Goal: Task Accomplishment & Management: Use online tool/utility

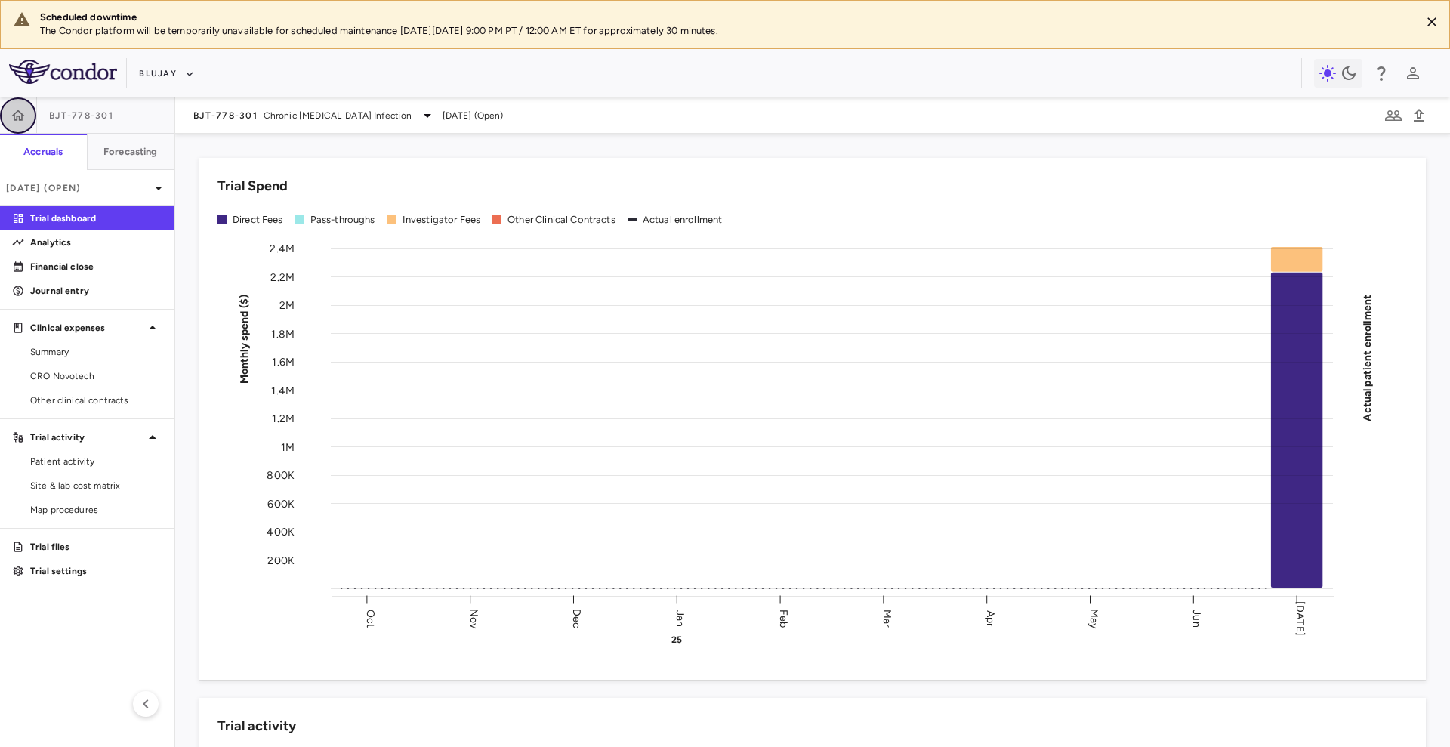
click at [18, 120] on icon "button" at bounding box center [18, 115] width 15 height 15
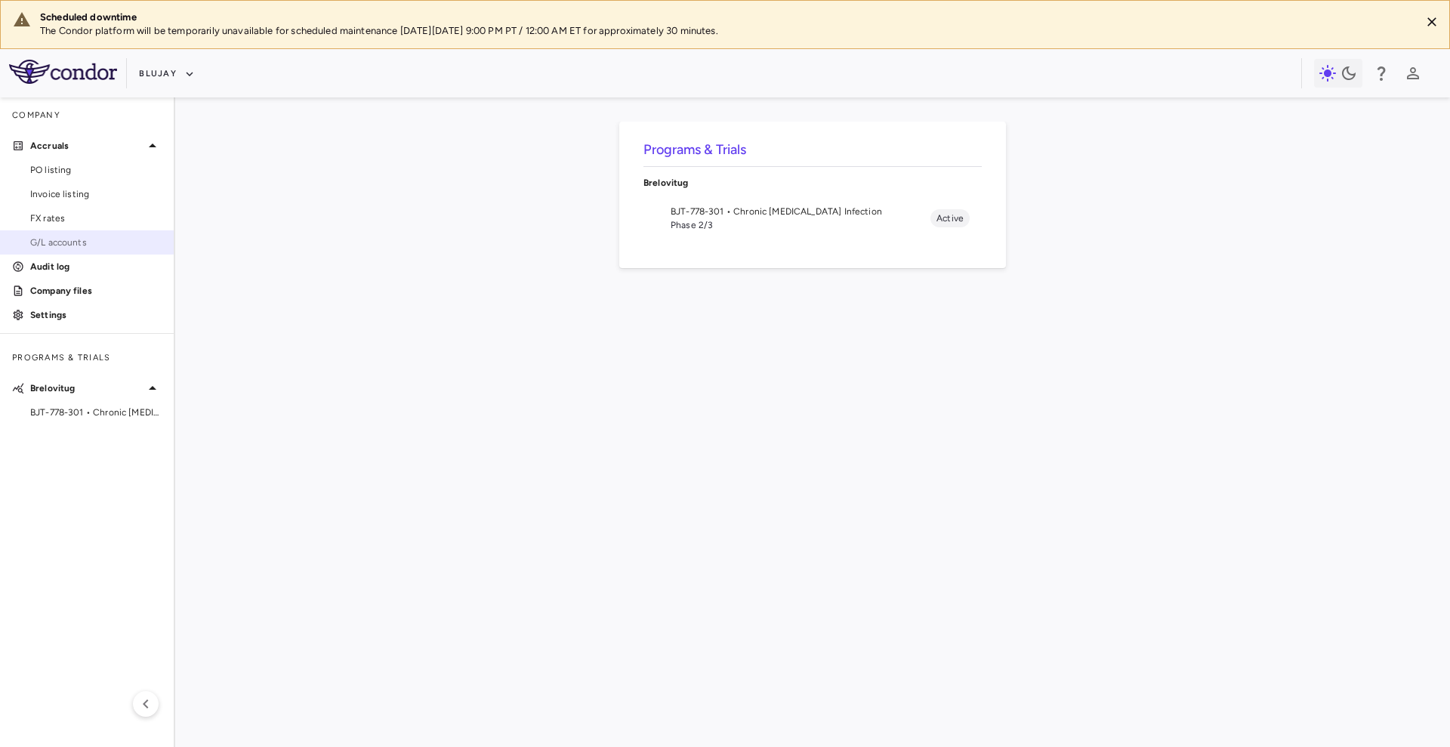
click at [74, 239] on span "G/L accounts" at bounding box center [95, 243] width 131 height 14
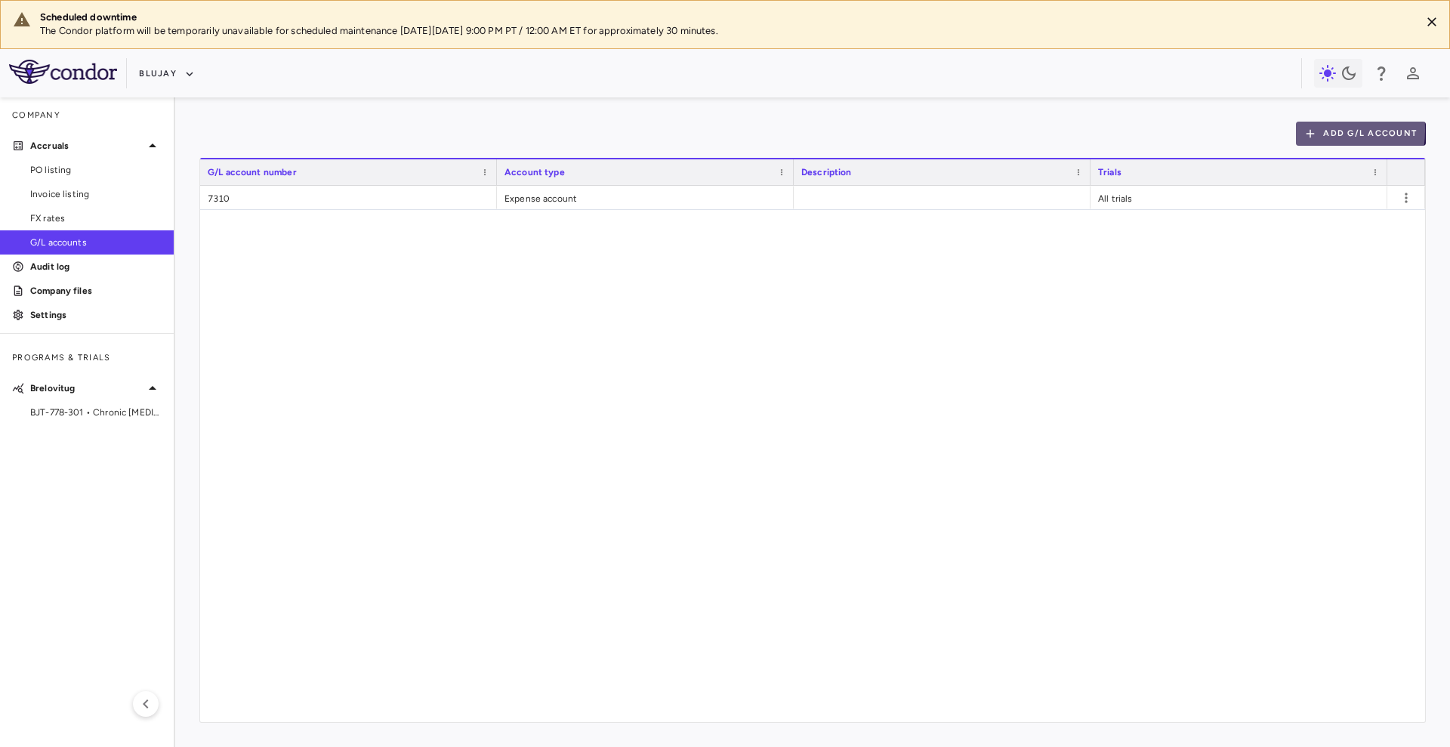
click at [1313, 130] on icon "button" at bounding box center [1310, 134] width 14 height 14
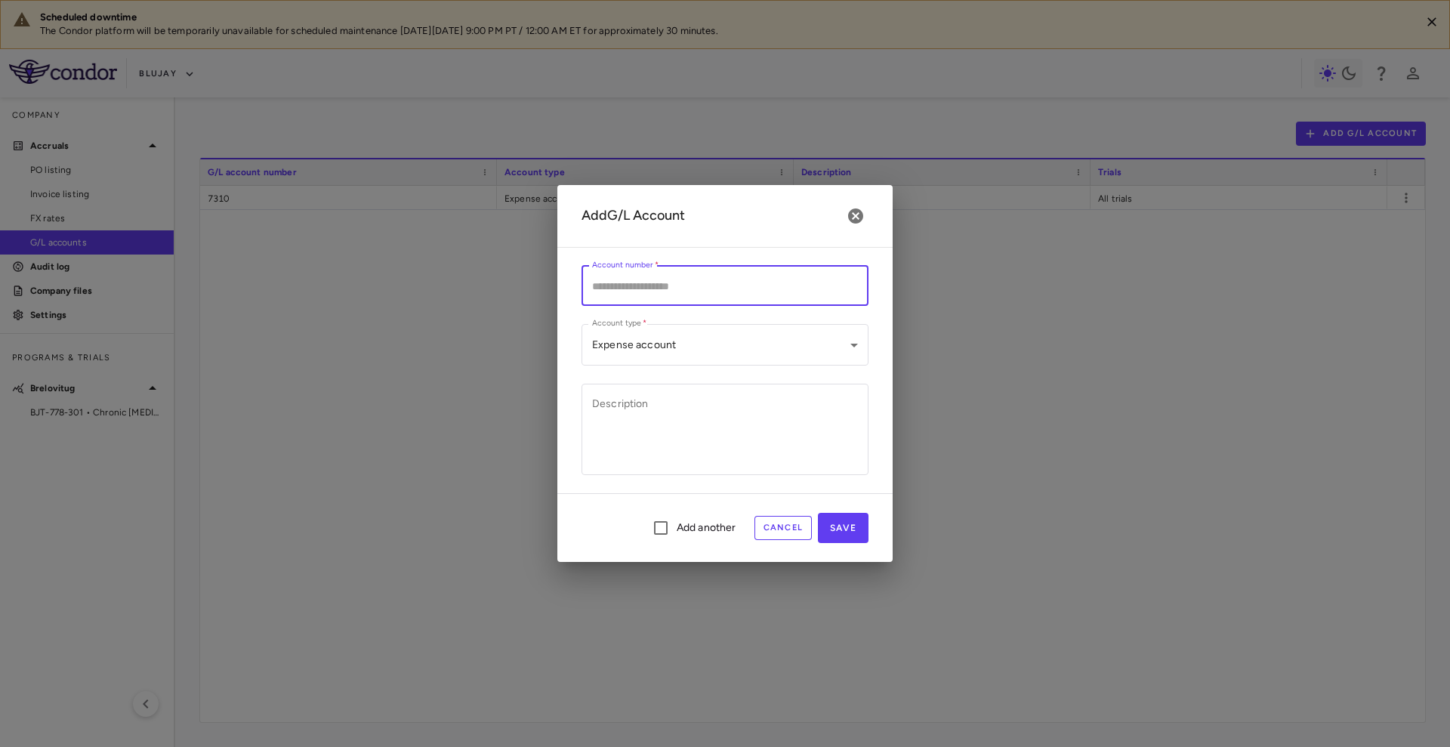
click at [659, 274] on input "Account number   *" at bounding box center [724, 286] width 287 height 40
type input "****"
click at [857, 209] on icon "button" at bounding box center [855, 215] width 15 height 15
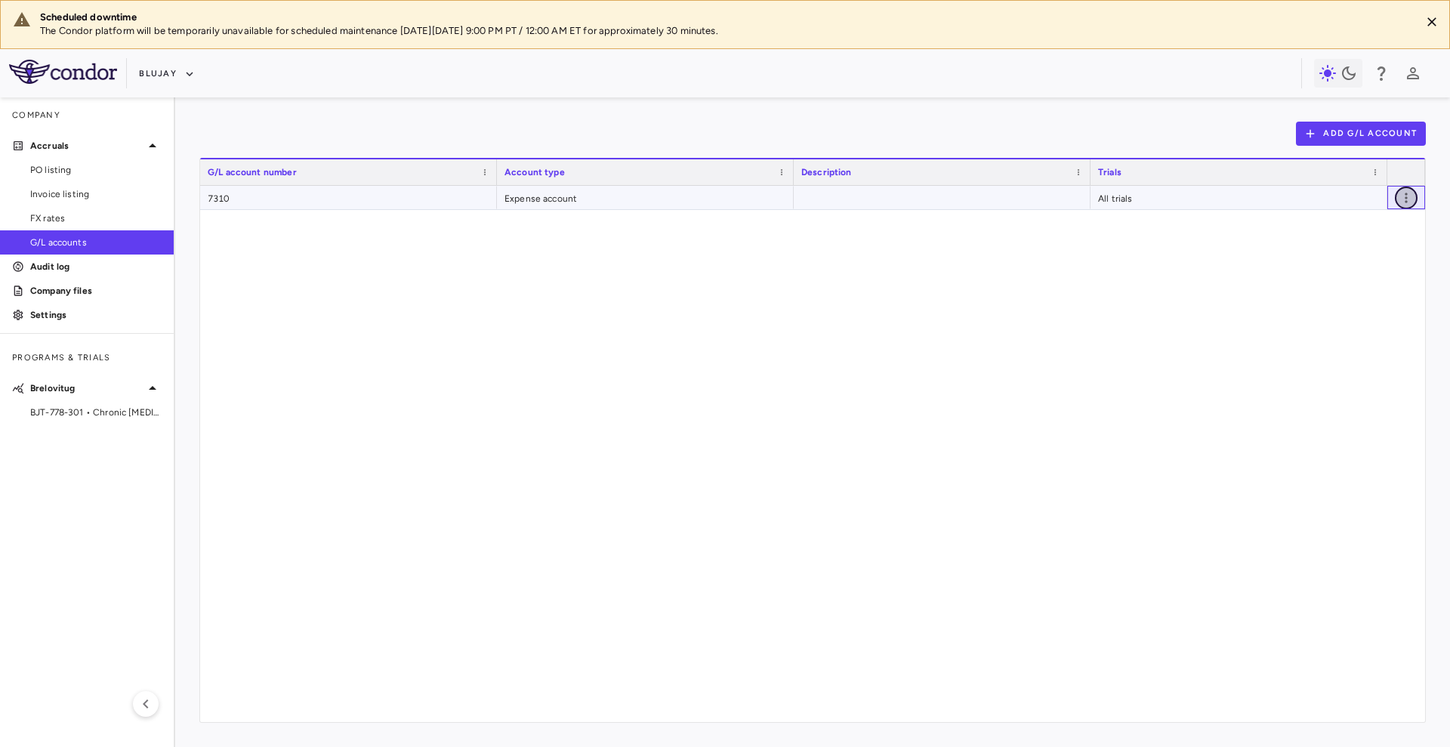
click at [1411, 197] on icon "button" at bounding box center [1406, 197] width 15 height 15
click at [1387, 235] on div at bounding box center [1376, 228] width 23 height 15
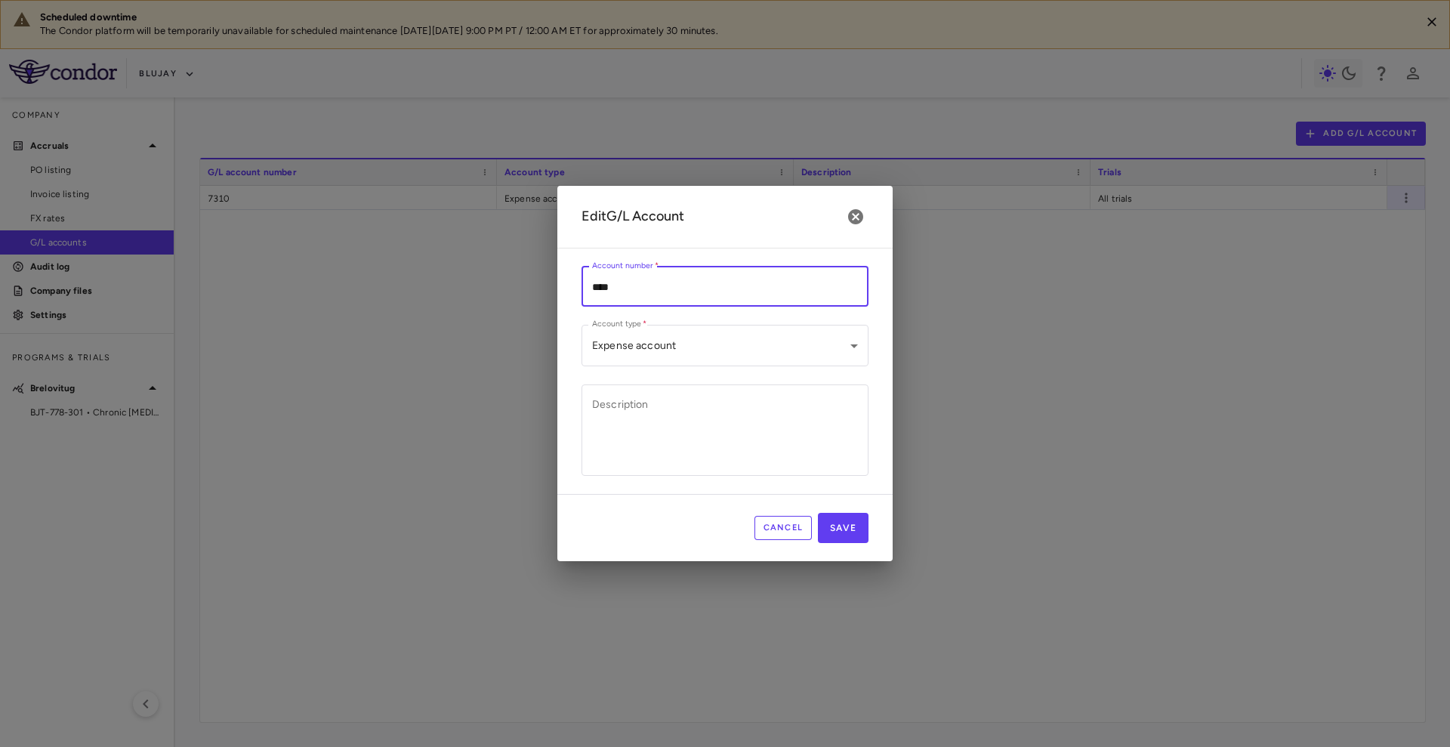
click at [751, 288] on input "****" at bounding box center [724, 287] width 287 height 40
type input "****"
click at [861, 525] on button "Save" at bounding box center [843, 528] width 51 height 30
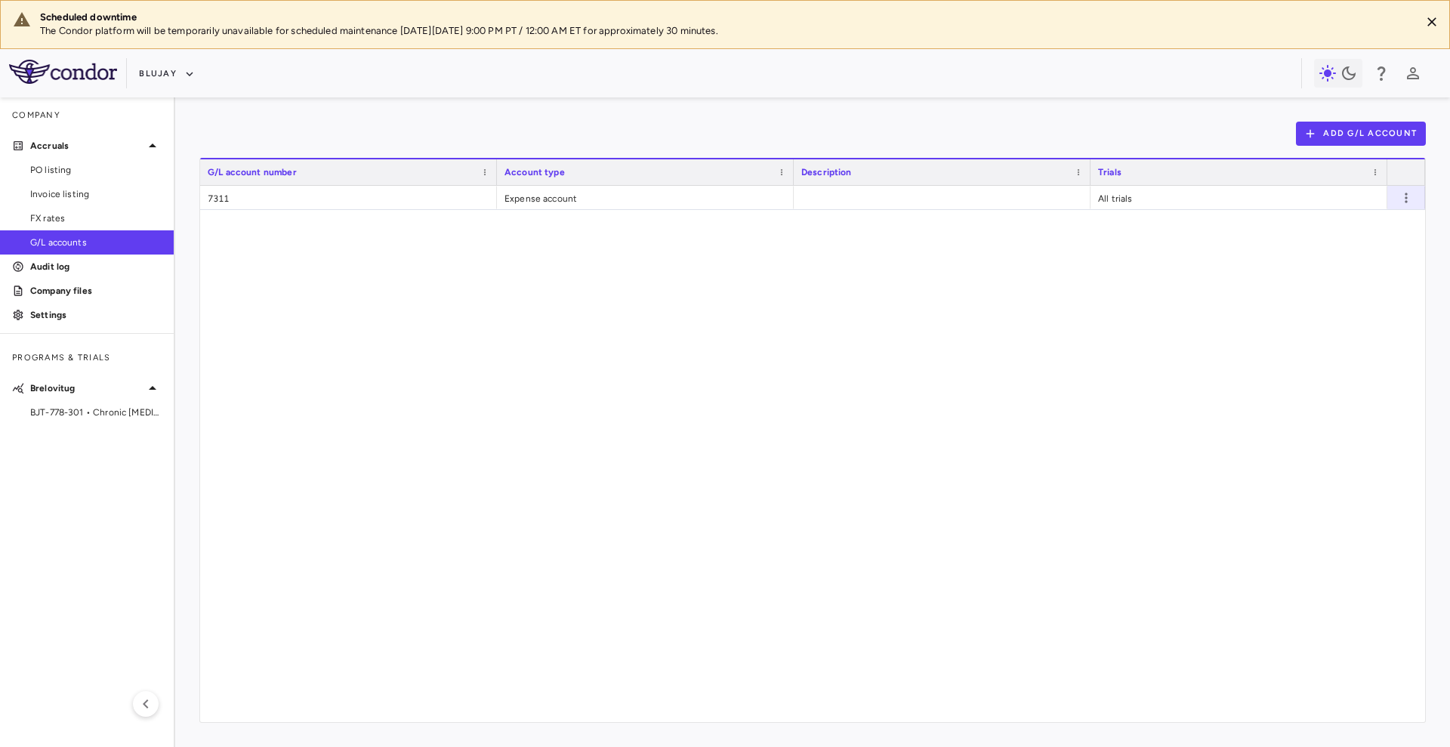
click at [896, 357] on div "7311 Expense account All trials" at bounding box center [812, 454] width 1225 height 536
click at [1311, 128] on icon "button" at bounding box center [1310, 134] width 14 height 14
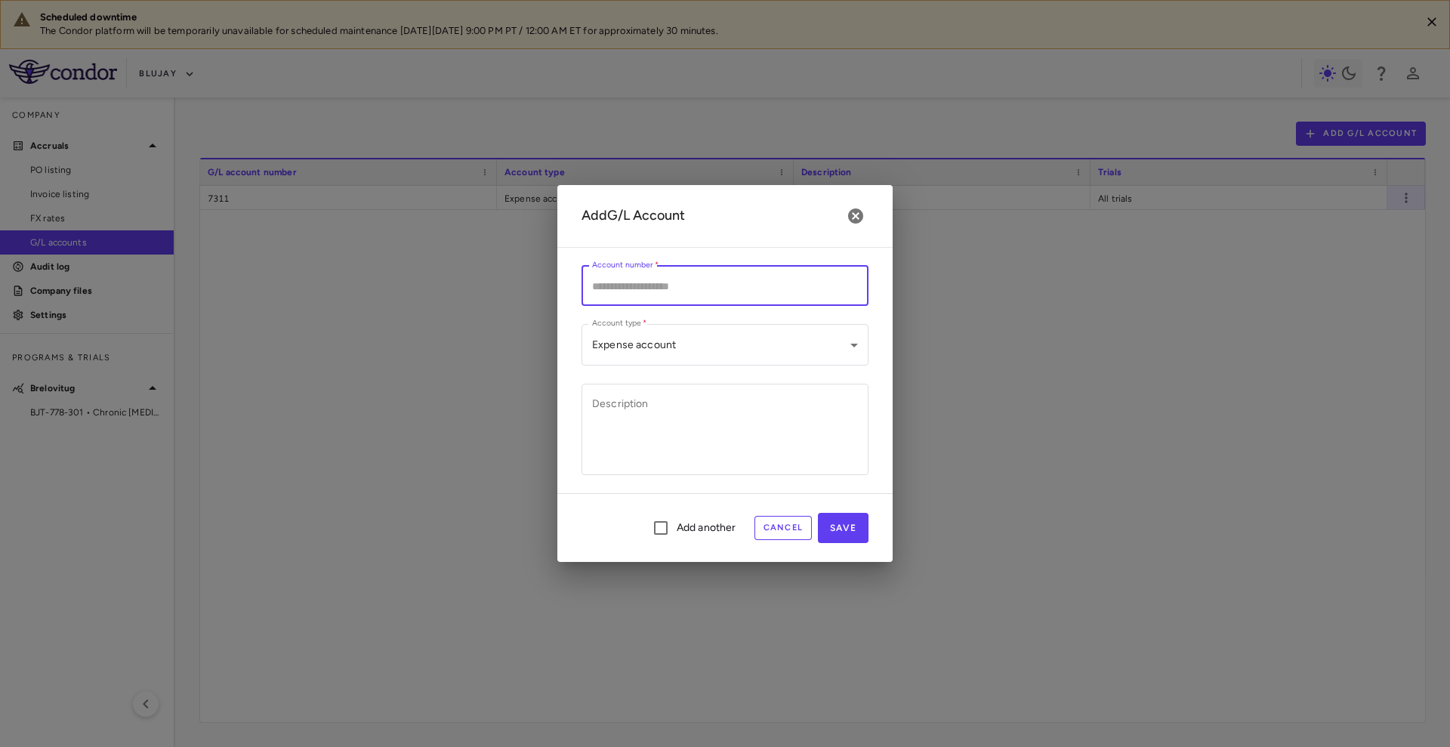
click at [647, 280] on input "Account number   *" at bounding box center [724, 286] width 287 height 40
type input "**********"
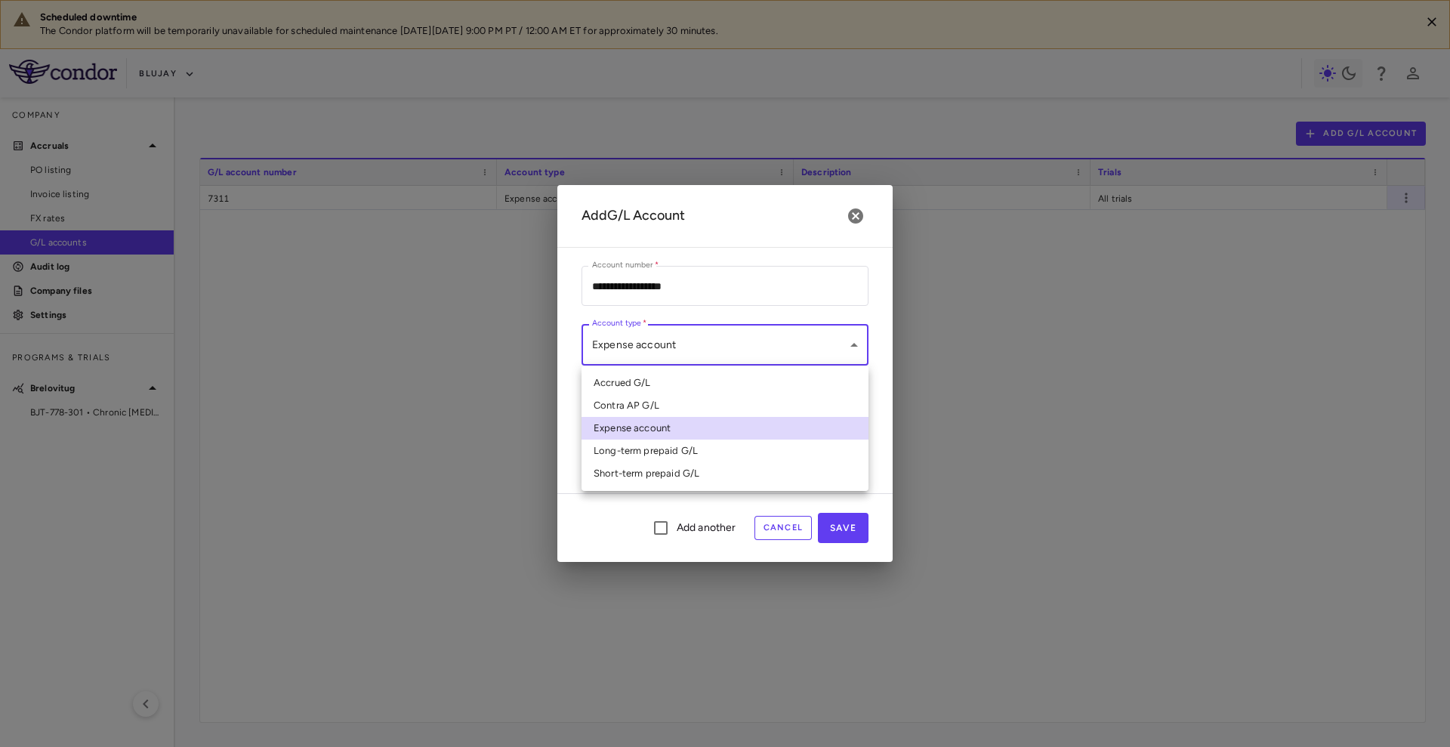
click at [786, 335] on body "Scheduled downtime The Condor platform will be temporarily unavailable for sche…" at bounding box center [725, 373] width 1450 height 747
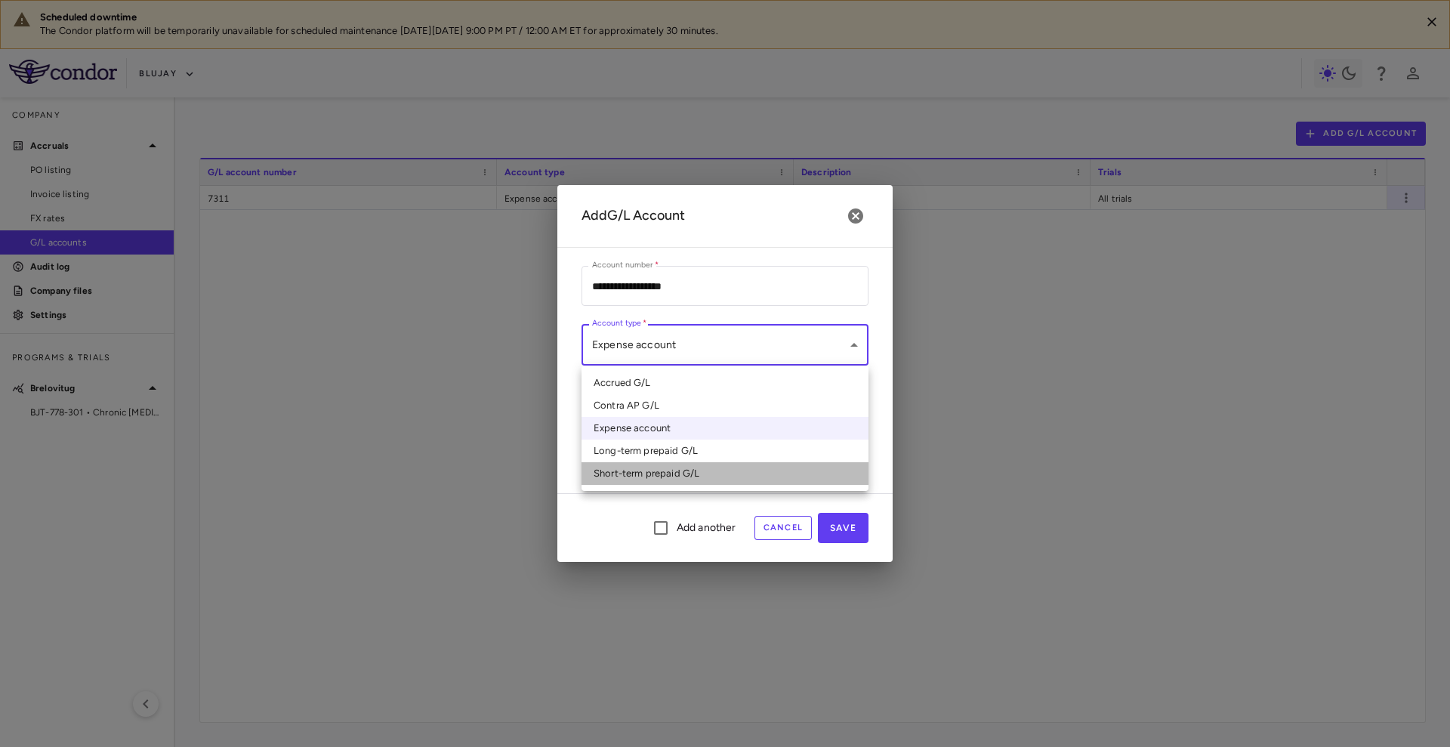
click at [730, 480] on li "Short-term prepaid G/L" at bounding box center [724, 473] width 287 height 23
type input "**********"
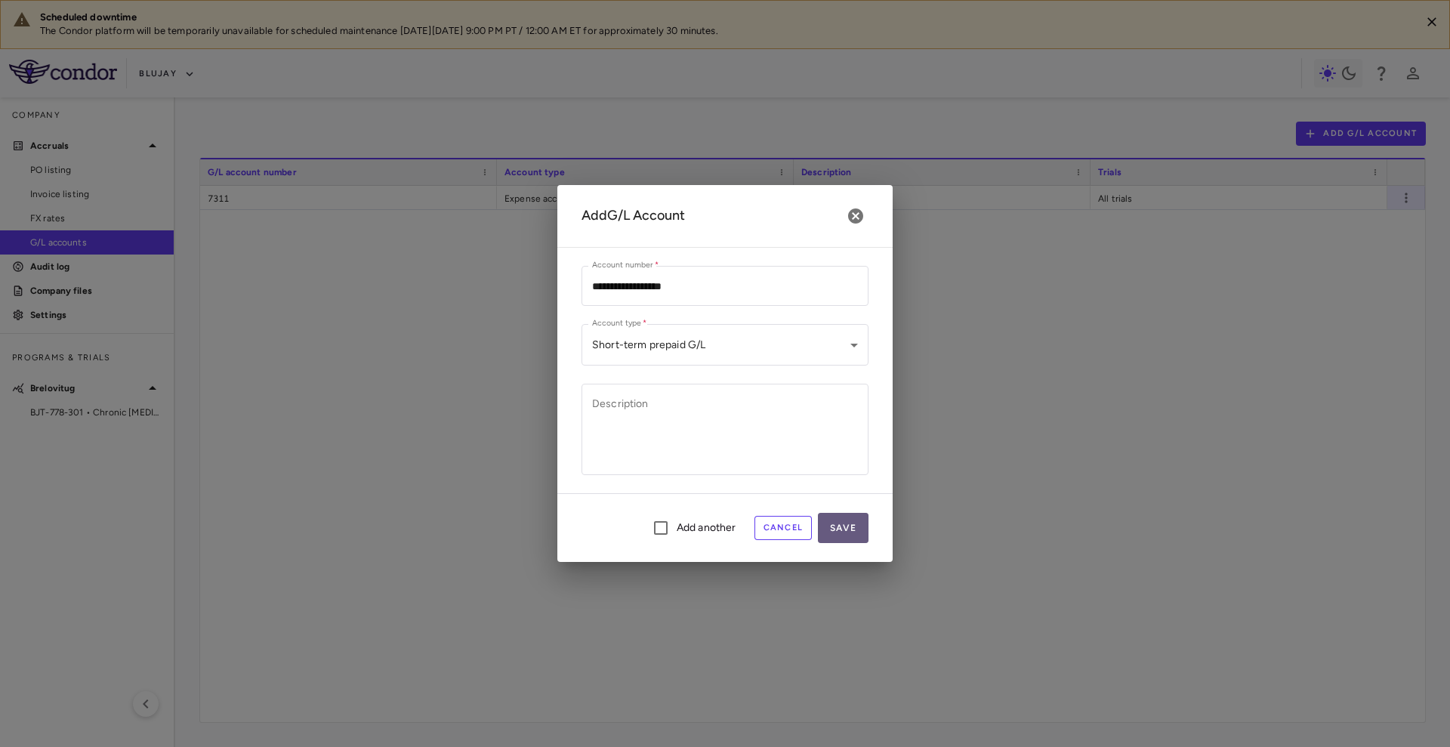
click at [842, 523] on button "Save" at bounding box center [843, 528] width 51 height 30
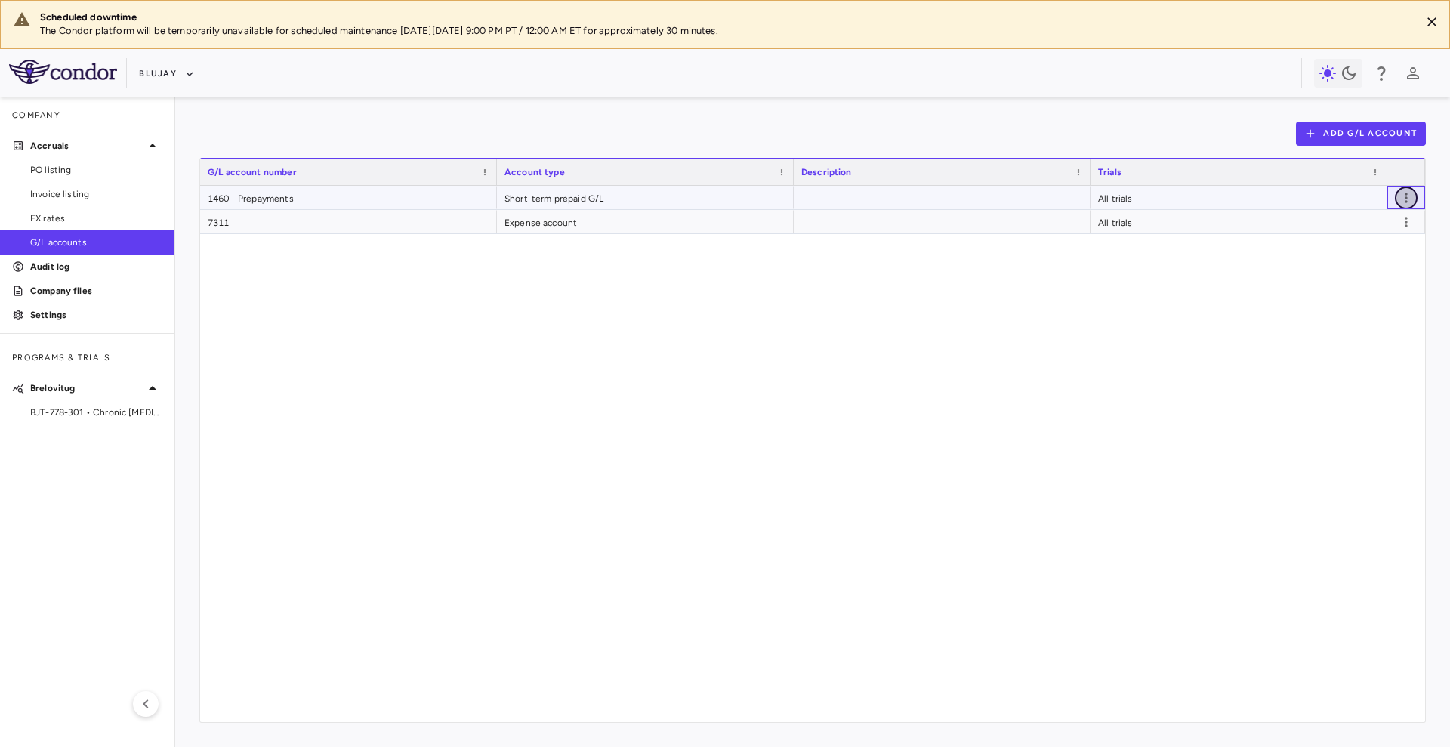
click at [1411, 196] on icon "button" at bounding box center [1406, 197] width 15 height 15
click at [1379, 230] on div at bounding box center [1376, 228] width 23 height 15
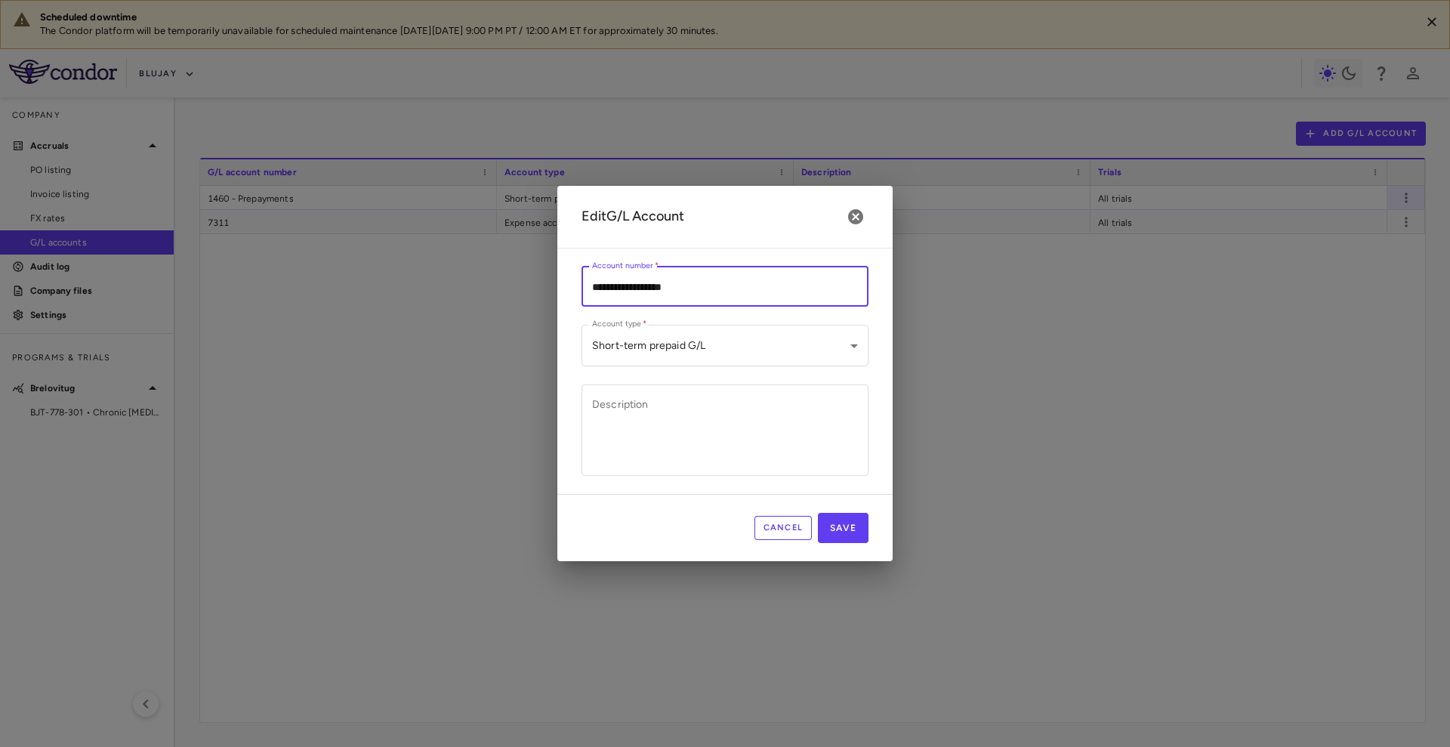
drag, startPoint x: 625, startPoint y: 284, endPoint x: 736, endPoint y: 282, distance: 111.0
click at [736, 282] on input "**********" at bounding box center [724, 287] width 287 height 40
type input "**********"
click at [838, 529] on button "Save" at bounding box center [843, 528] width 51 height 30
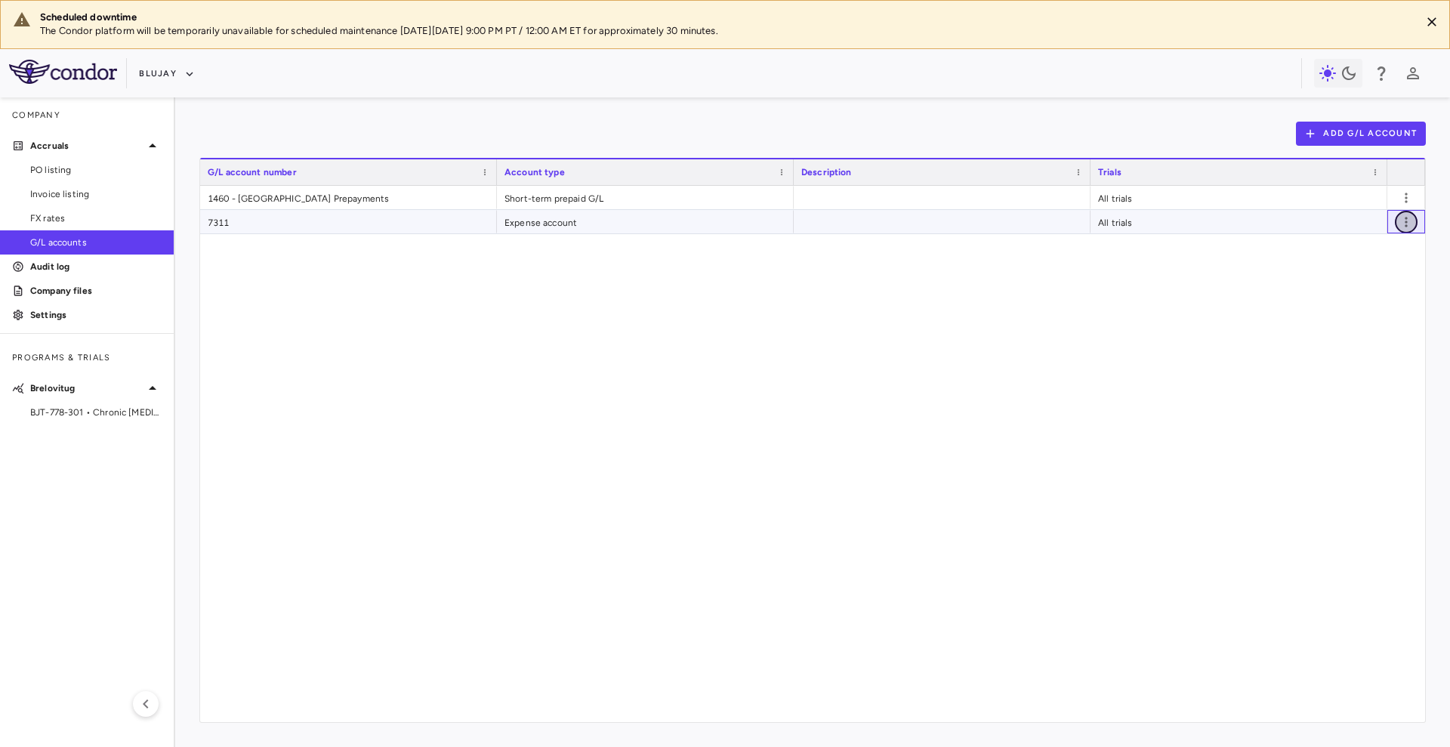
click at [1405, 221] on icon "button" at bounding box center [1406, 222] width 2 height 10
click at [1389, 259] on div "Edit" at bounding box center [1386, 252] width 66 height 27
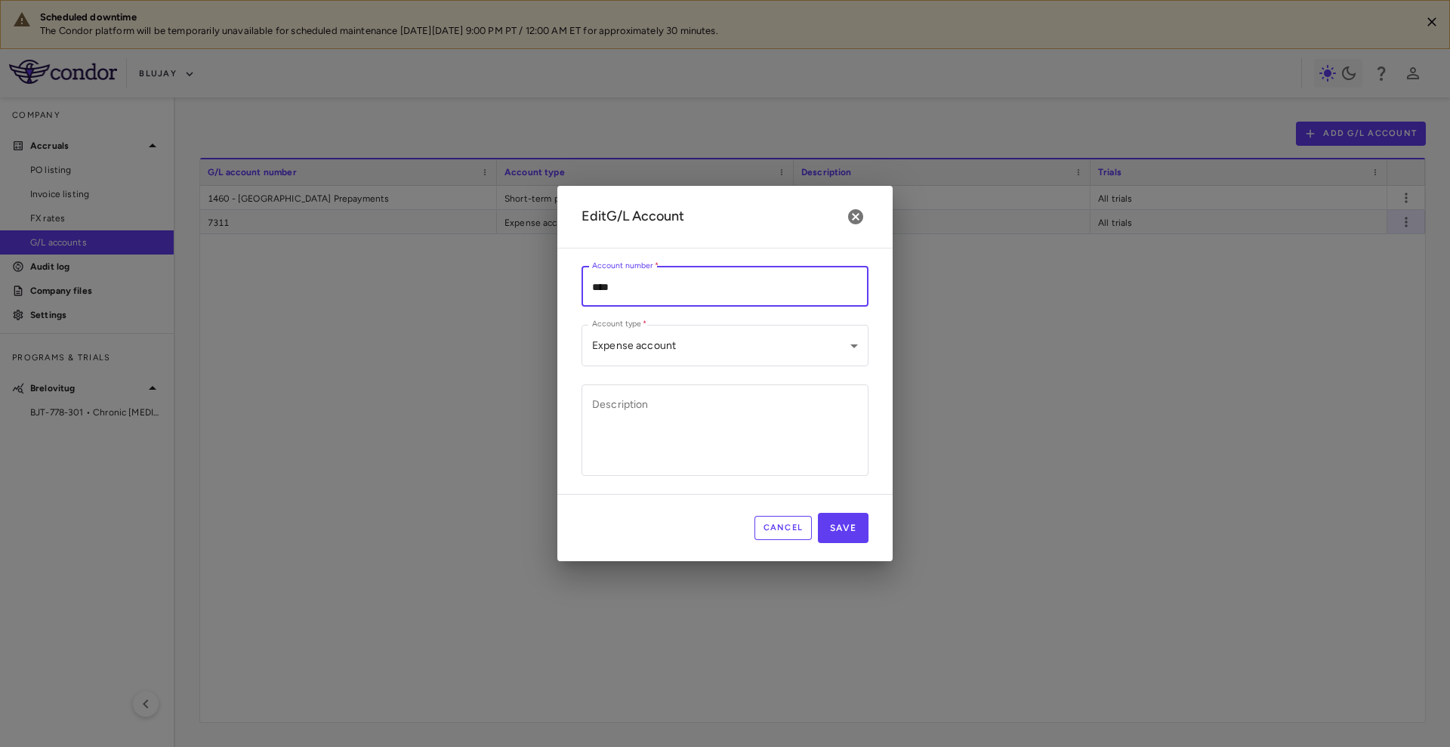
drag, startPoint x: 748, startPoint y: 271, endPoint x: 422, endPoint y: 290, distance: 326.0
click at [422, 290] on div "**********" at bounding box center [725, 373] width 1450 height 747
paste input "**********"
type input "**********"
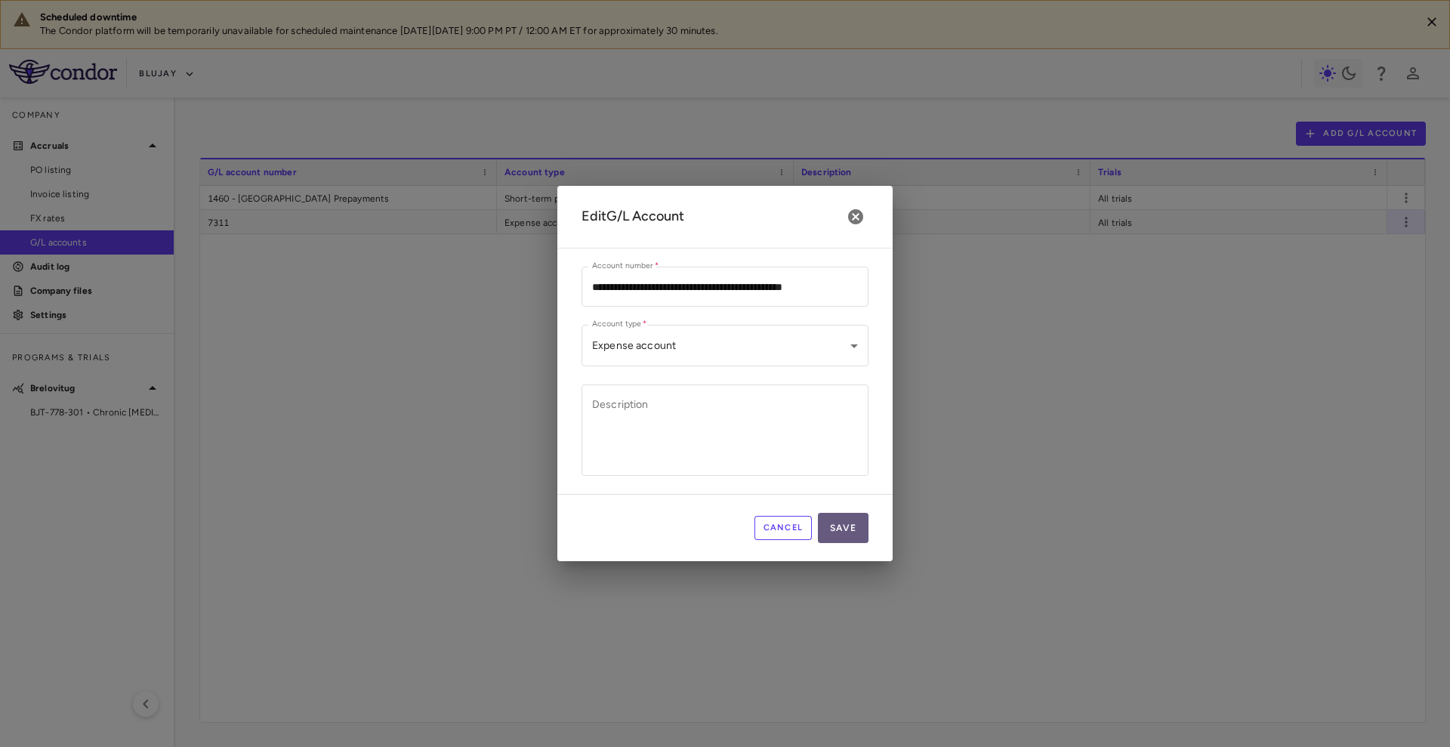
click at [850, 527] on button "Save" at bounding box center [843, 528] width 51 height 30
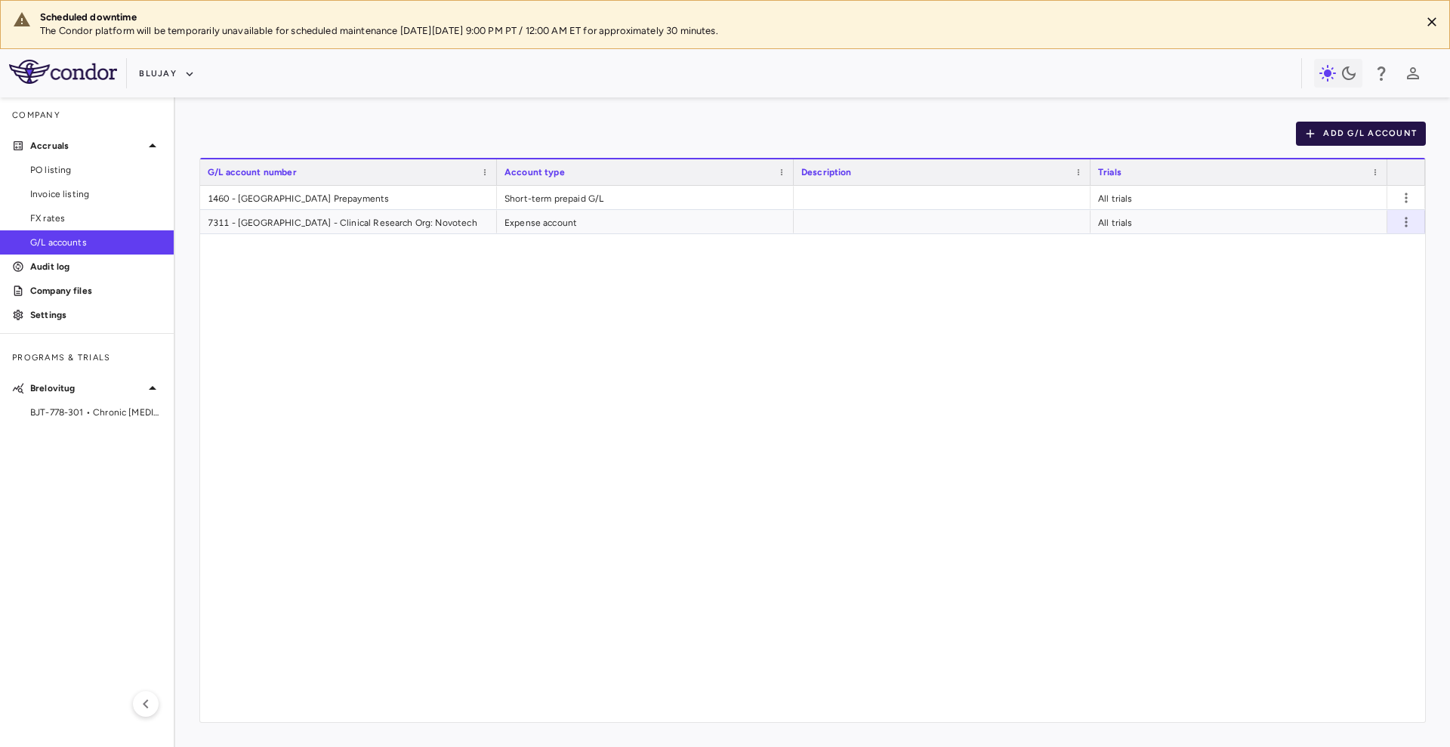
click at [1322, 122] on button "Add G/L Account" at bounding box center [1361, 134] width 130 height 24
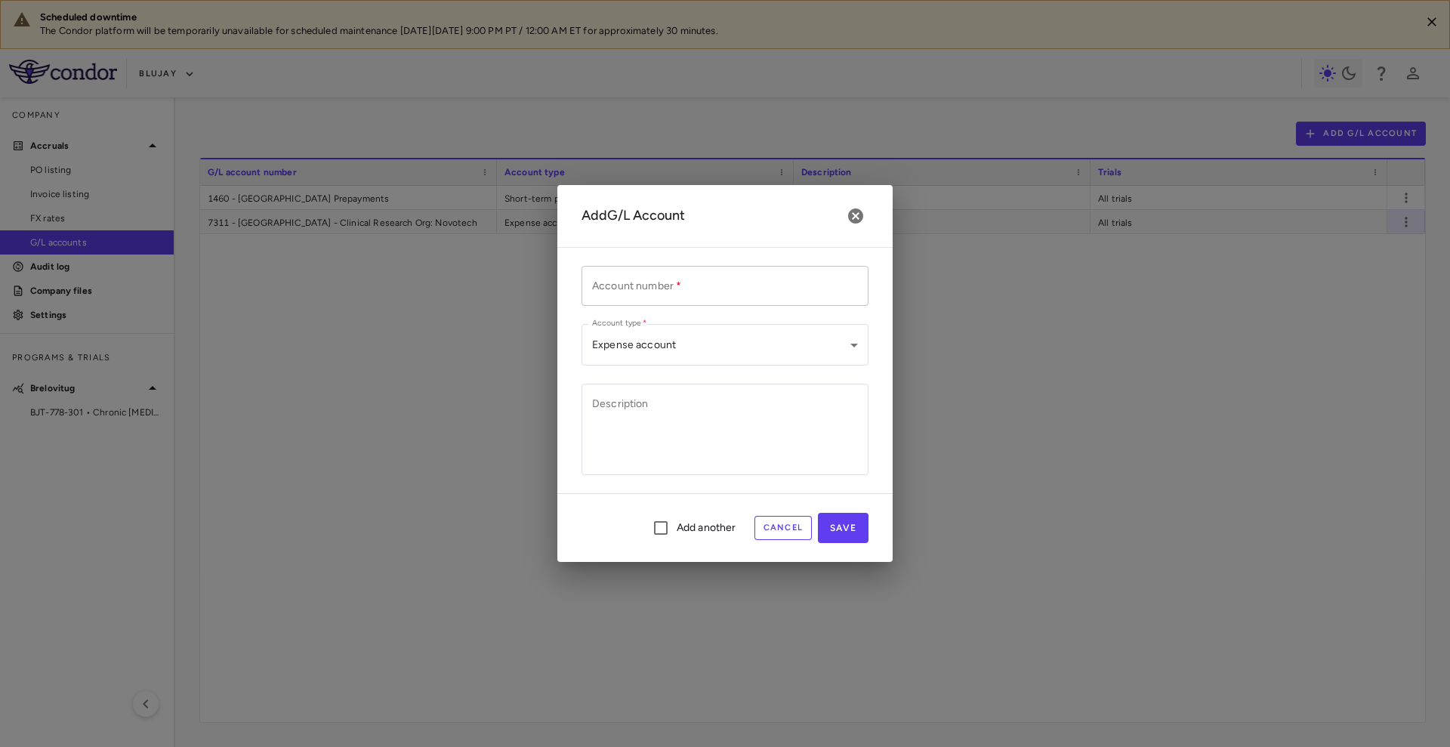
click at [774, 288] on input "Account number   *" at bounding box center [724, 286] width 287 height 40
paste input "**********"
type input "**********"
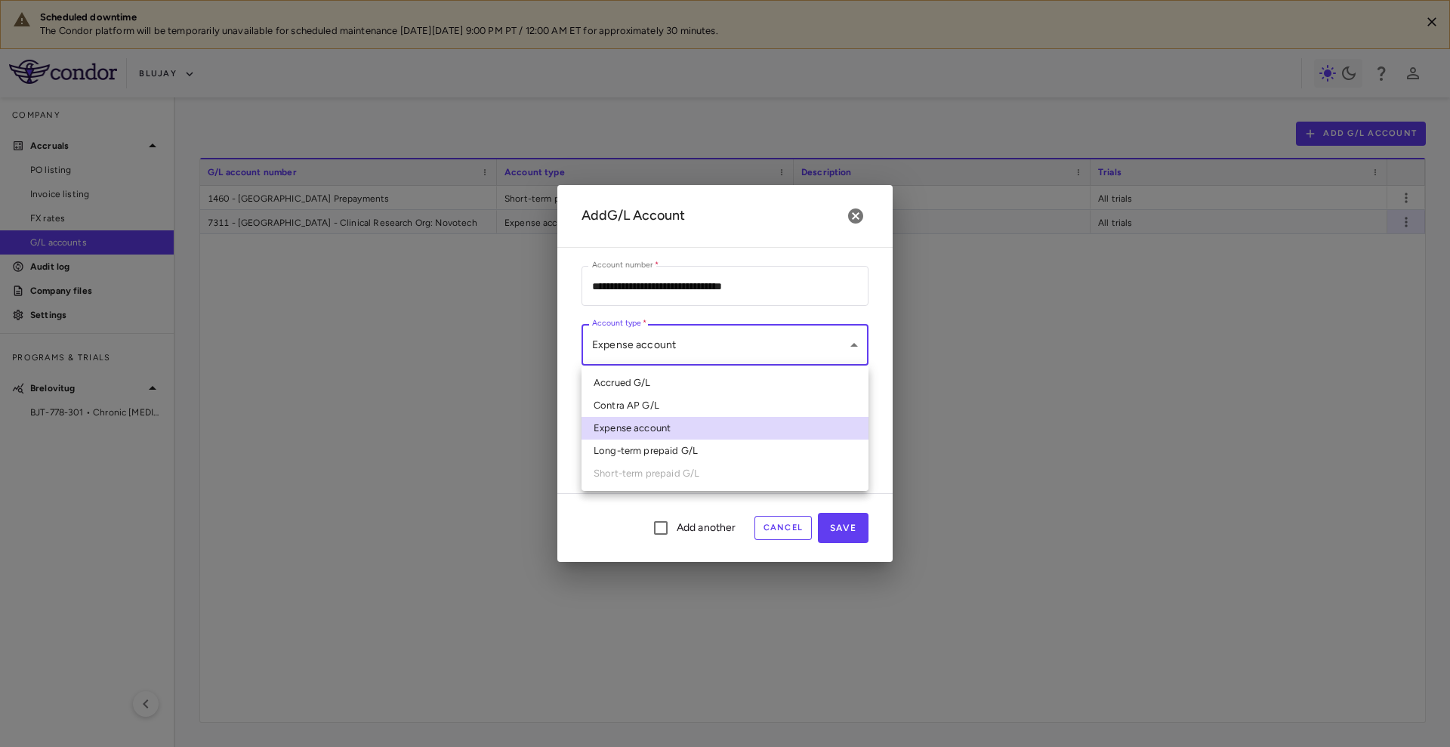
click at [717, 343] on body "Scheduled downtime The Condor platform will be temporarily unavailable for sche…" at bounding box center [725, 373] width 1450 height 747
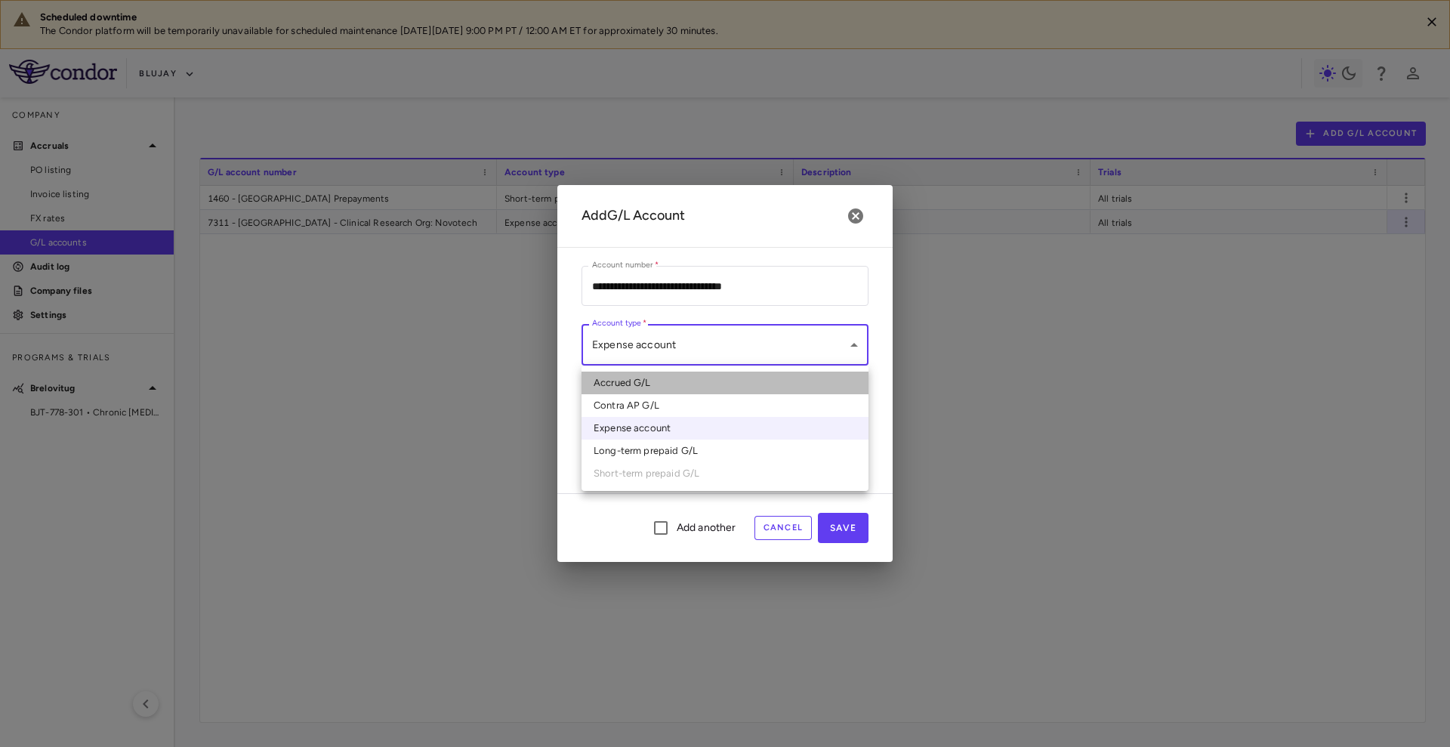
click at [702, 381] on li "Accrued G/L" at bounding box center [724, 383] width 287 height 23
type input "*******"
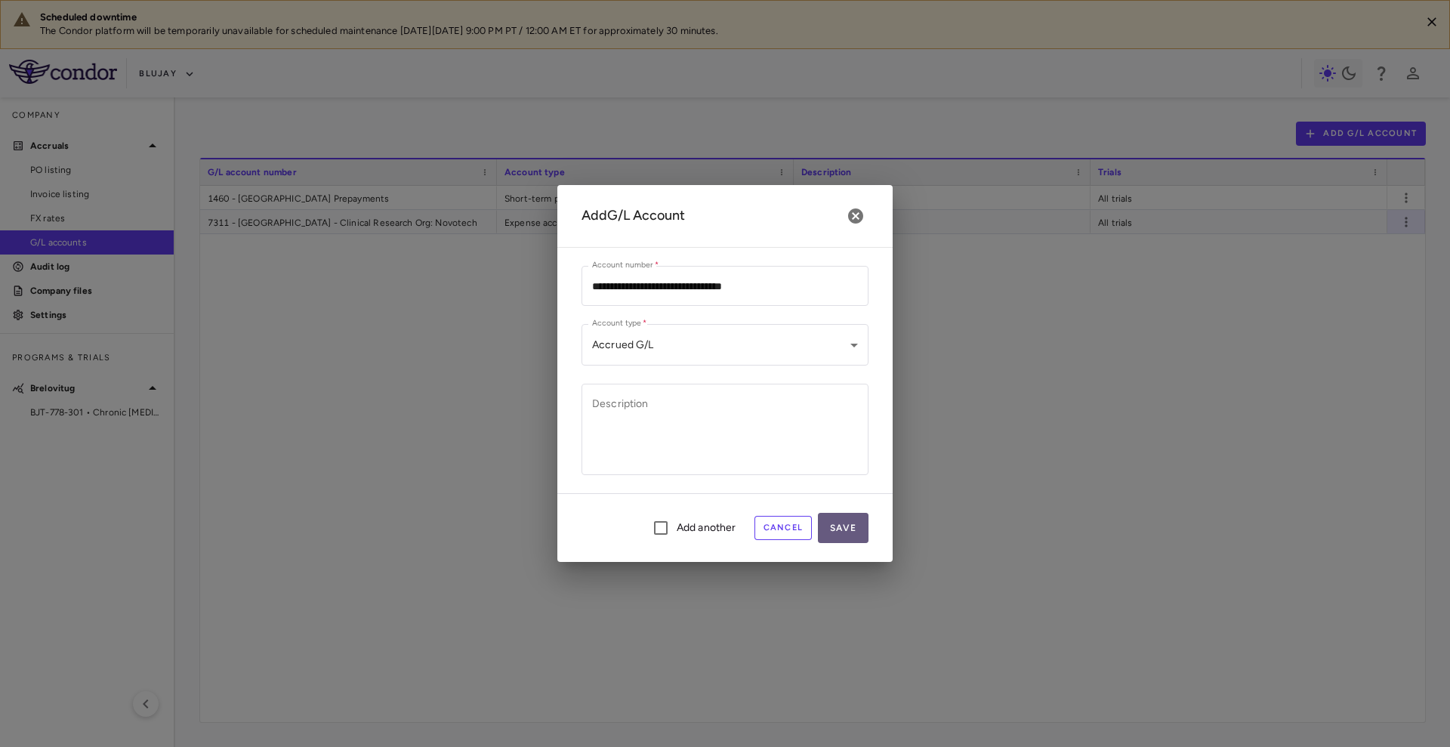
click at [856, 529] on button "Save" at bounding box center [843, 528] width 51 height 30
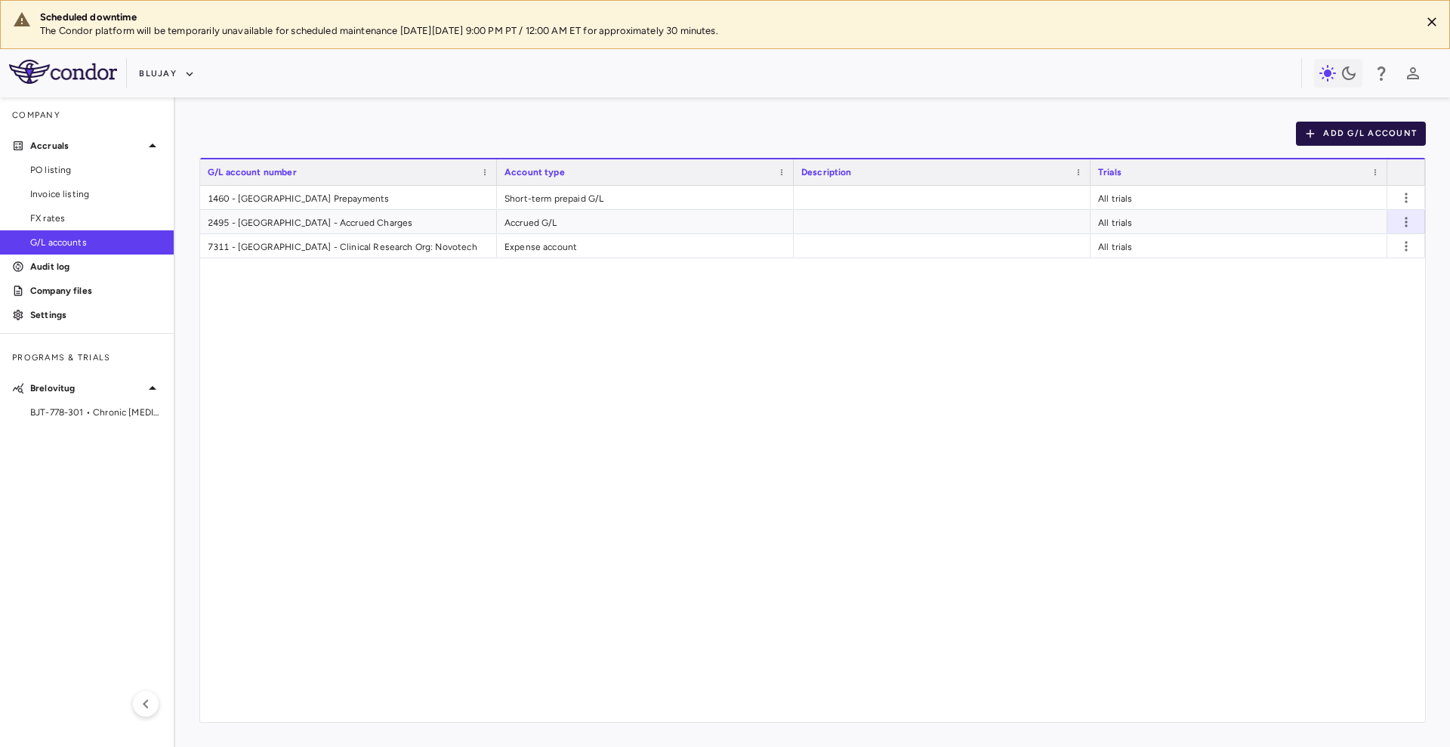
click at [1321, 134] on button "Add G/L Account" at bounding box center [1361, 134] width 130 height 24
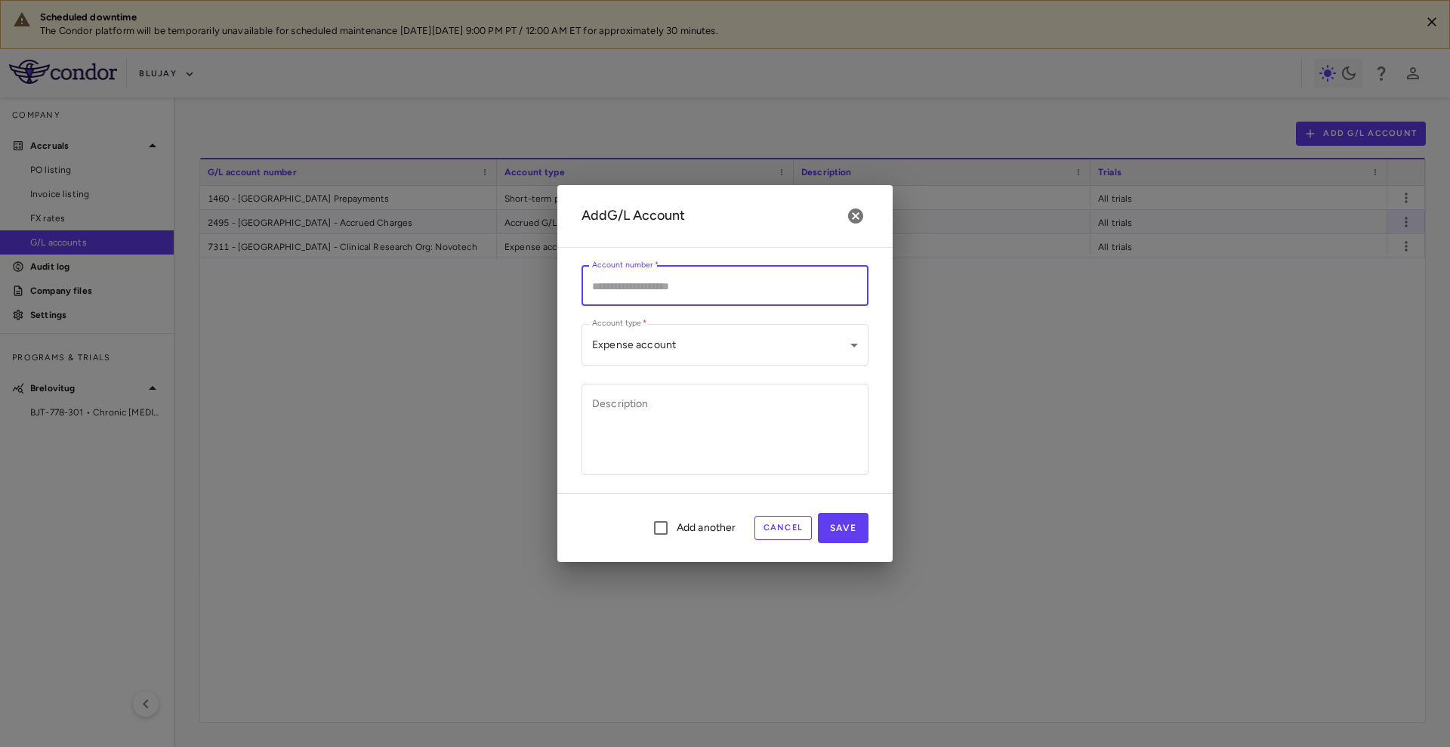
click at [682, 275] on input "Account number   *" at bounding box center [724, 286] width 287 height 40
paste input "**********"
type input "**********"
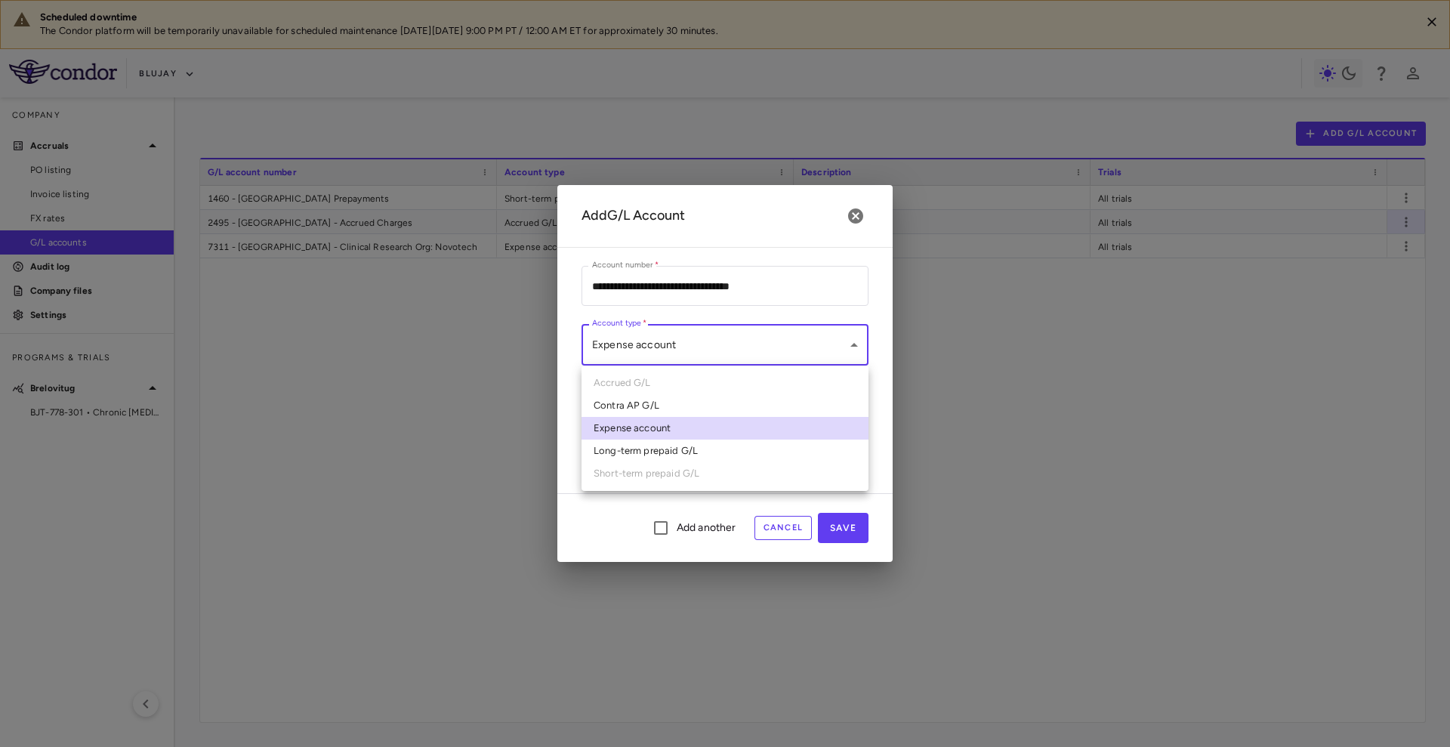
click at [756, 350] on body "Scheduled downtime The Condor platform will be temporarily unavailable for sche…" at bounding box center [725, 373] width 1450 height 747
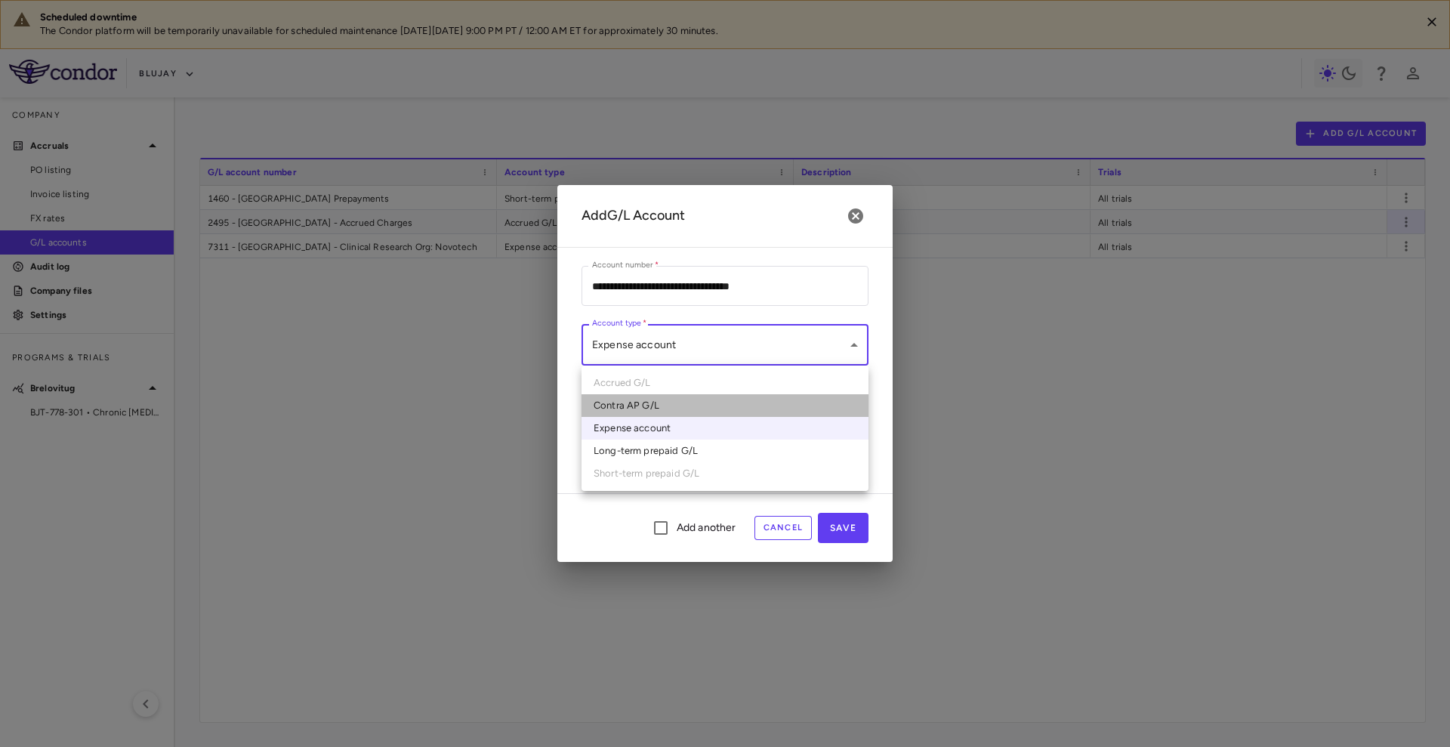
click at [694, 412] on li "Contra AP G/L" at bounding box center [724, 405] width 287 height 23
type input "*********"
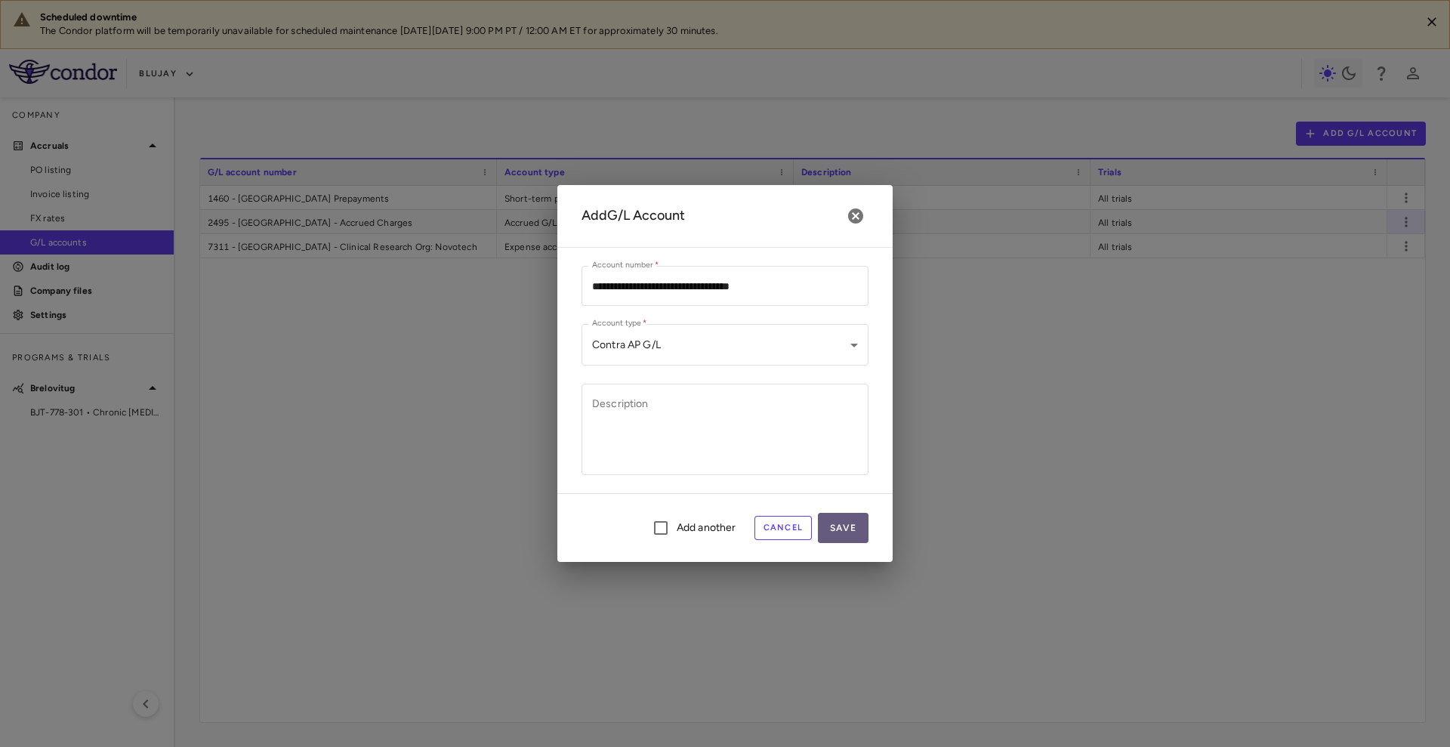
click at [856, 533] on button "Save" at bounding box center [843, 528] width 51 height 30
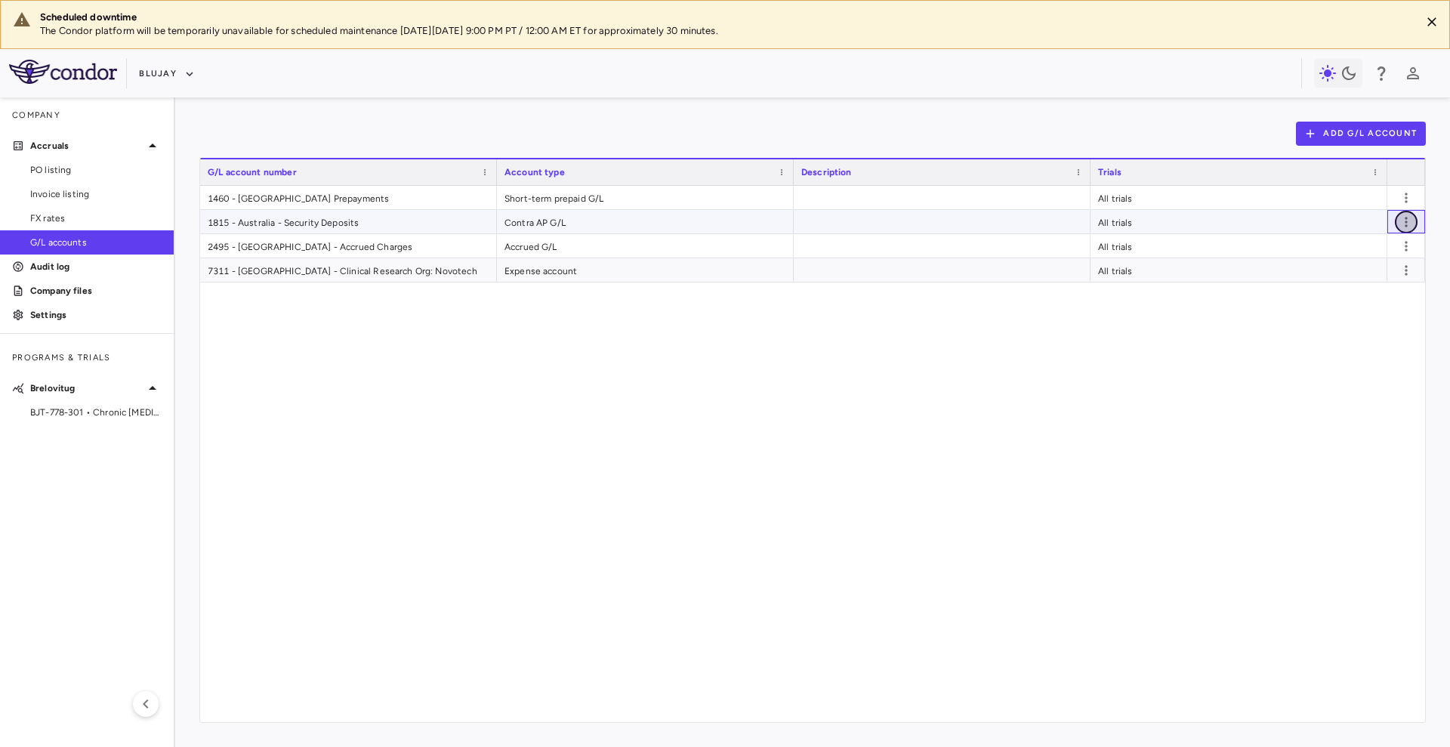
click at [1410, 227] on icon "button" at bounding box center [1406, 221] width 15 height 15
click at [1384, 250] on div at bounding box center [1376, 252] width 23 height 15
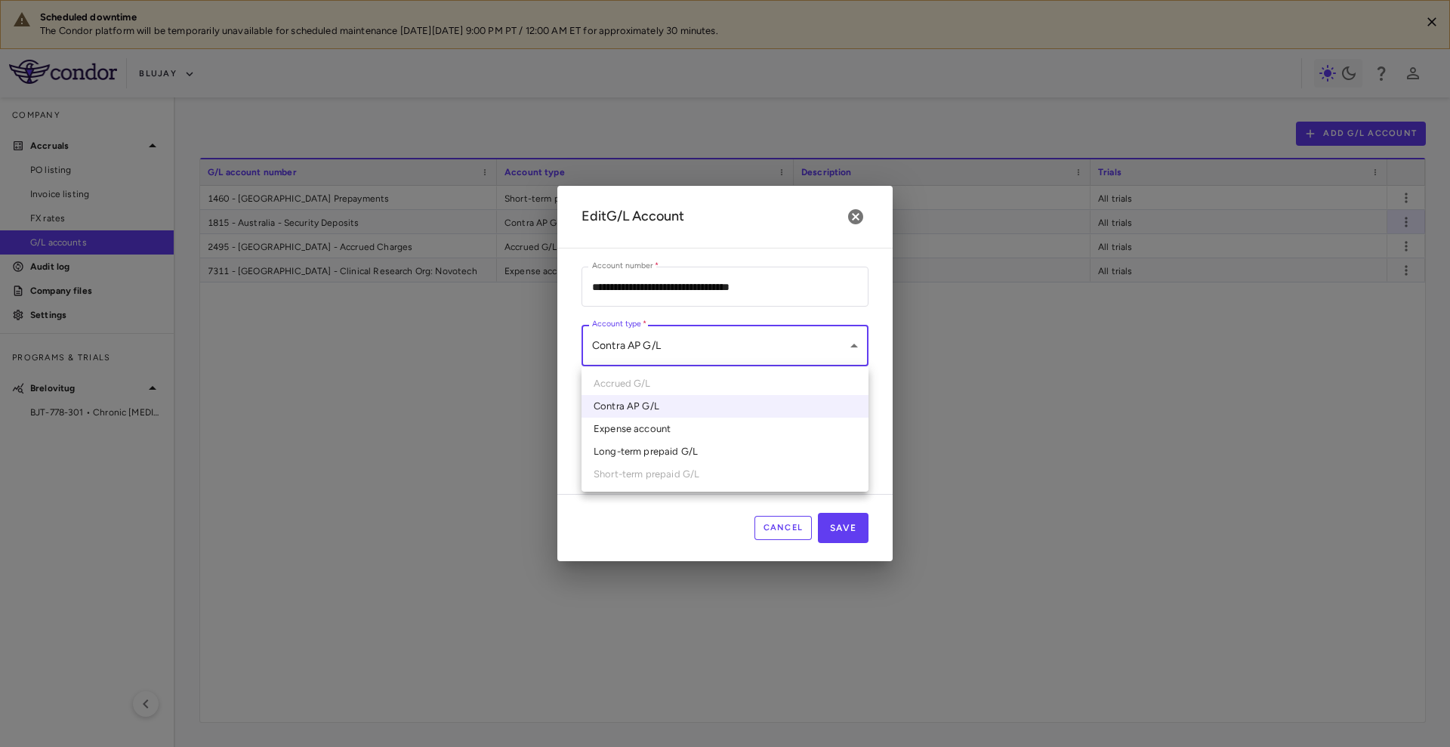
click at [767, 329] on body "Scheduled downtime The Condor platform will be temporarily unavailable for sche…" at bounding box center [725, 373] width 1450 height 747
click at [699, 429] on li "Expense account" at bounding box center [724, 429] width 287 height 23
type input "**********"
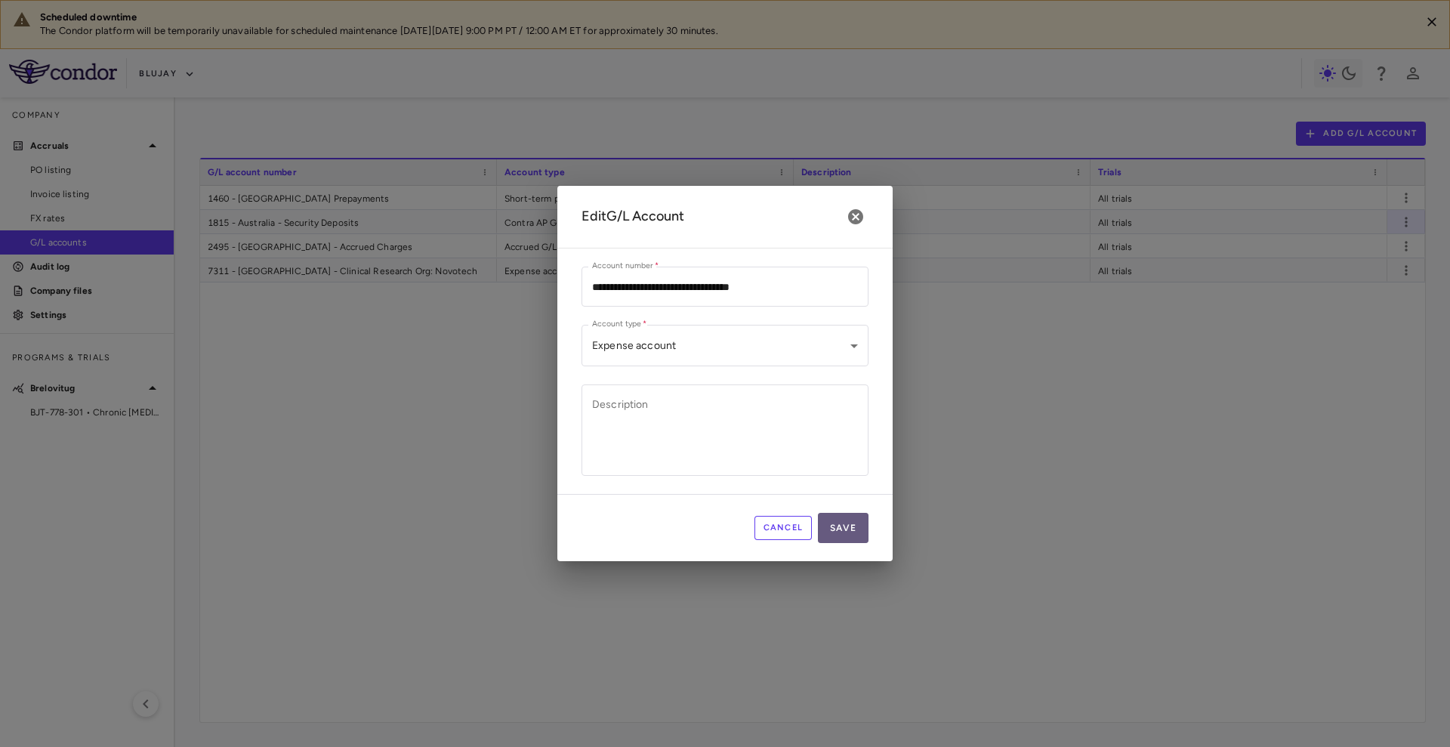
click at [849, 523] on button "Save" at bounding box center [843, 528] width 51 height 30
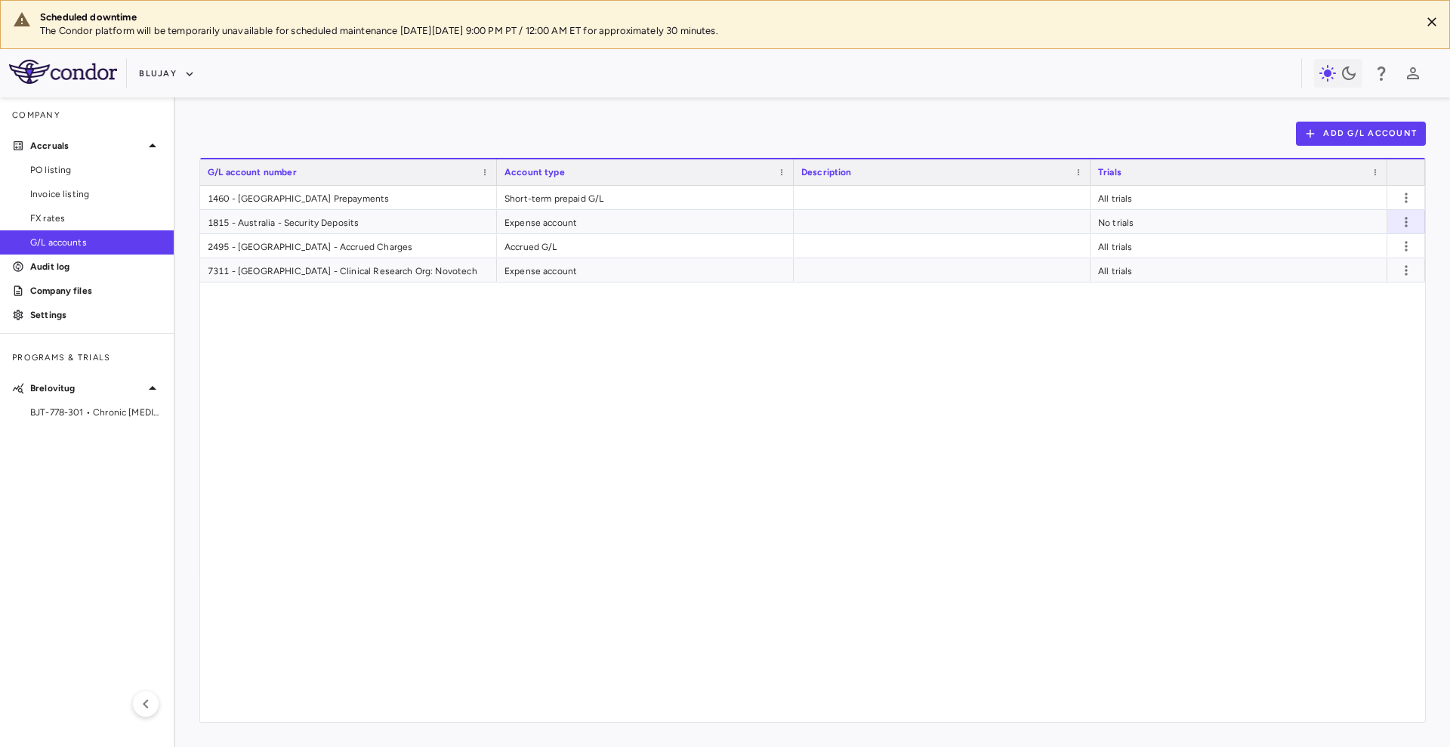
click at [1026, 430] on div "1460 - Australia Prepayments Short-term prepaid G/L All trials 7311 - Australia…" at bounding box center [812, 454] width 1225 height 536
click at [72, 413] on span "BJT-778-301 • Chronic Hepatitis Delta Infection" at bounding box center [95, 413] width 131 height 14
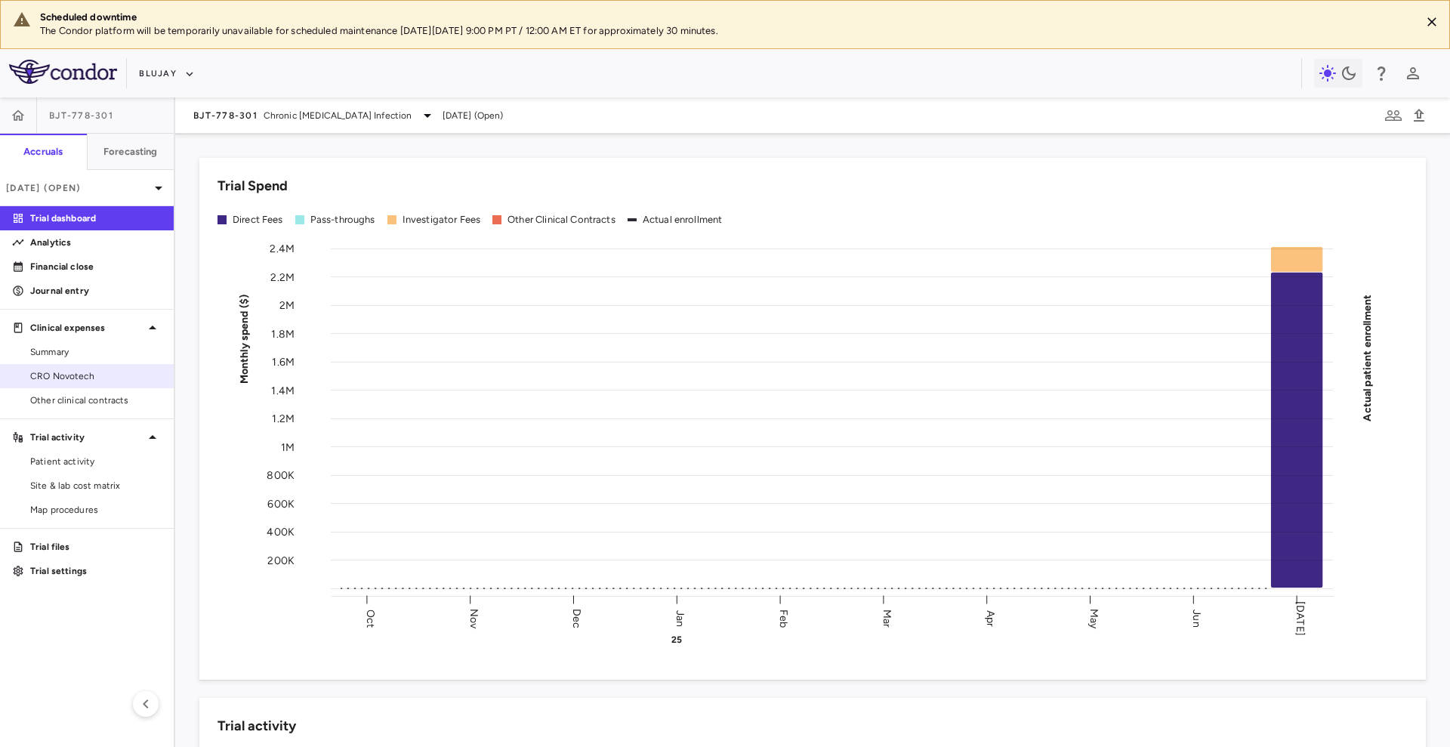
click at [98, 374] on span "CRO Novotech" at bounding box center [95, 376] width 131 height 14
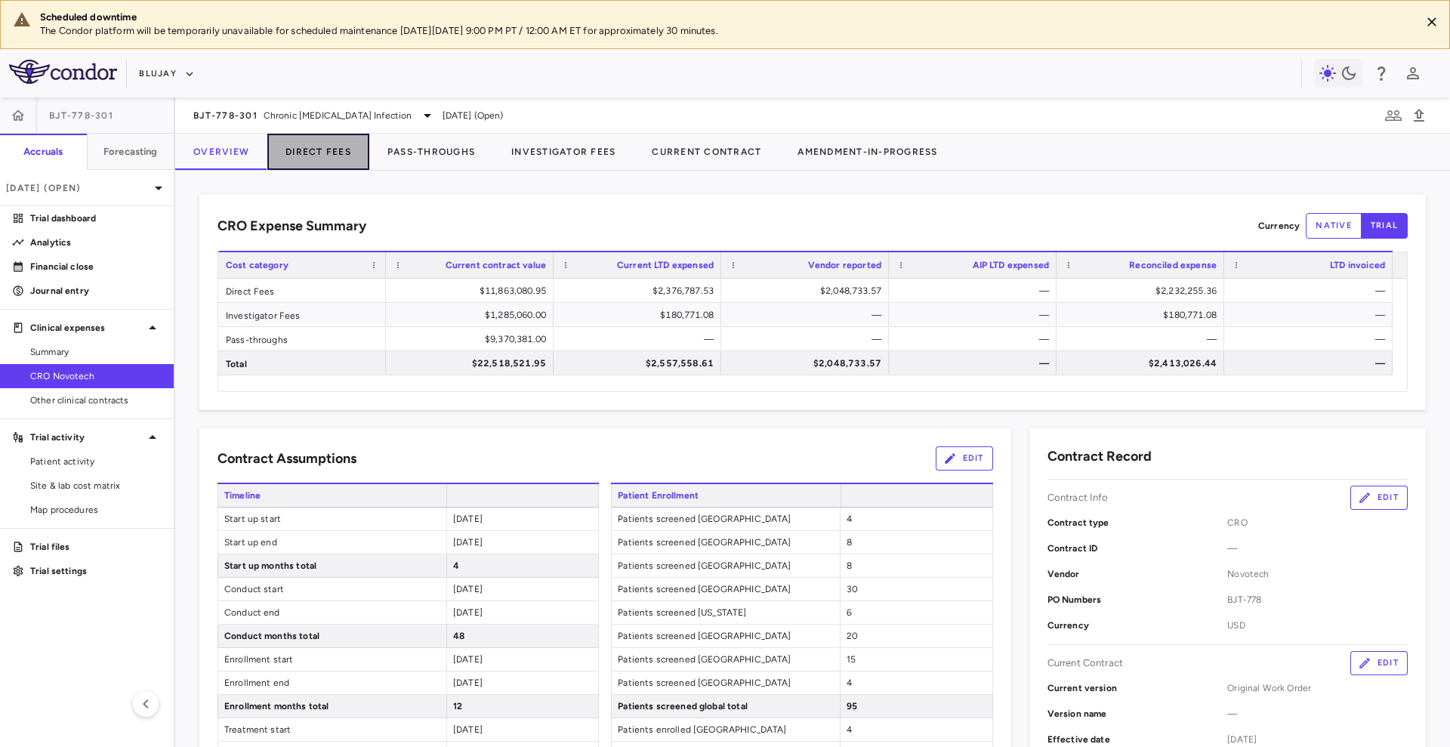
click at [322, 150] on button "Direct Fees" at bounding box center [318, 152] width 102 height 36
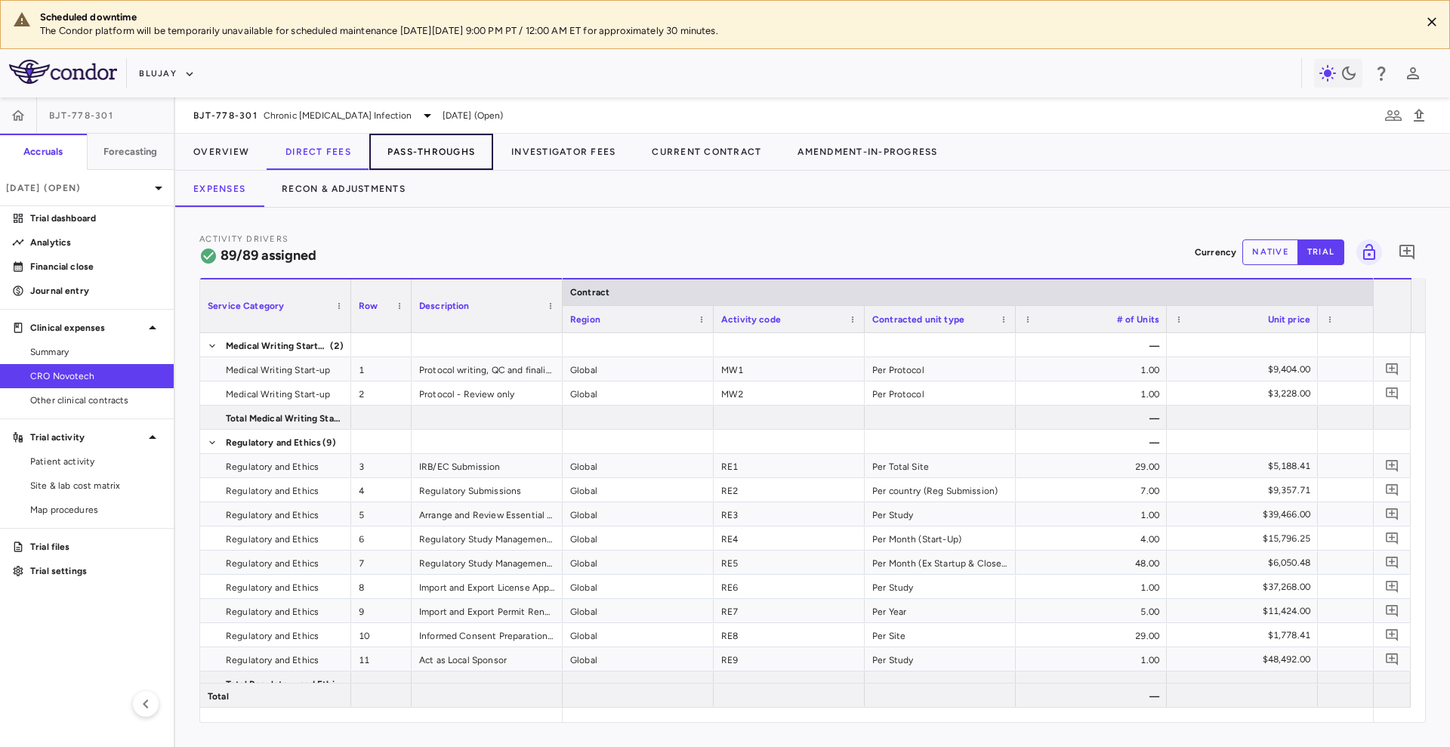
click at [404, 143] on button "Pass-Throughs" at bounding box center [431, 152] width 124 height 36
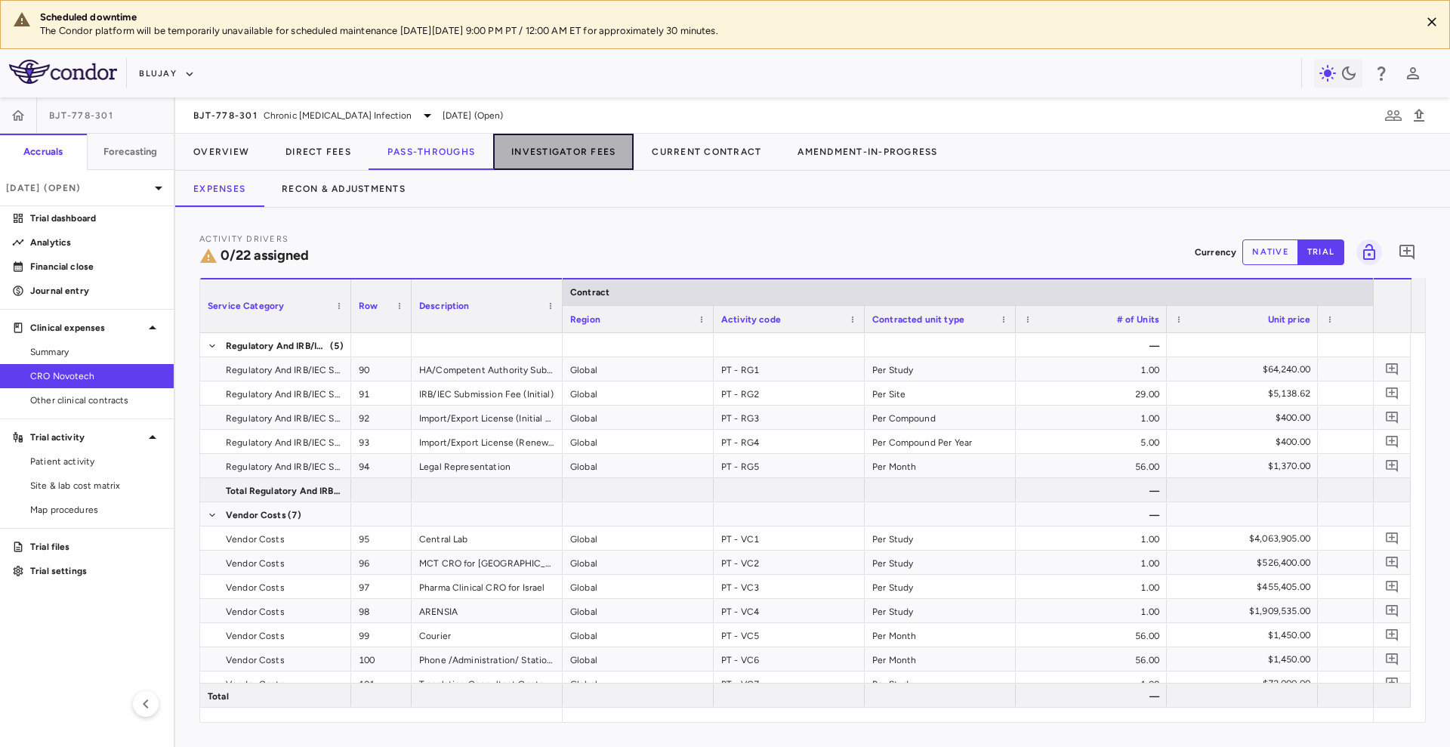
click at [541, 148] on button "Investigator Fees" at bounding box center [563, 152] width 140 height 36
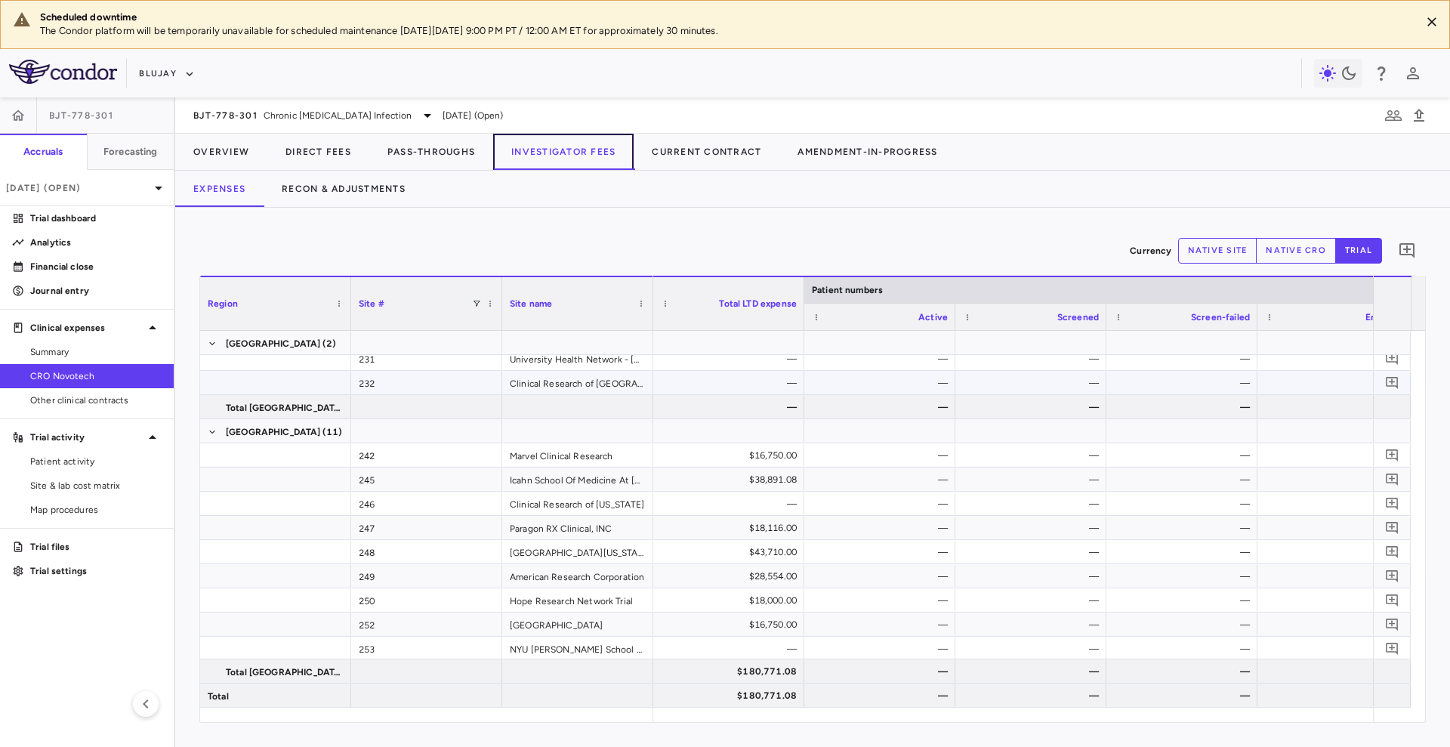
scroll to position [541, 0]
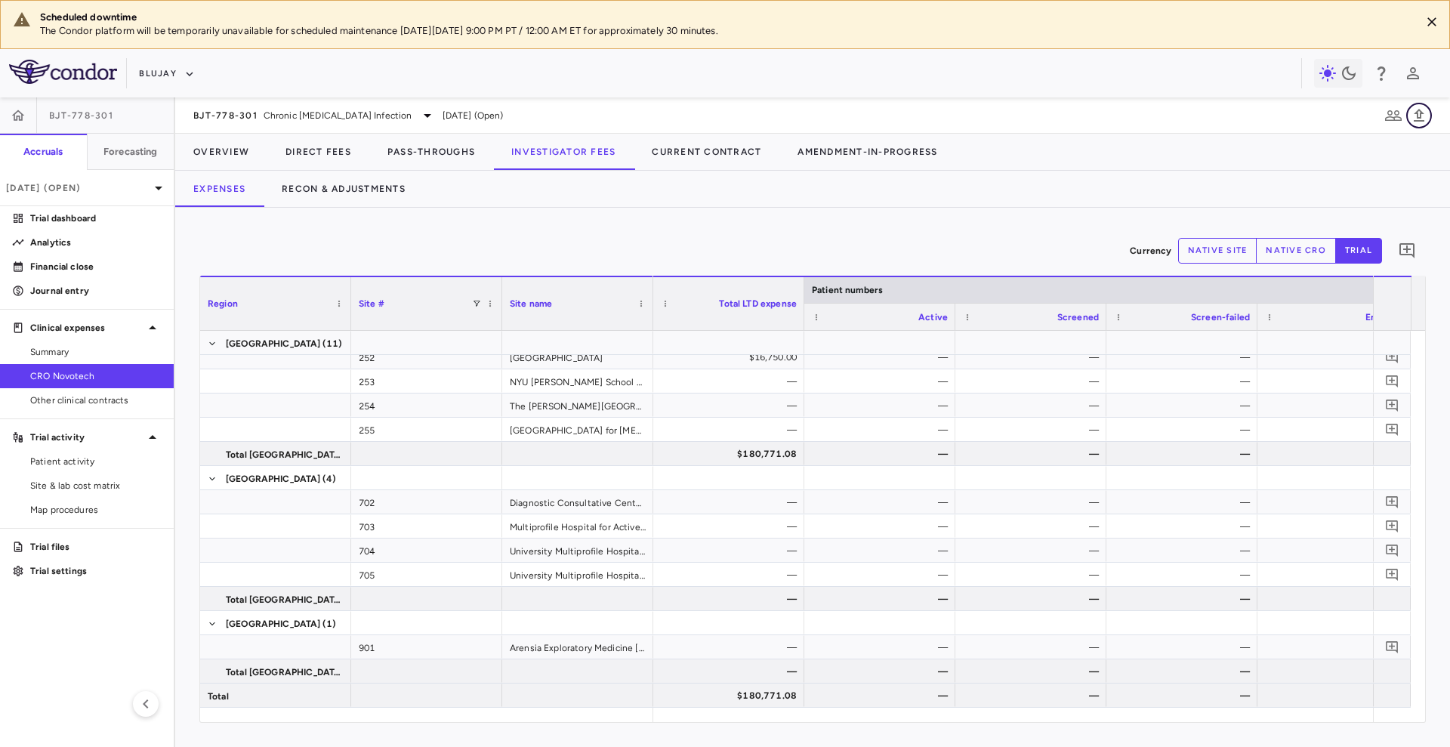
click at [1426, 113] on icon "button" at bounding box center [1419, 115] width 18 height 18
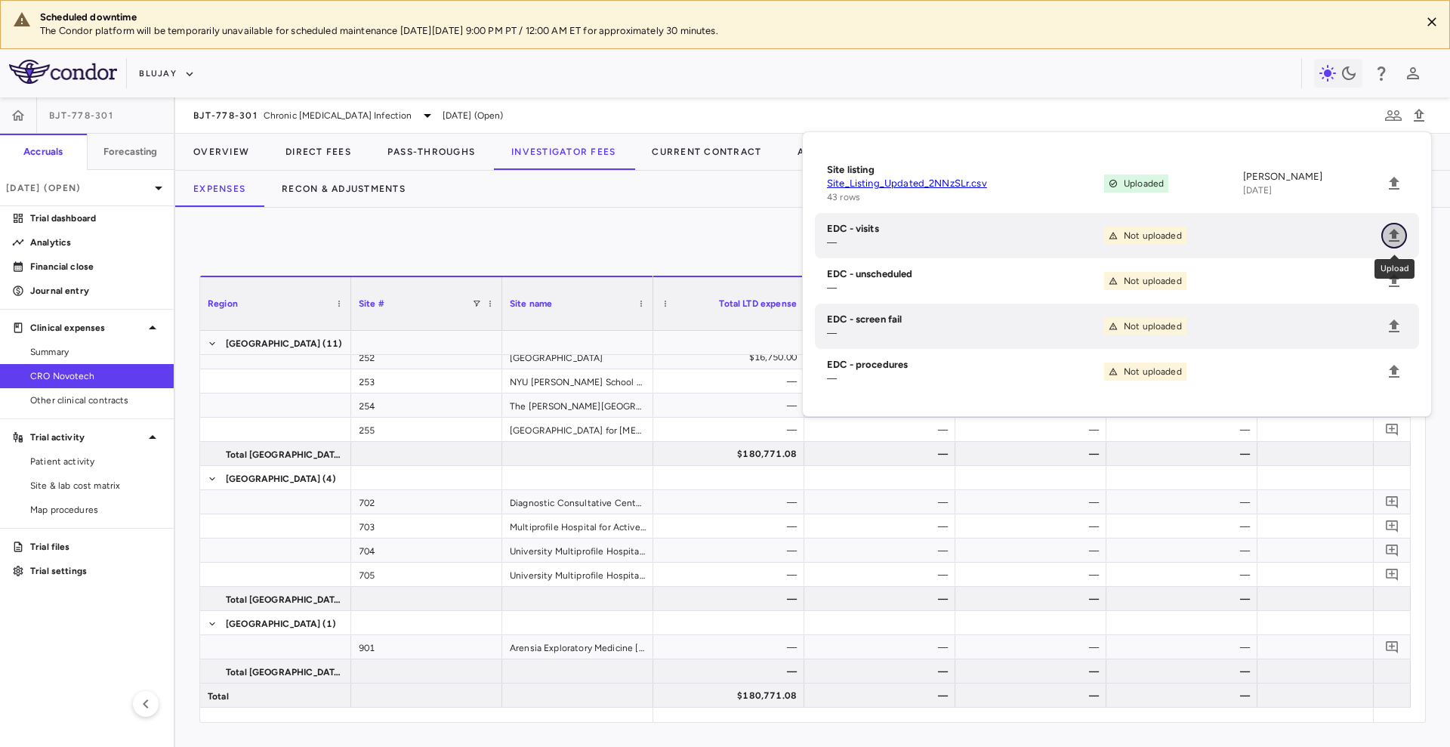
click at [1396, 239] on icon "Upload" at bounding box center [1394, 236] width 18 height 18
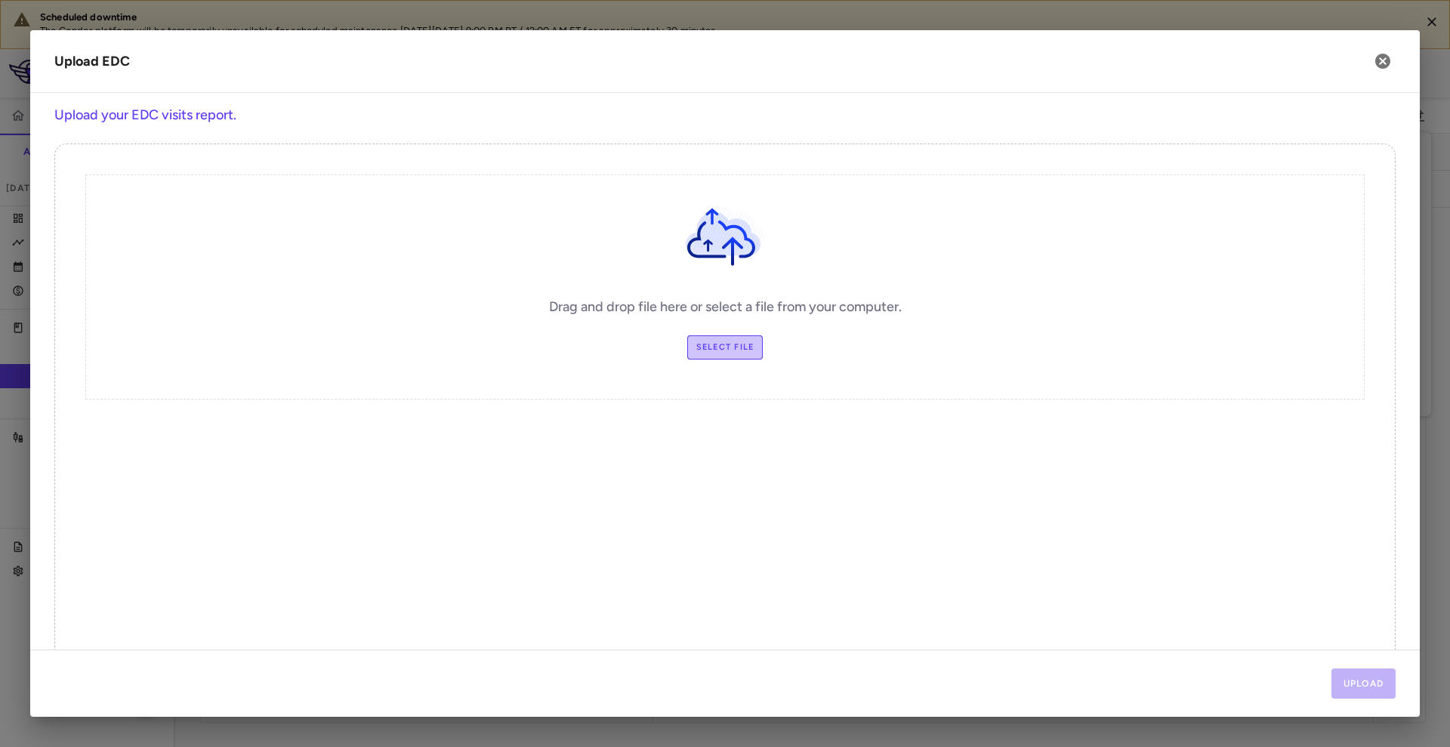
click at [716, 344] on label "Select file" at bounding box center [725, 347] width 76 height 24
click at [0, 0] on input "Select file" at bounding box center [0, 0] width 0 height 0
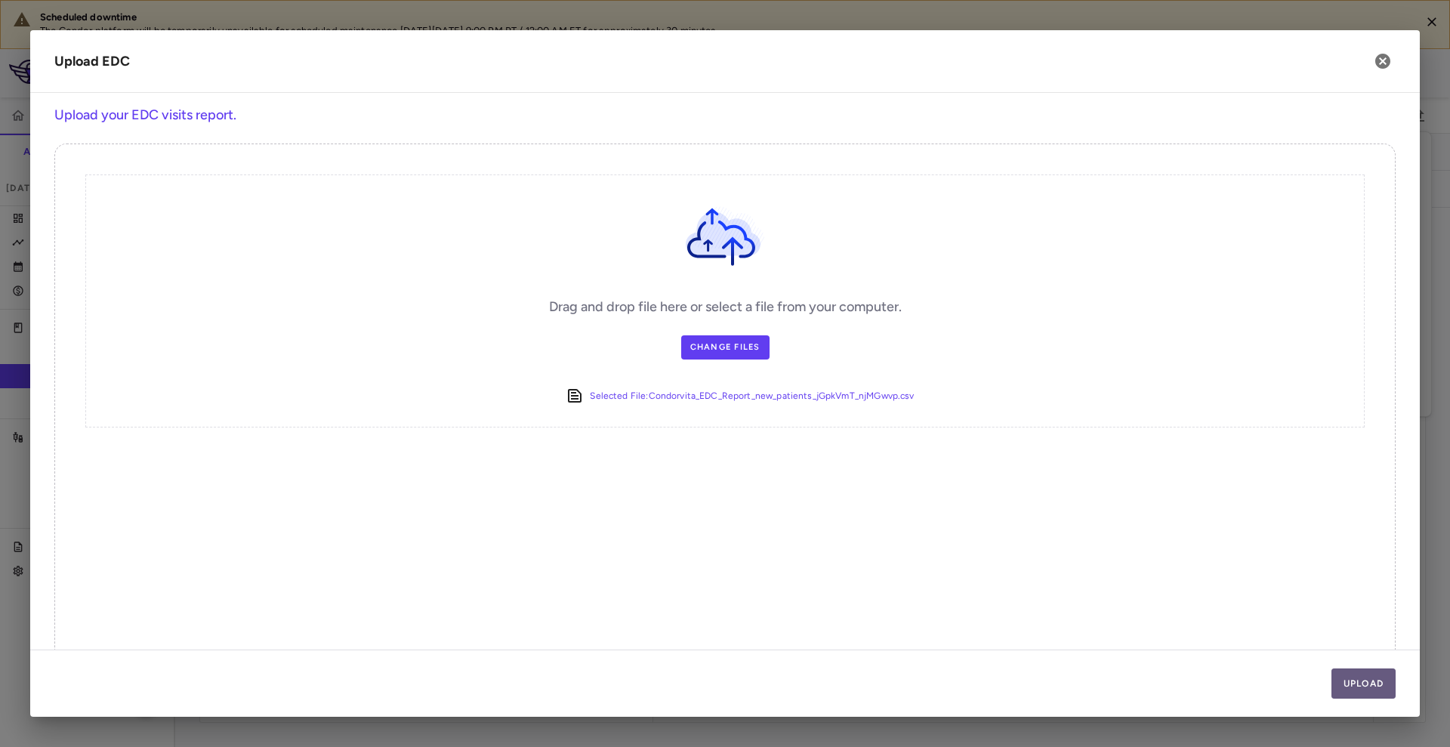
click at [1375, 676] on button "Upload" at bounding box center [1363, 683] width 65 height 30
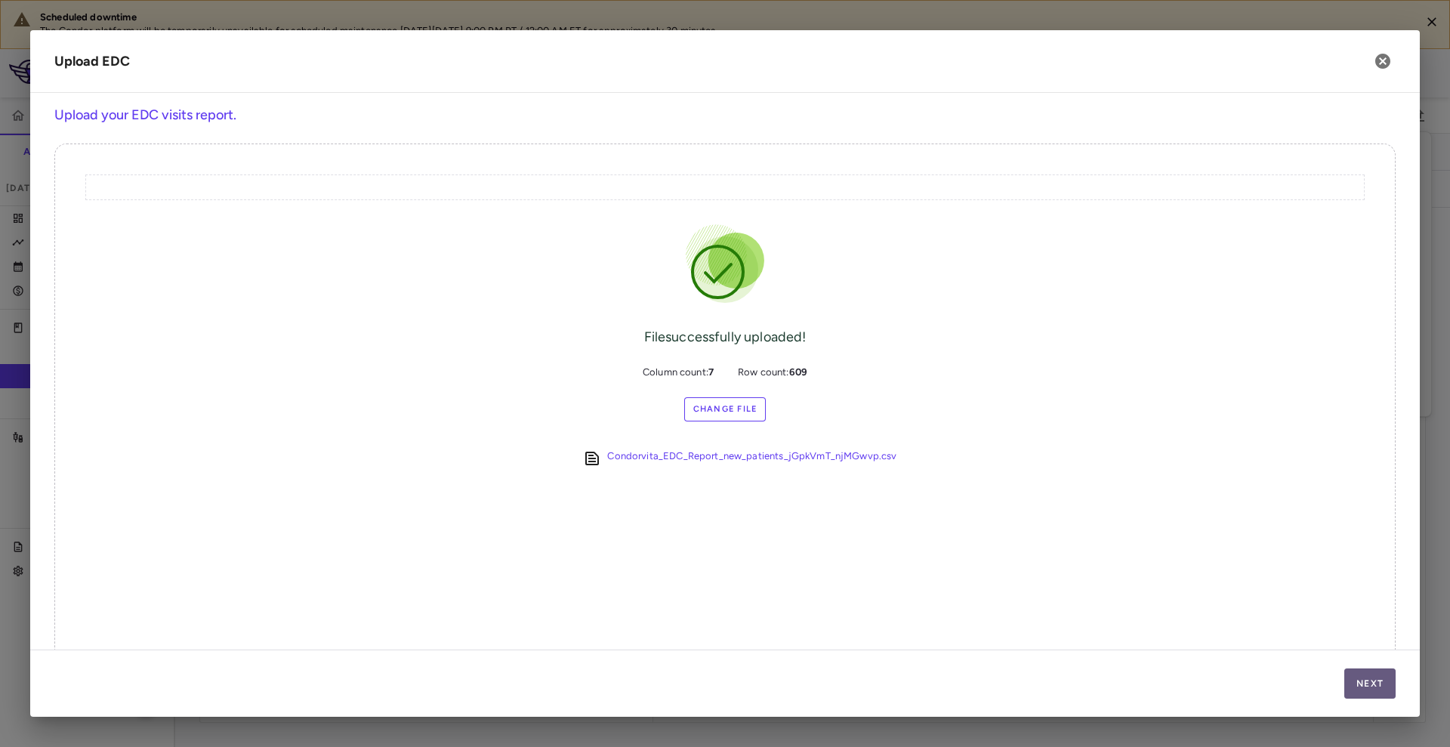
click at [1377, 690] on button "Next" at bounding box center [1369, 683] width 51 height 30
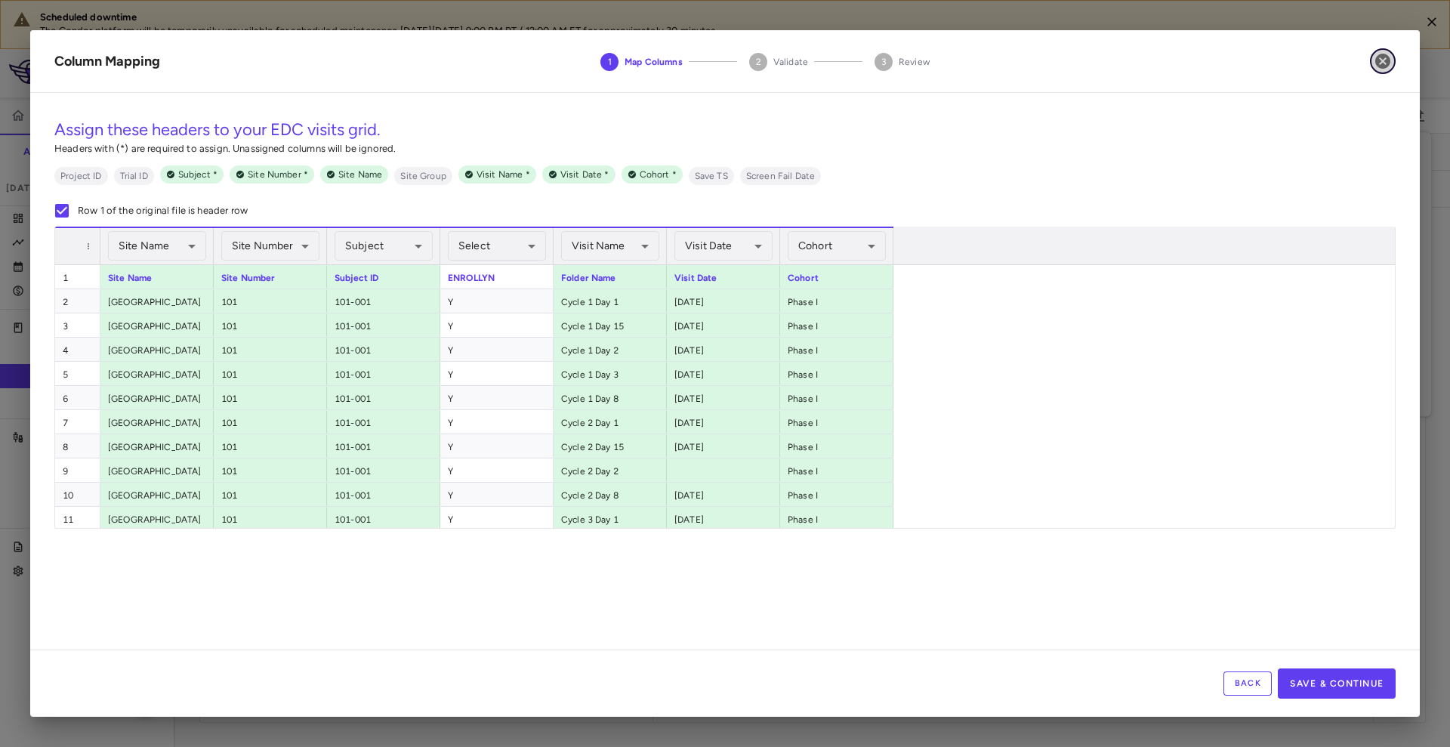
click at [1380, 58] on icon "button" at bounding box center [1383, 61] width 18 height 18
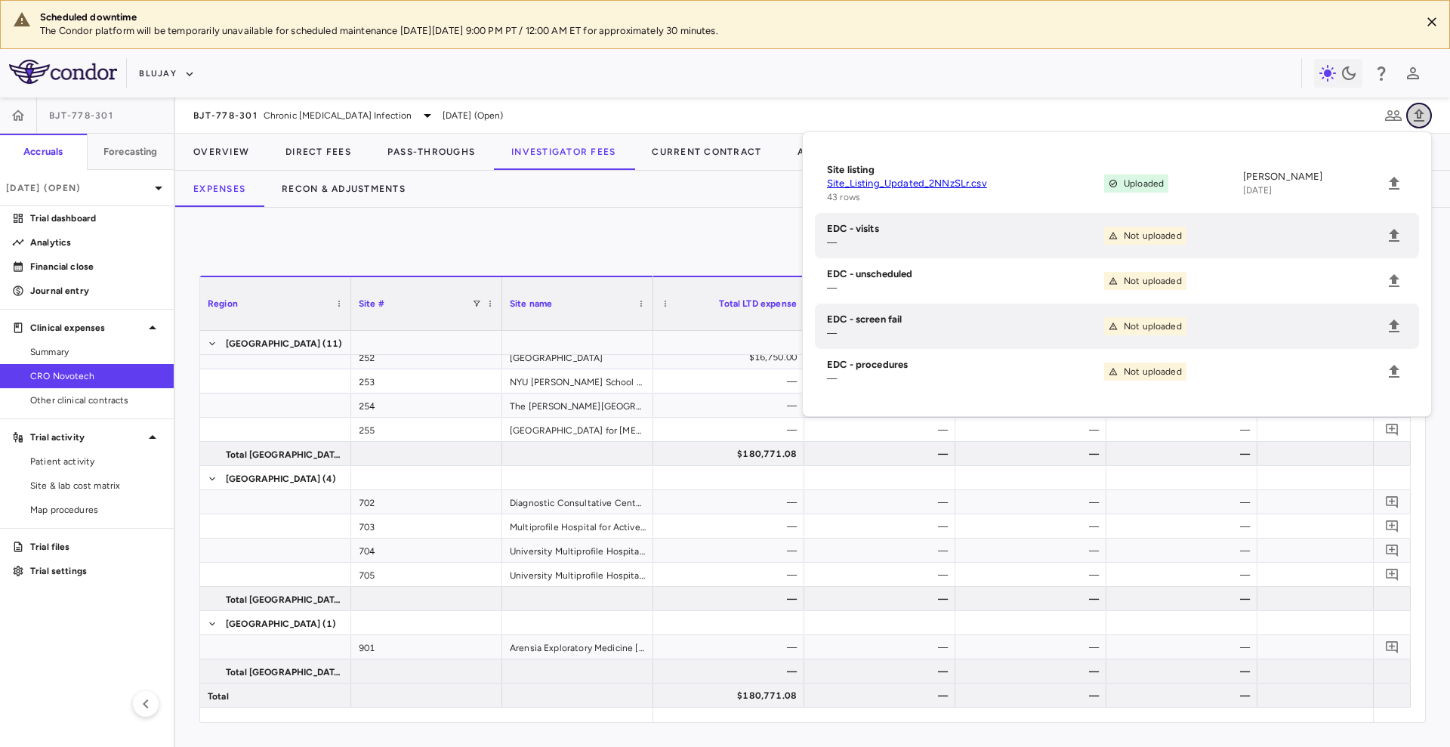
click at [1424, 120] on icon "button" at bounding box center [1419, 115] width 11 height 13
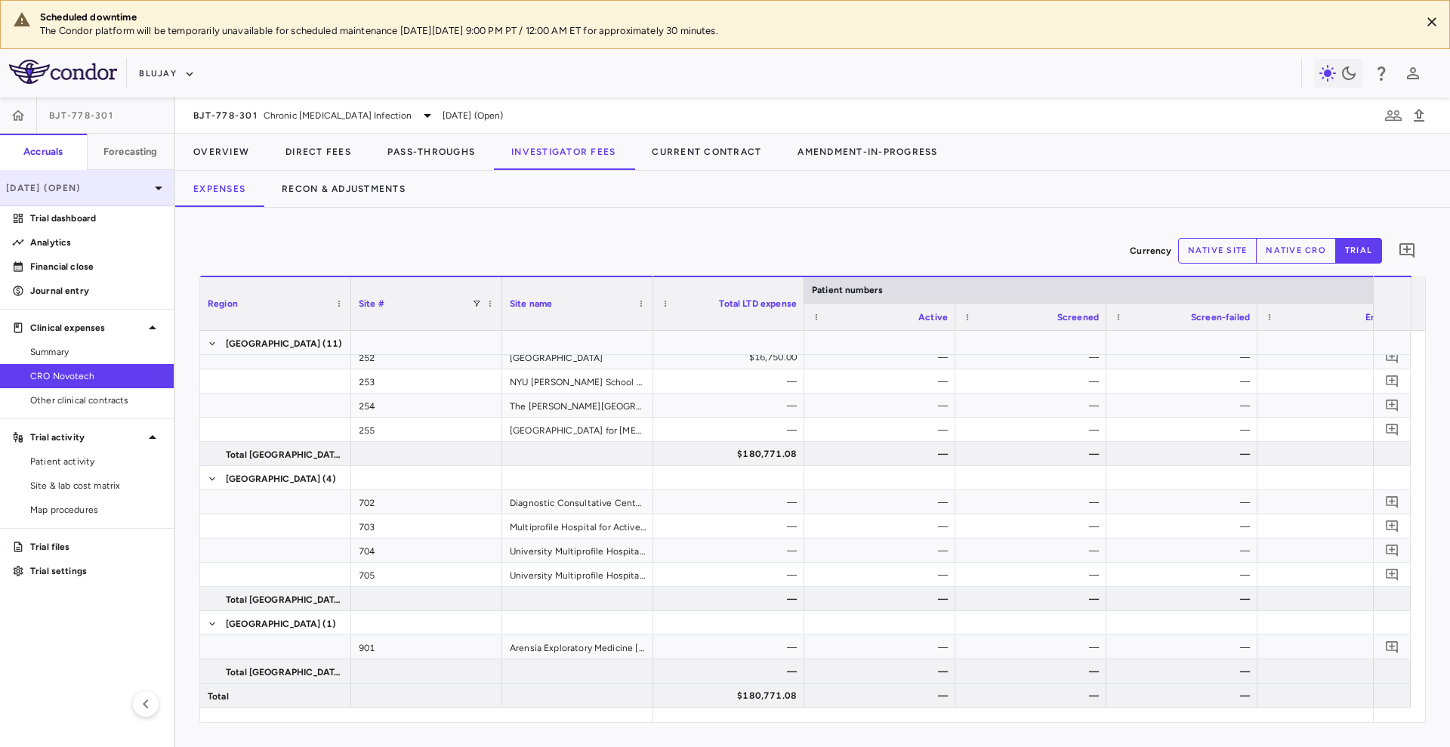
click at [101, 193] on p "Jul 2025 (Open)" at bounding box center [77, 188] width 143 height 14
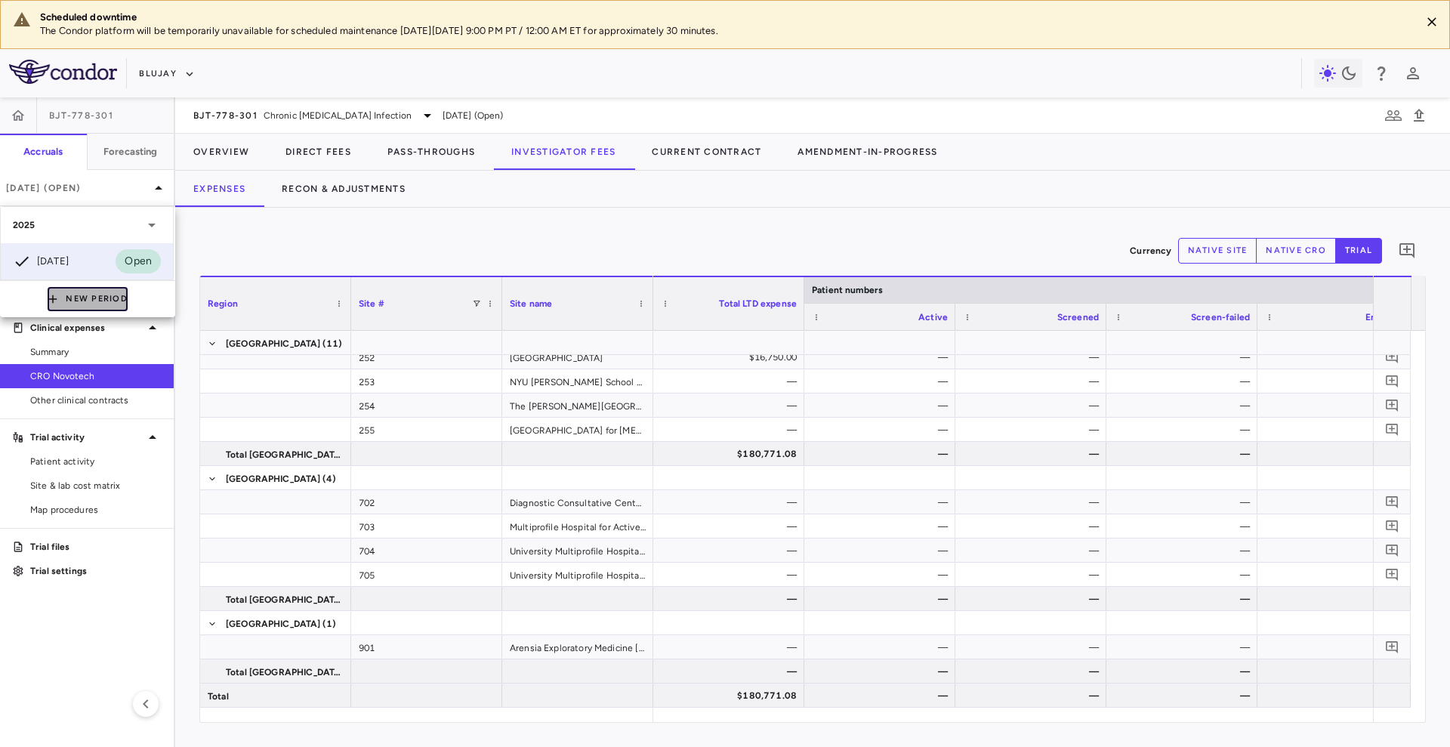
click at [63, 293] on button "New Period" at bounding box center [88, 299] width 80 height 24
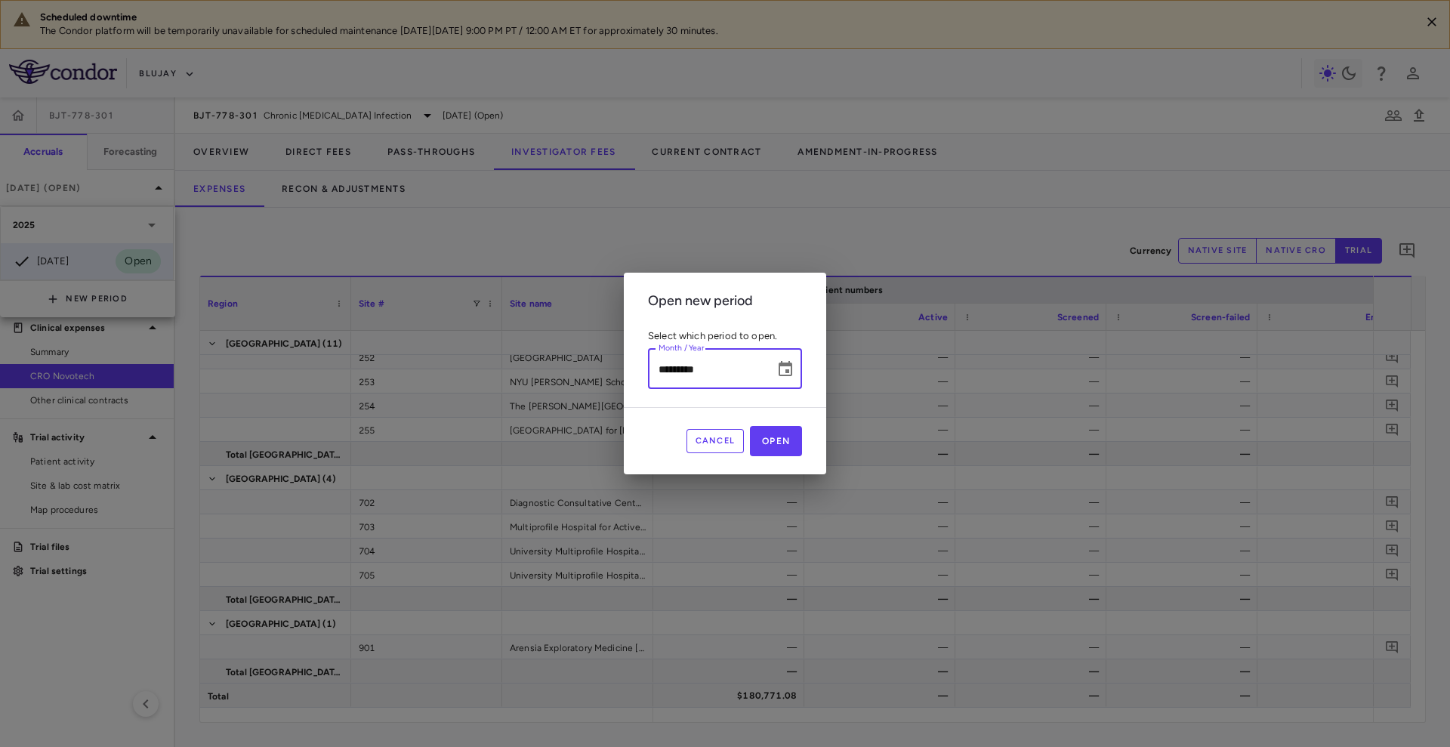
click at [656, 360] on input "*********" at bounding box center [706, 369] width 116 height 40
type input "*********"
click at [794, 443] on button "Open" at bounding box center [776, 441] width 52 height 30
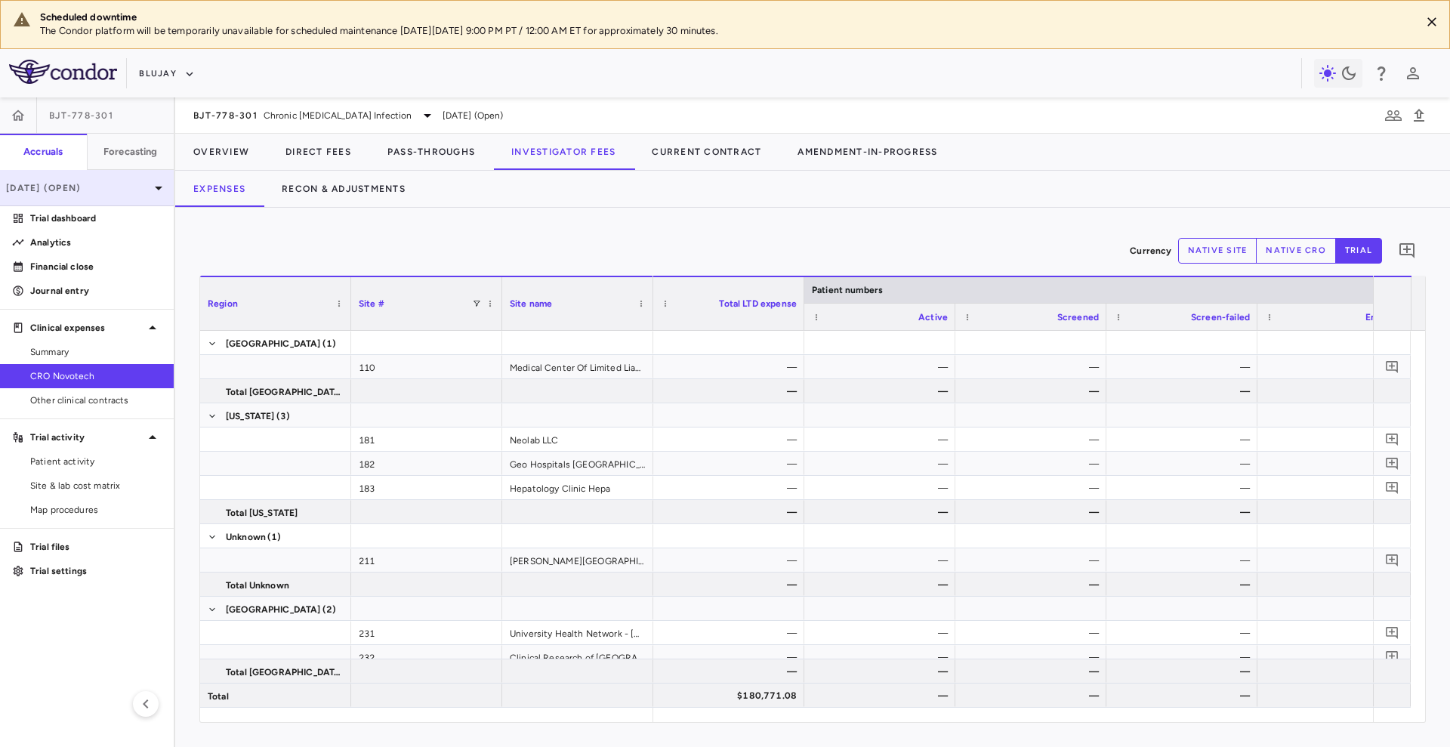
click at [92, 182] on p "Jun 2025 (Open)" at bounding box center [77, 188] width 143 height 14
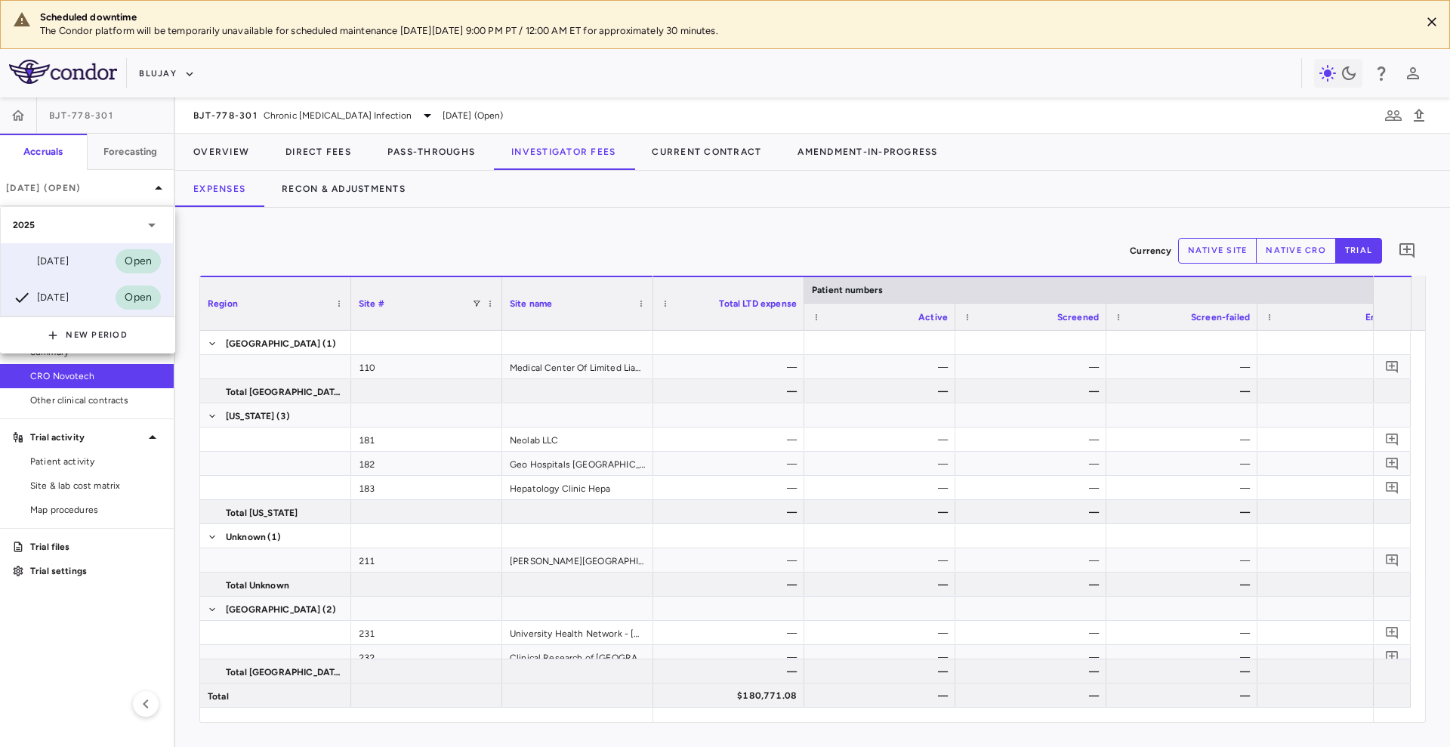
click at [94, 261] on div "Jul 2025 Open" at bounding box center [87, 261] width 172 height 36
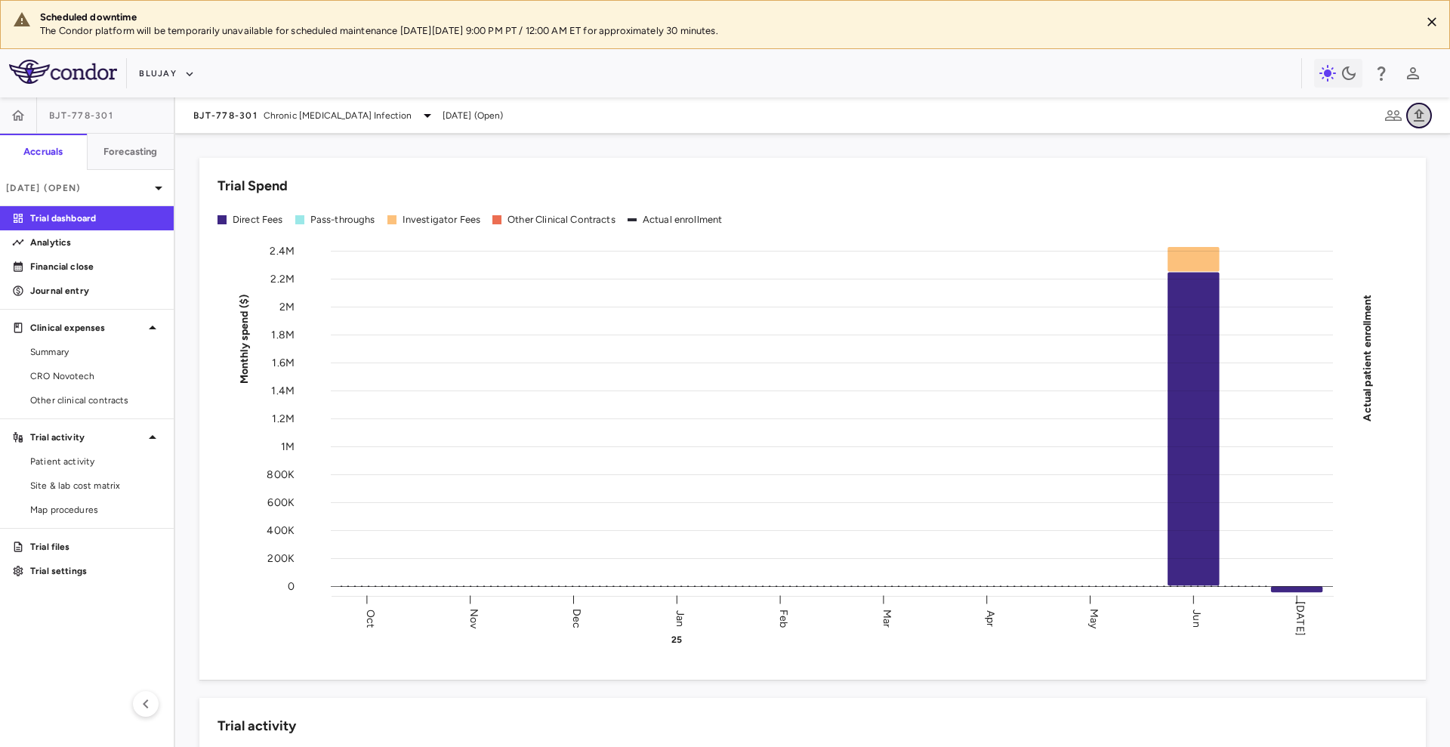
click at [1421, 120] on icon "button" at bounding box center [1419, 115] width 11 height 13
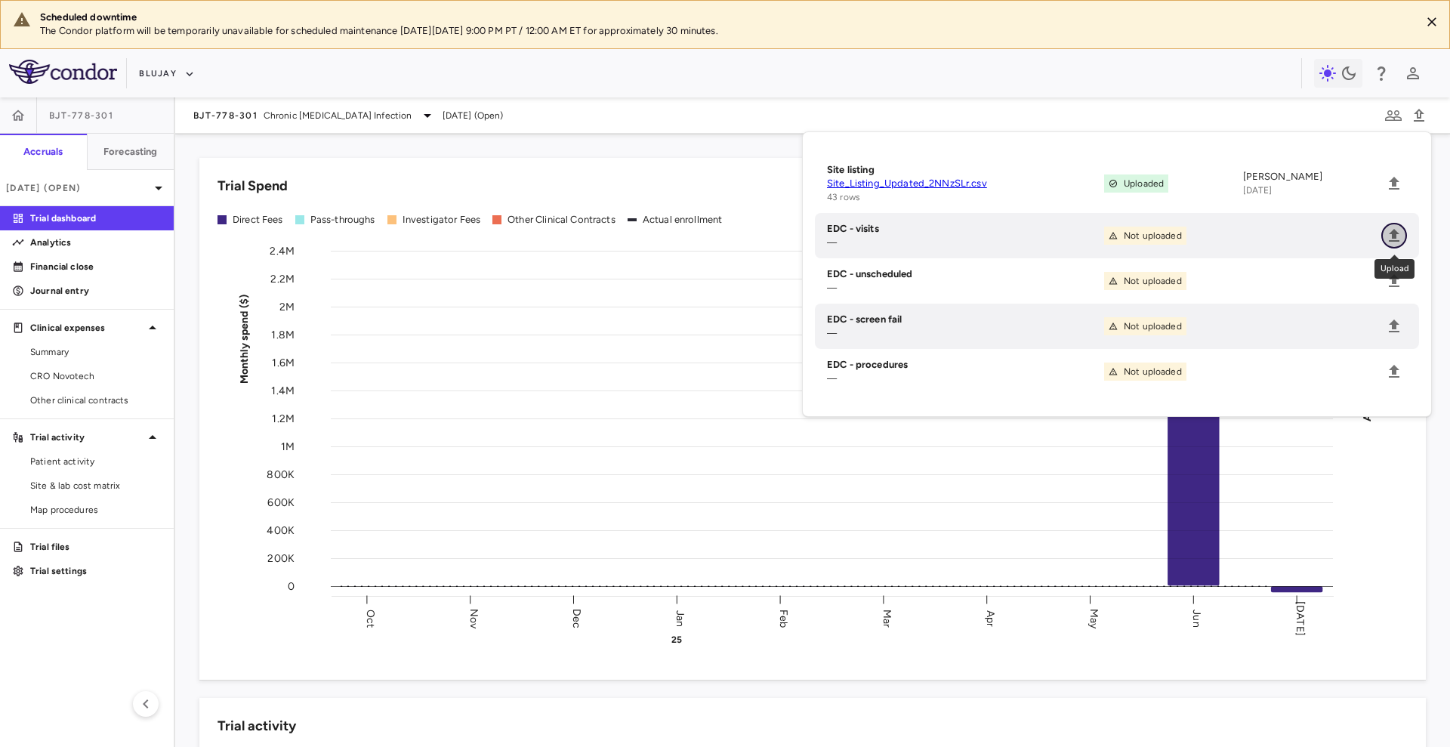
click at [1395, 234] on icon "Upload" at bounding box center [1394, 235] width 11 height 13
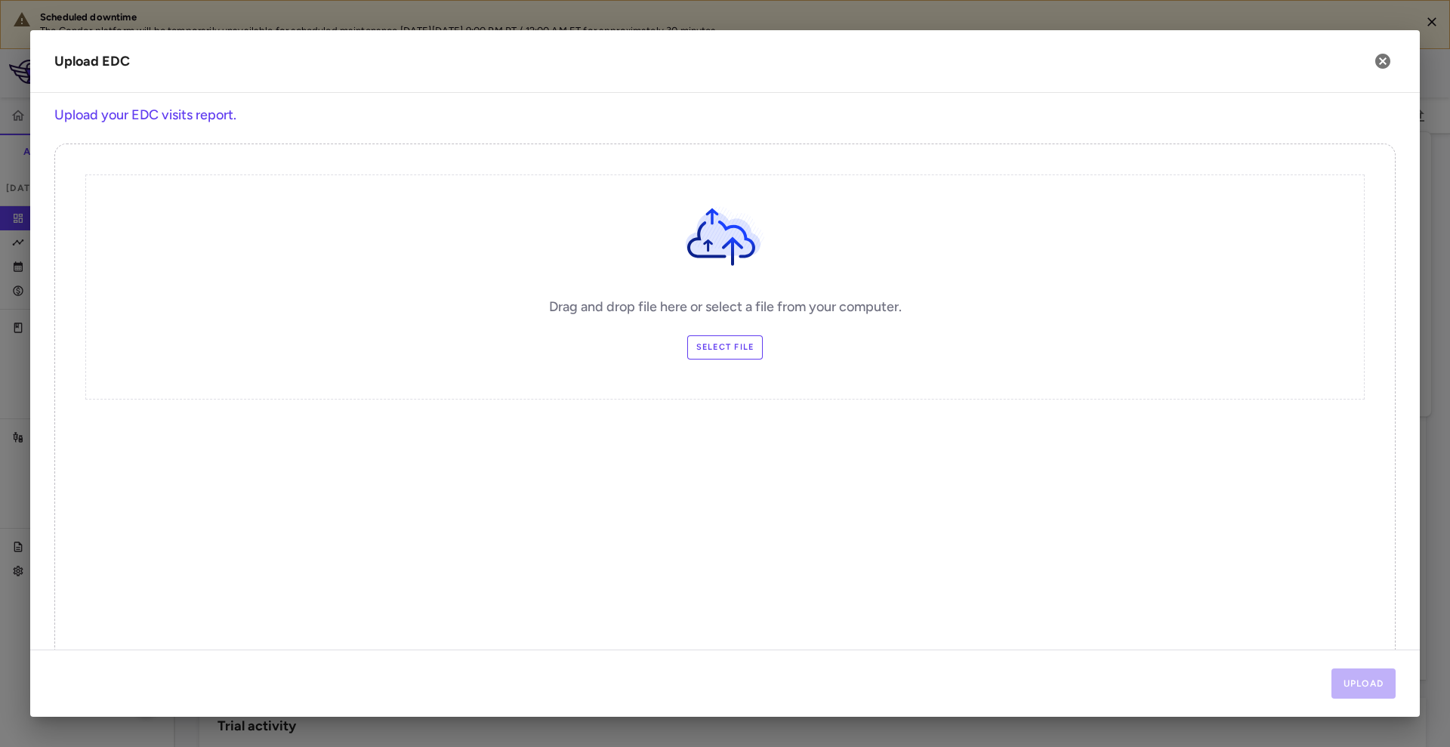
click at [753, 338] on label "Select file" at bounding box center [725, 347] width 76 height 24
click at [0, 0] on input "Select file" at bounding box center [0, 0] width 0 height 0
click at [1356, 673] on button "Upload" at bounding box center [1363, 683] width 65 height 30
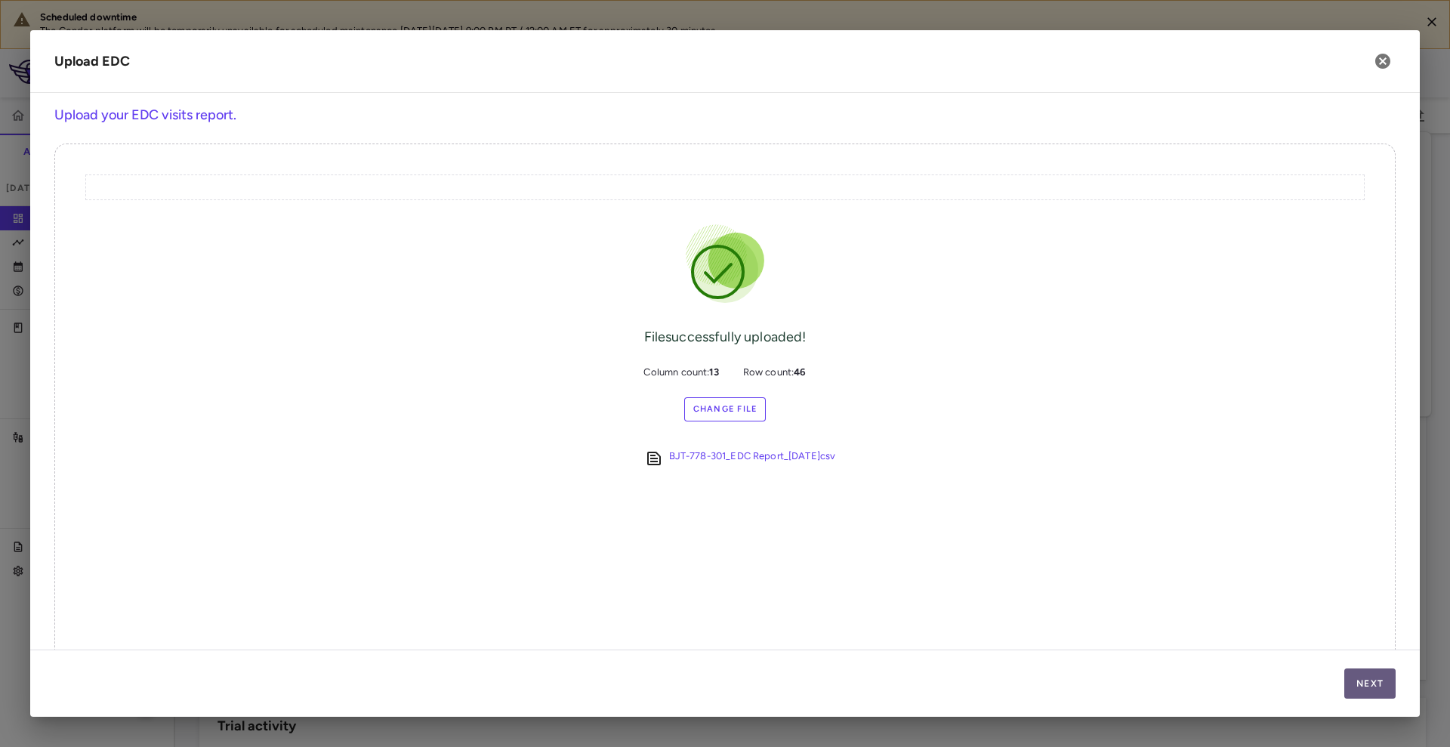
click at [1360, 677] on button "Next" at bounding box center [1369, 683] width 51 height 30
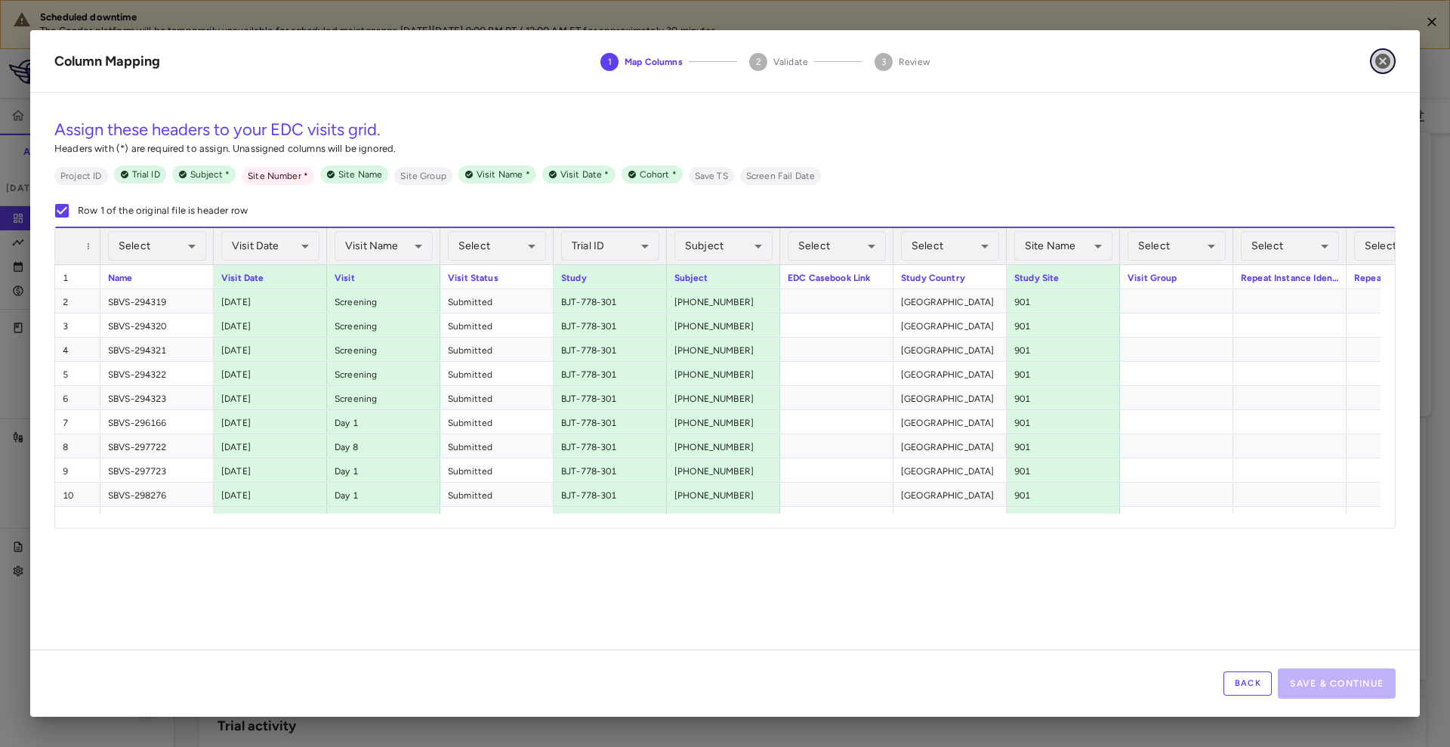
click at [1384, 58] on icon "button" at bounding box center [1382, 61] width 15 height 15
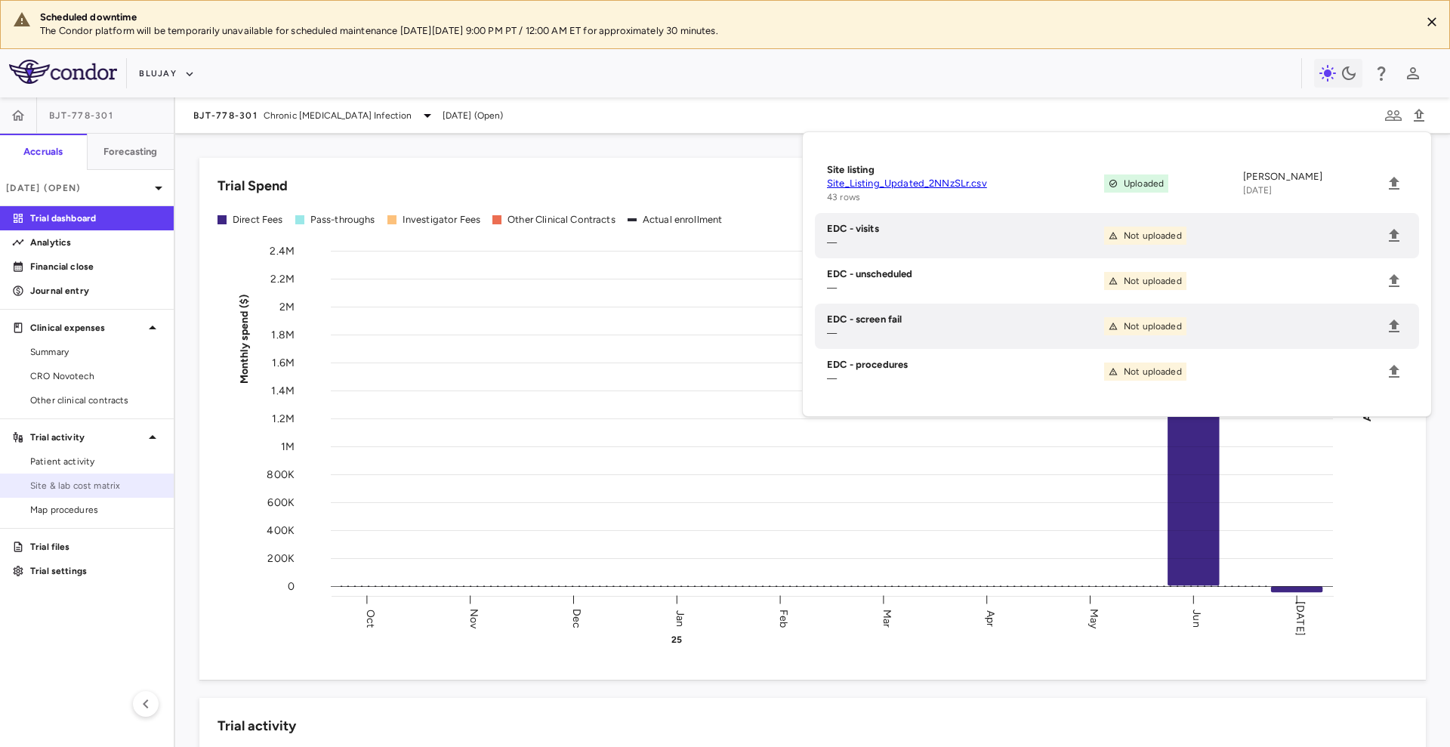
click at [94, 477] on link "Site & lab cost matrix" at bounding box center [87, 485] width 174 height 23
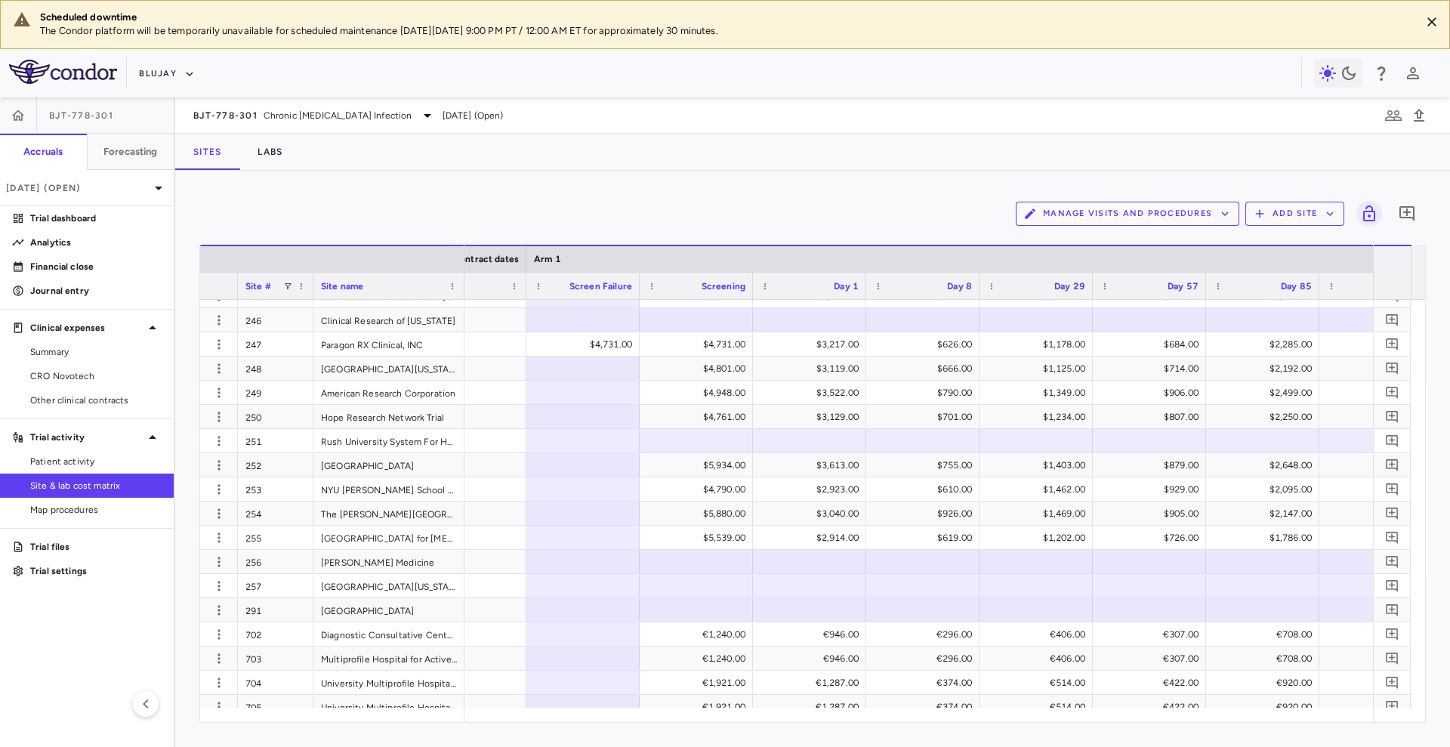
scroll to position [548, 0]
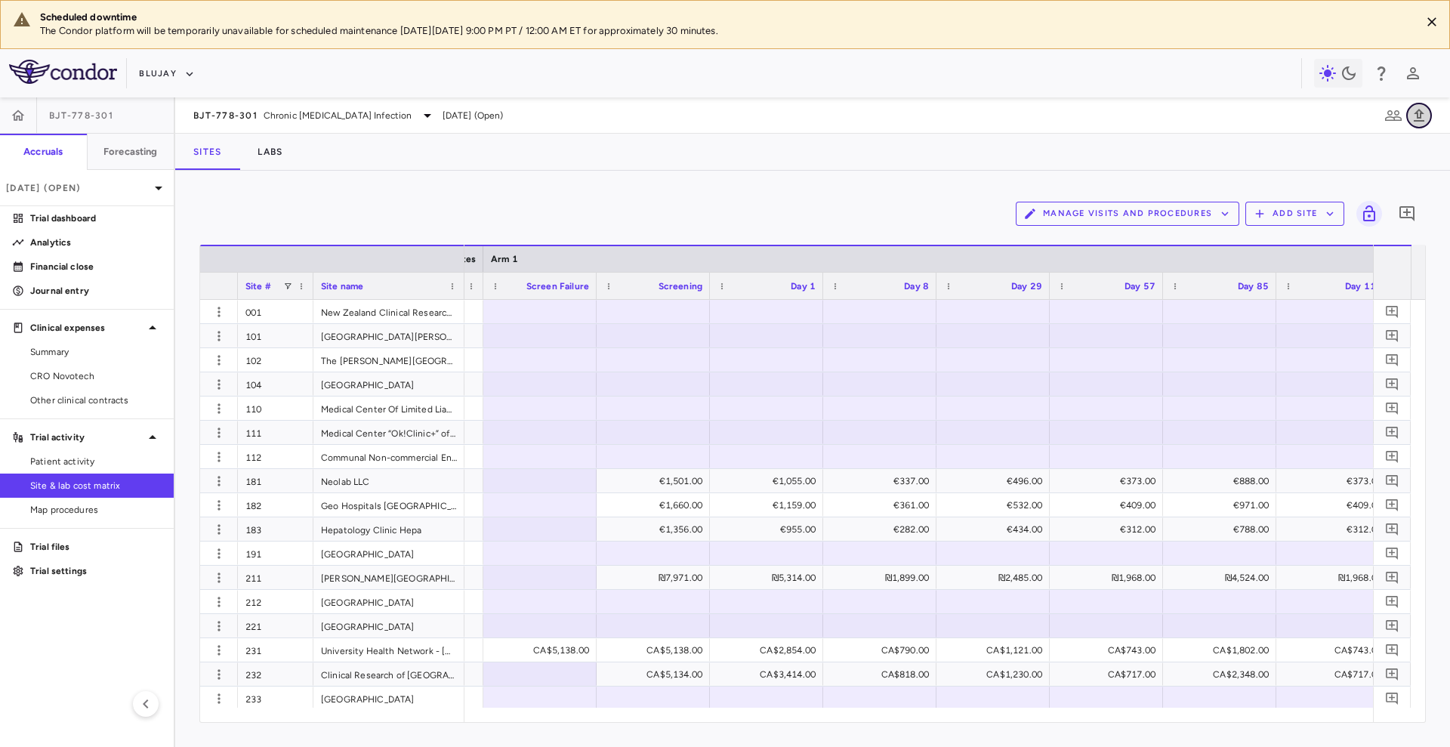
click at [1418, 119] on icon "button" at bounding box center [1419, 115] width 11 height 13
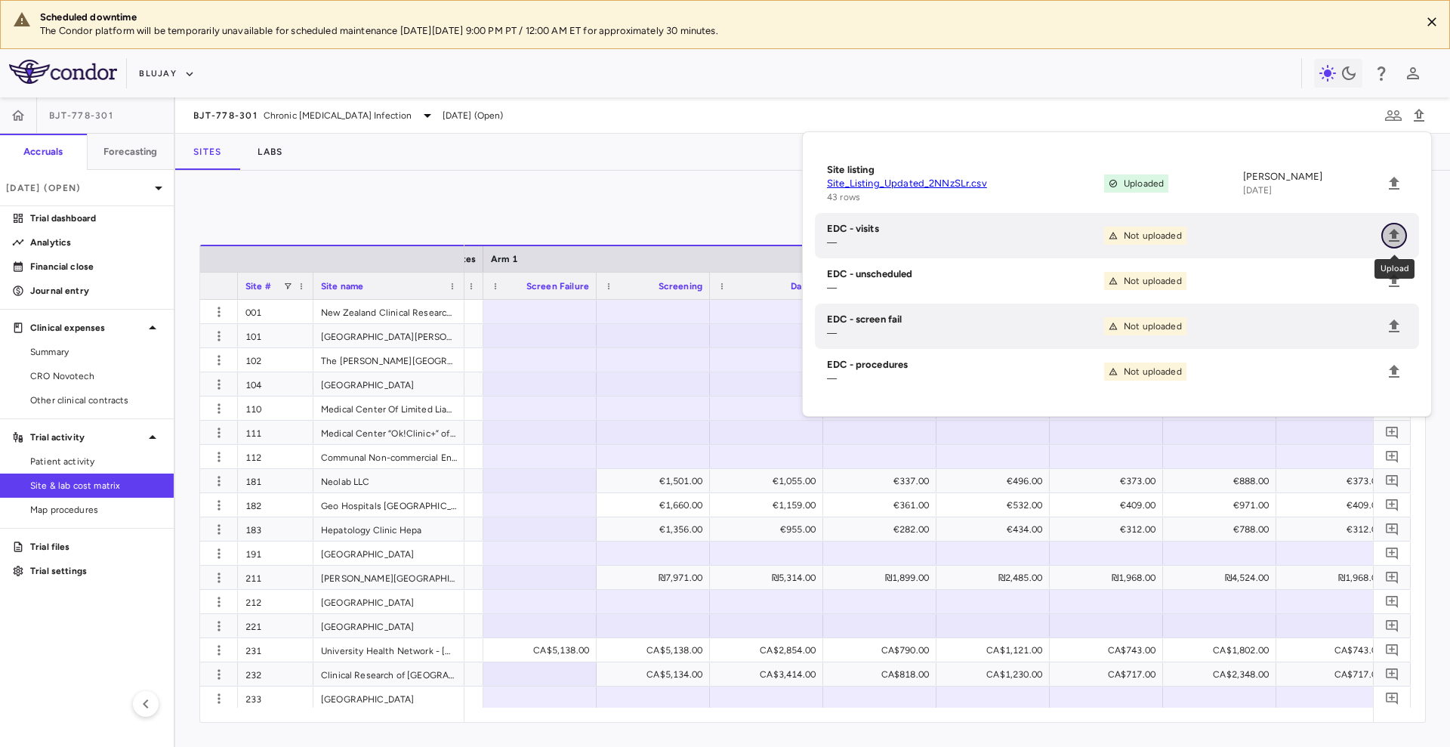
click at [1393, 244] on icon "Upload" at bounding box center [1394, 236] width 18 height 18
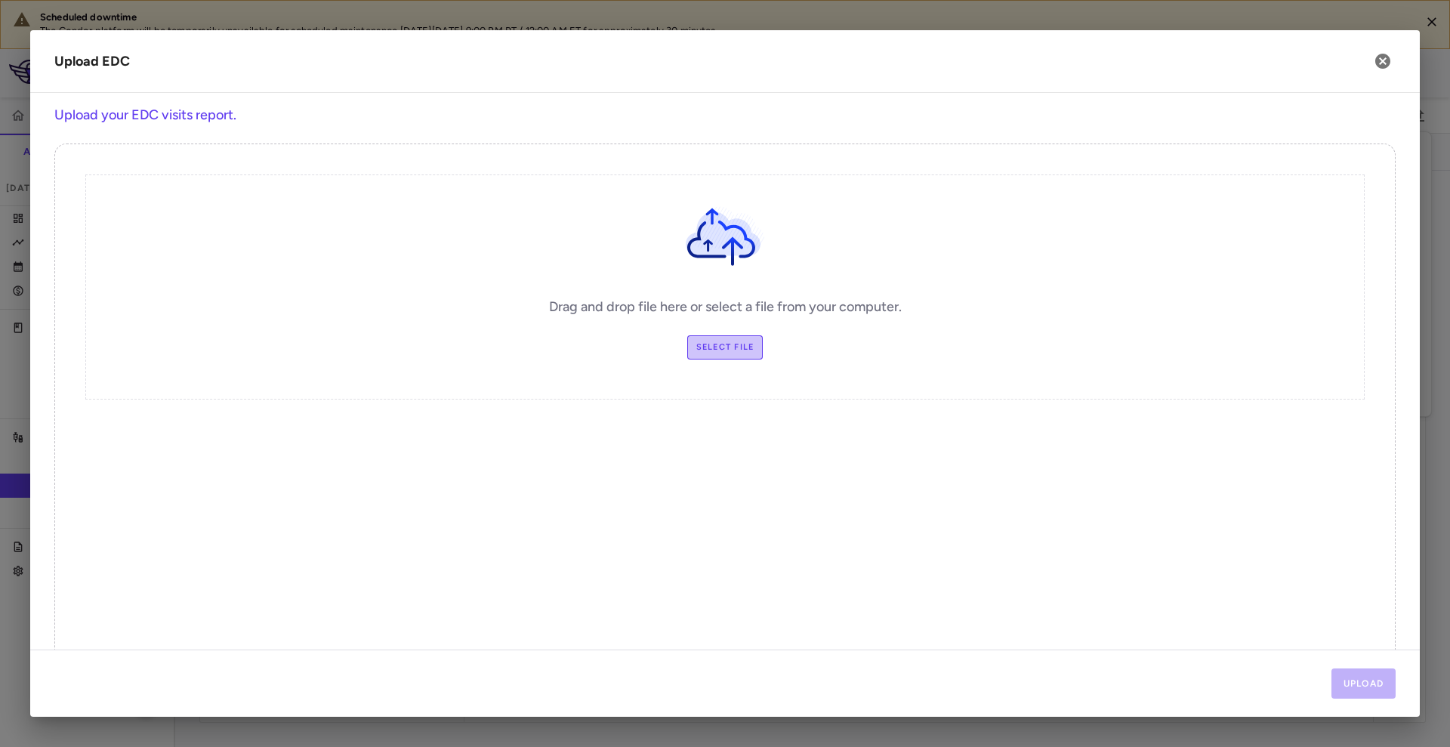
click at [730, 344] on label "Select file" at bounding box center [725, 347] width 76 height 24
click at [0, 0] on input "Select file" at bounding box center [0, 0] width 0 height 0
click at [1378, 686] on button "Upload" at bounding box center [1363, 683] width 65 height 30
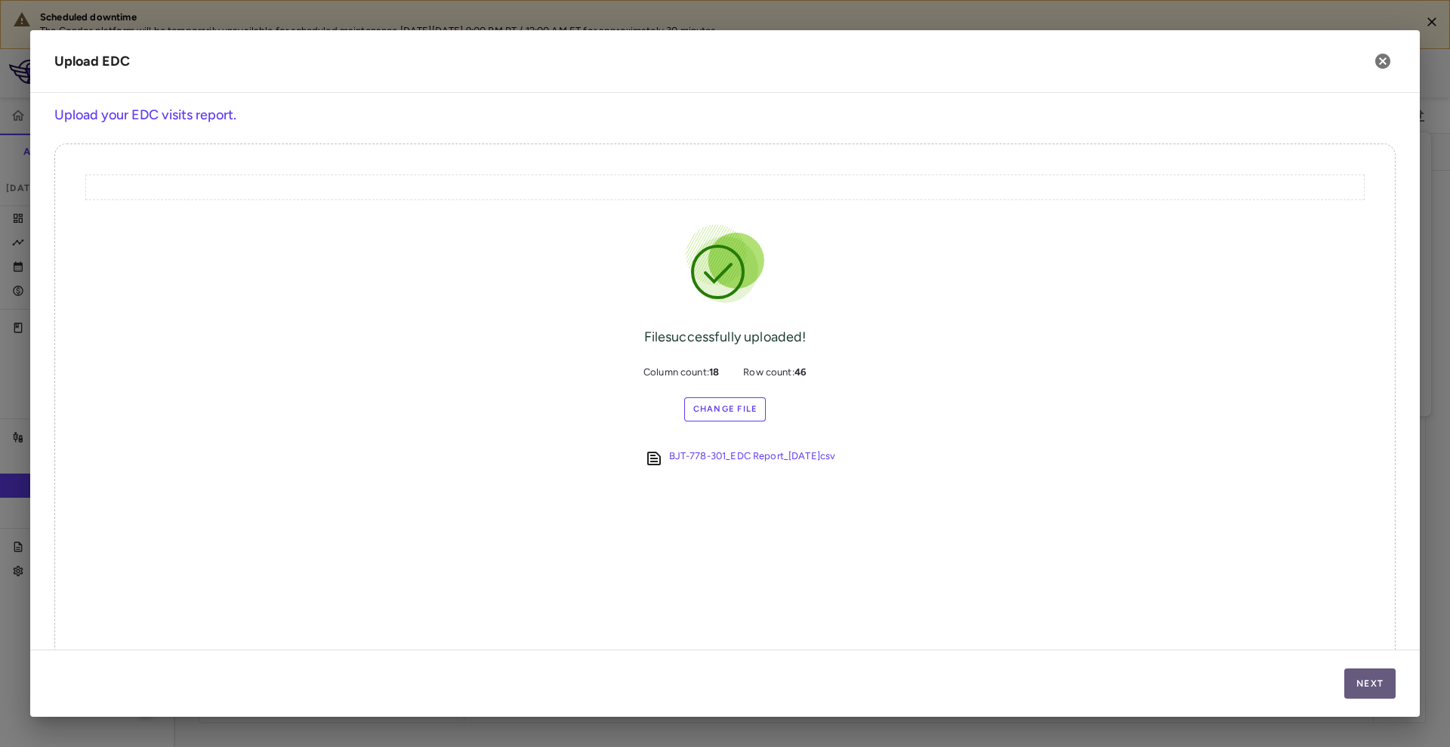
click at [1362, 683] on button "Next" at bounding box center [1369, 683] width 51 height 30
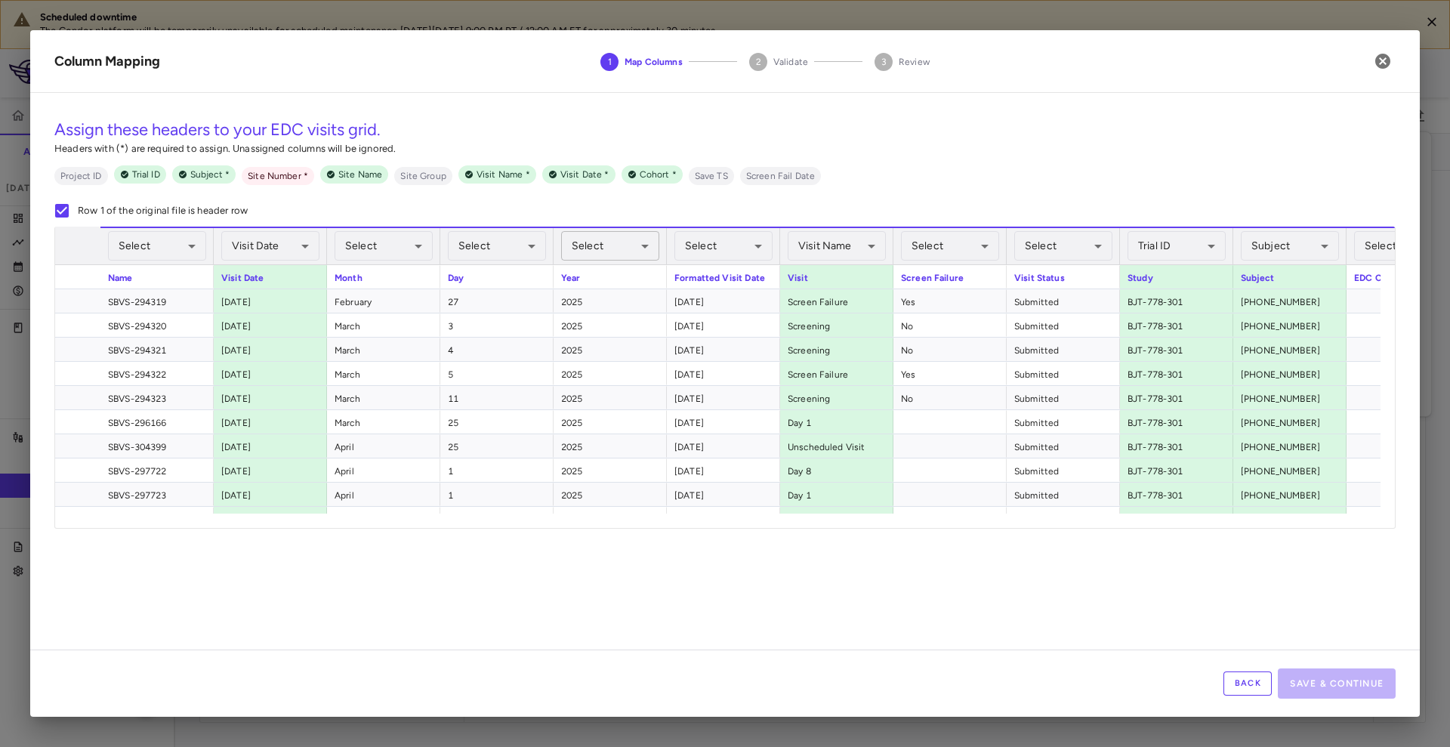
scroll to position [0, 245]
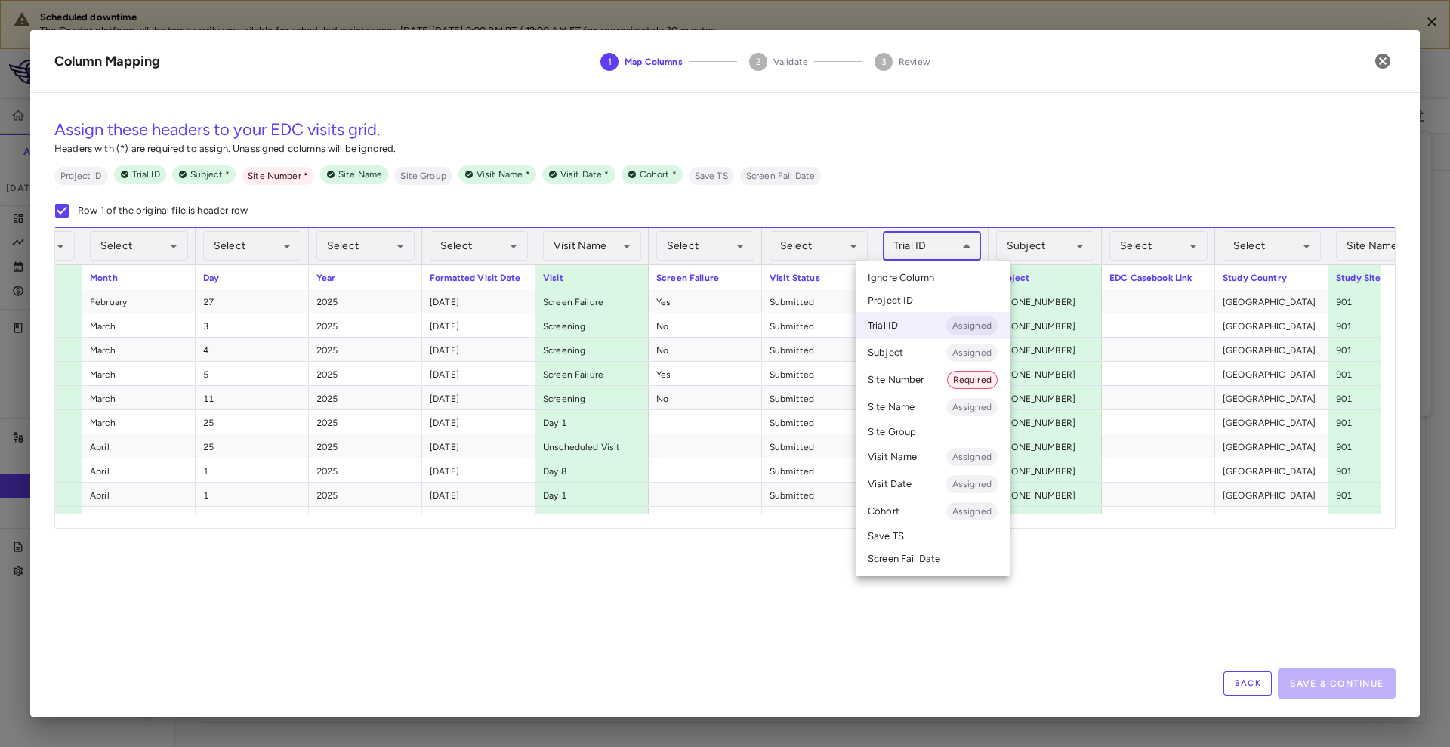
click at [958, 245] on body "Scheduled downtime The Condor platform will be temporarily unavailable for sche…" at bounding box center [725, 373] width 1450 height 747
click at [948, 273] on li "Ignore Column" at bounding box center [933, 278] width 154 height 23
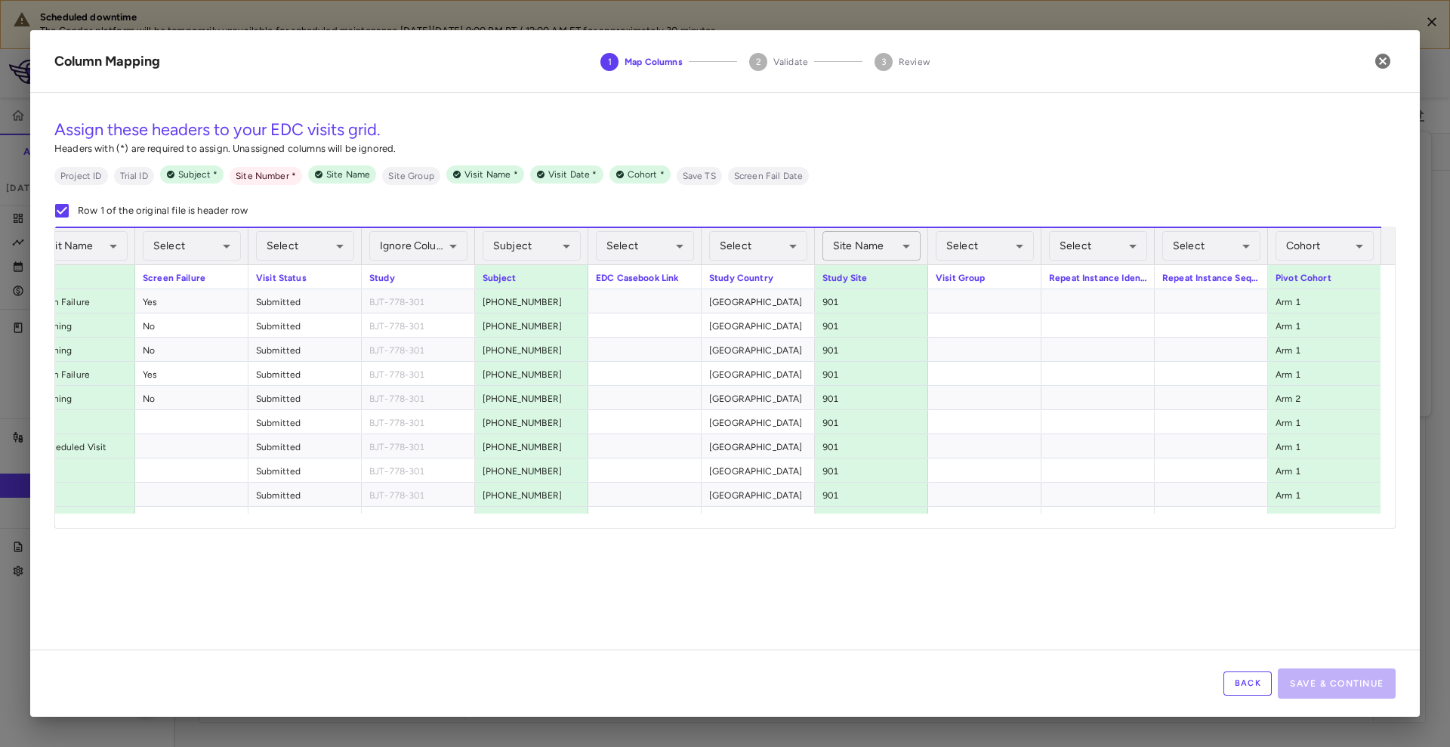
scroll to position [0, 724]
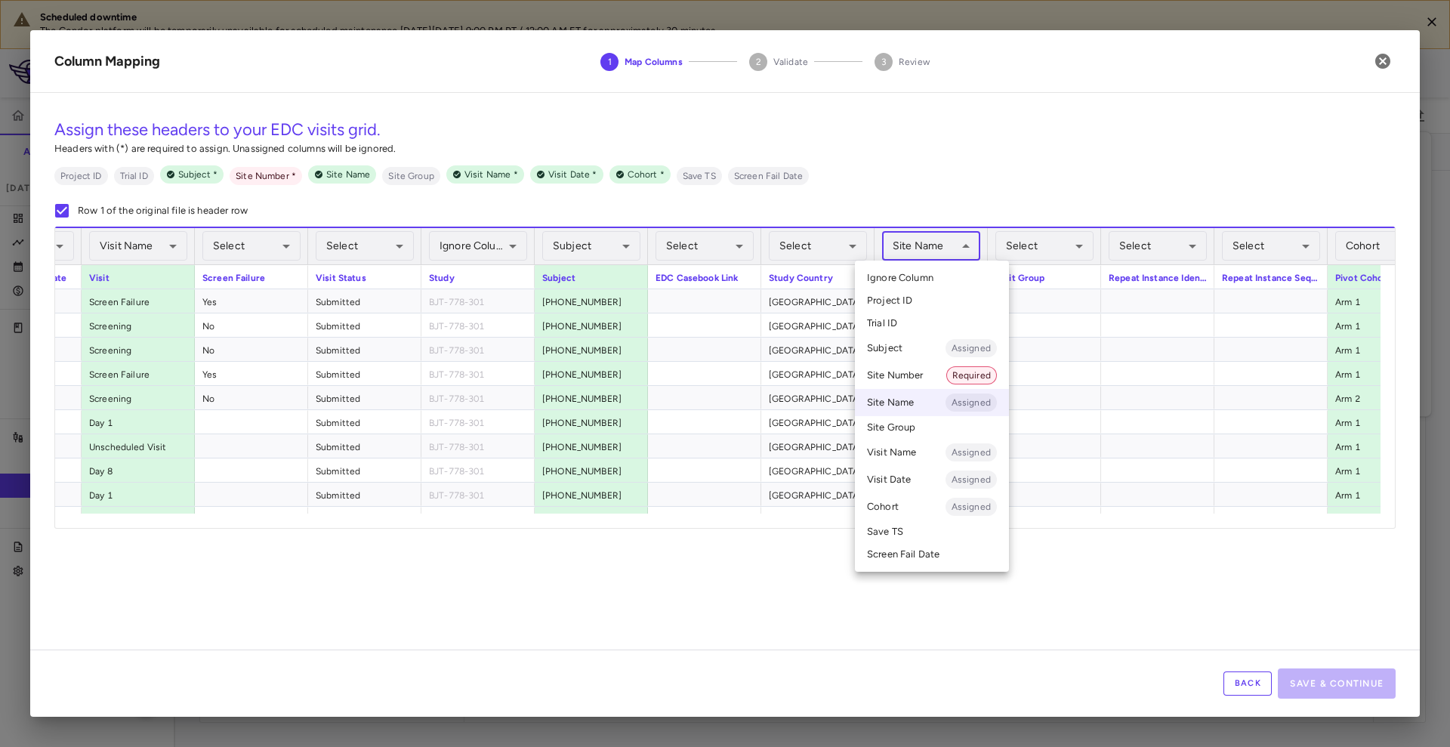
click at [943, 242] on body "Scheduled downtime The Condor platform will be temporarily unavailable for sche…" at bounding box center [725, 373] width 1450 height 747
click at [928, 375] on li "Site Number Required" at bounding box center [932, 375] width 154 height 27
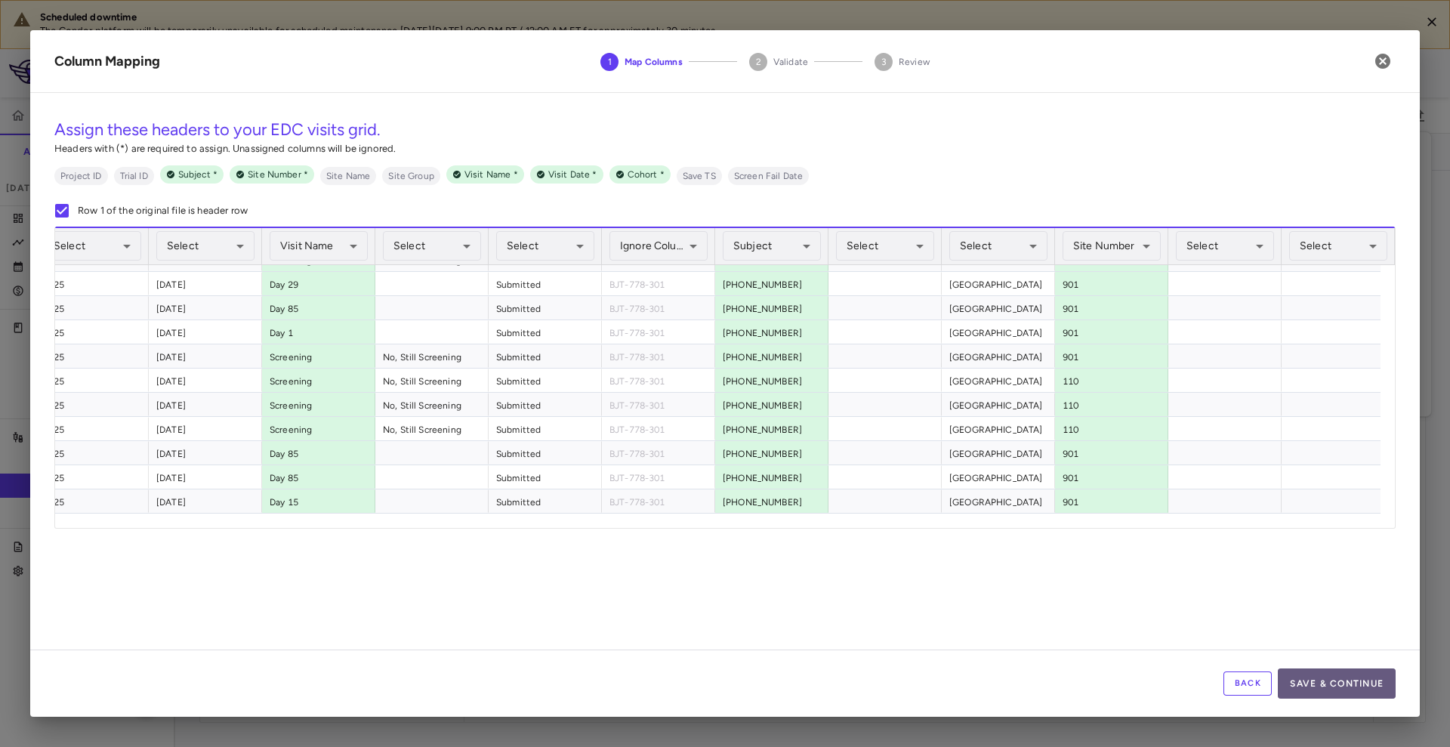
click at [1319, 684] on button "Save & Continue" at bounding box center [1337, 683] width 118 height 30
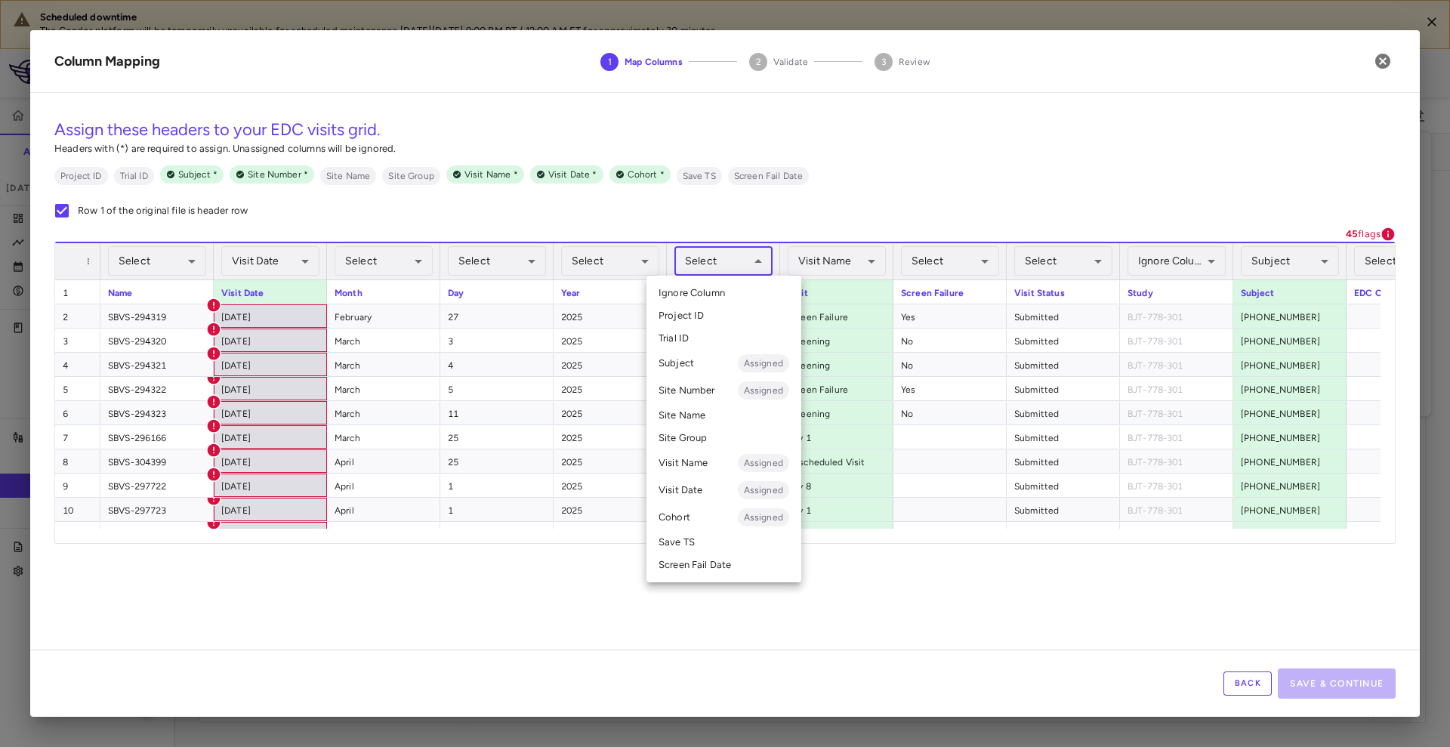
click at [722, 263] on body "Scheduled downtime The Condor platform will be temporarily unavailable for sche…" at bounding box center [725, 373] width 1450 height 747
click at [1194, 656] on div at bounding box center [725, 373] width 1450 height 747
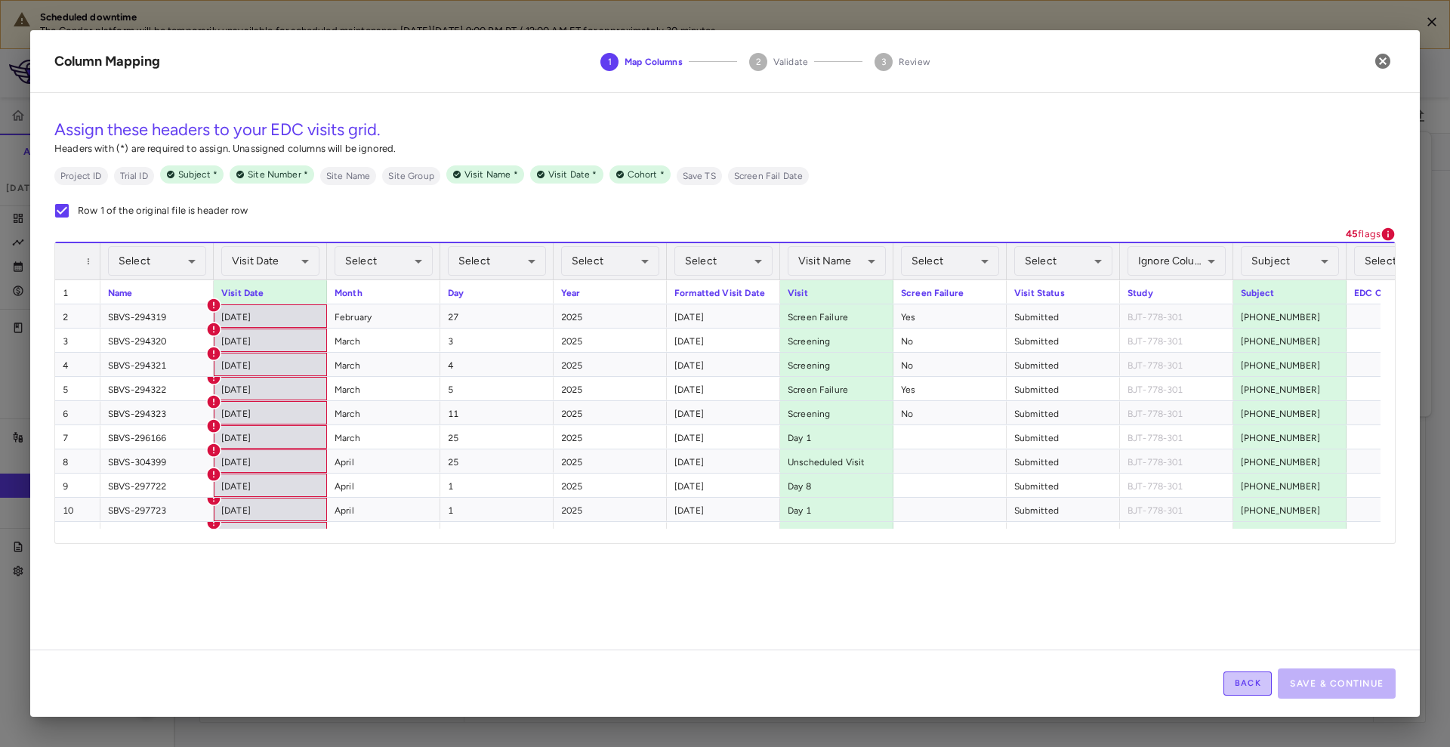
click at [1233, 683] on button "Back" at bounding box center [1247, 683] width 48 height 24
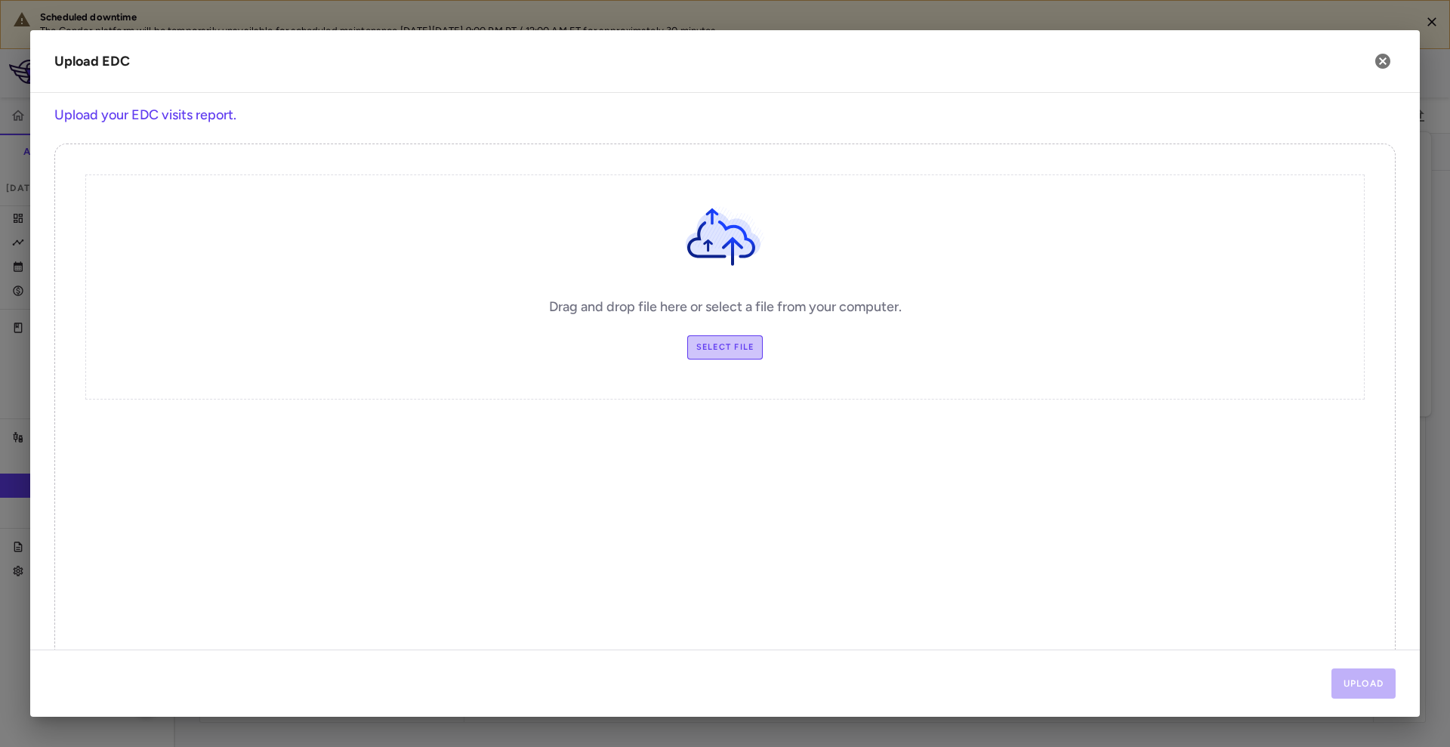
click at [705, 354] on label "Select file" at bounding box center [725, 347] width 76 height 24
click at [0, 0] on input "Select file" at bounding box center [0, 0] width 0 height 0
click at [1359, 694] on button "Upload" at bounding box center [1363, 683] width 65 height 30
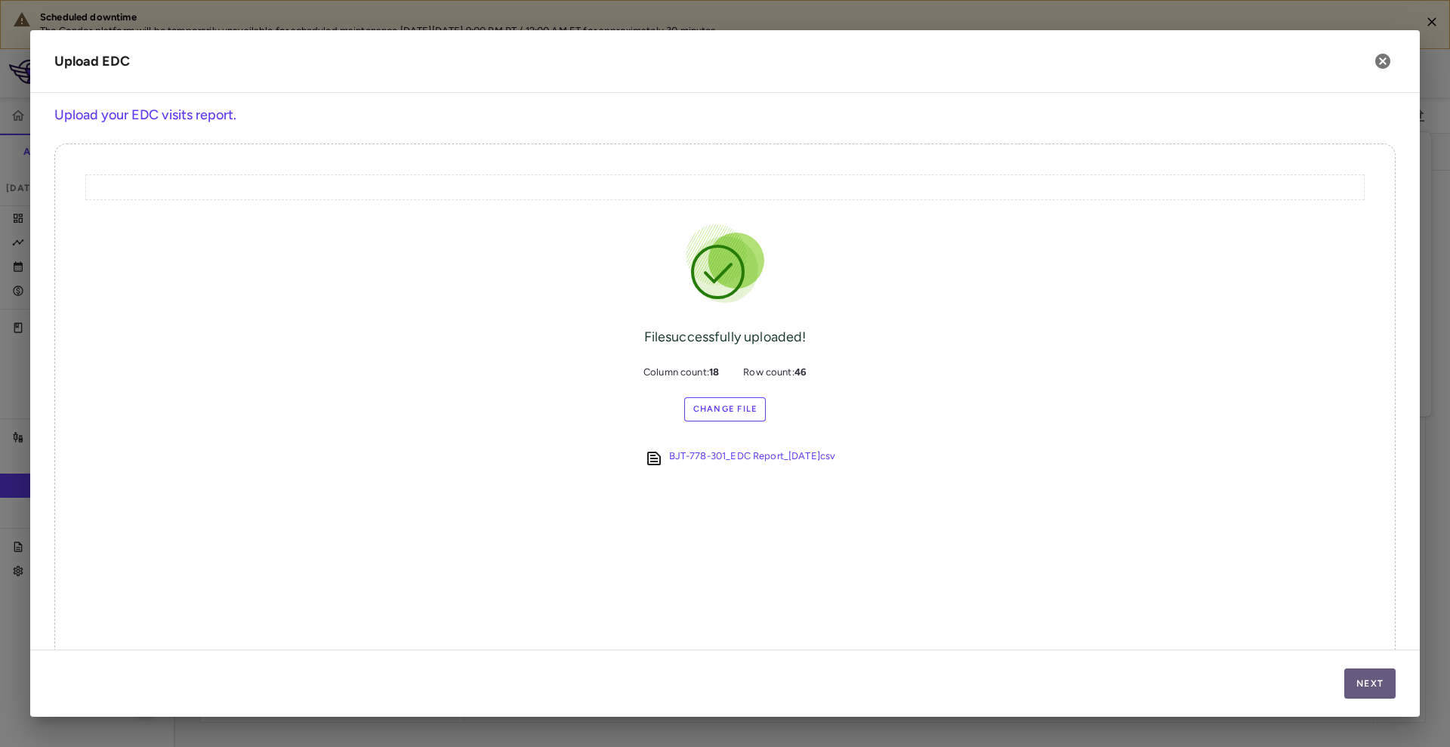
click at [1379, 687] on button "Next" at bounding box center [1369, 683] width 51 height 30
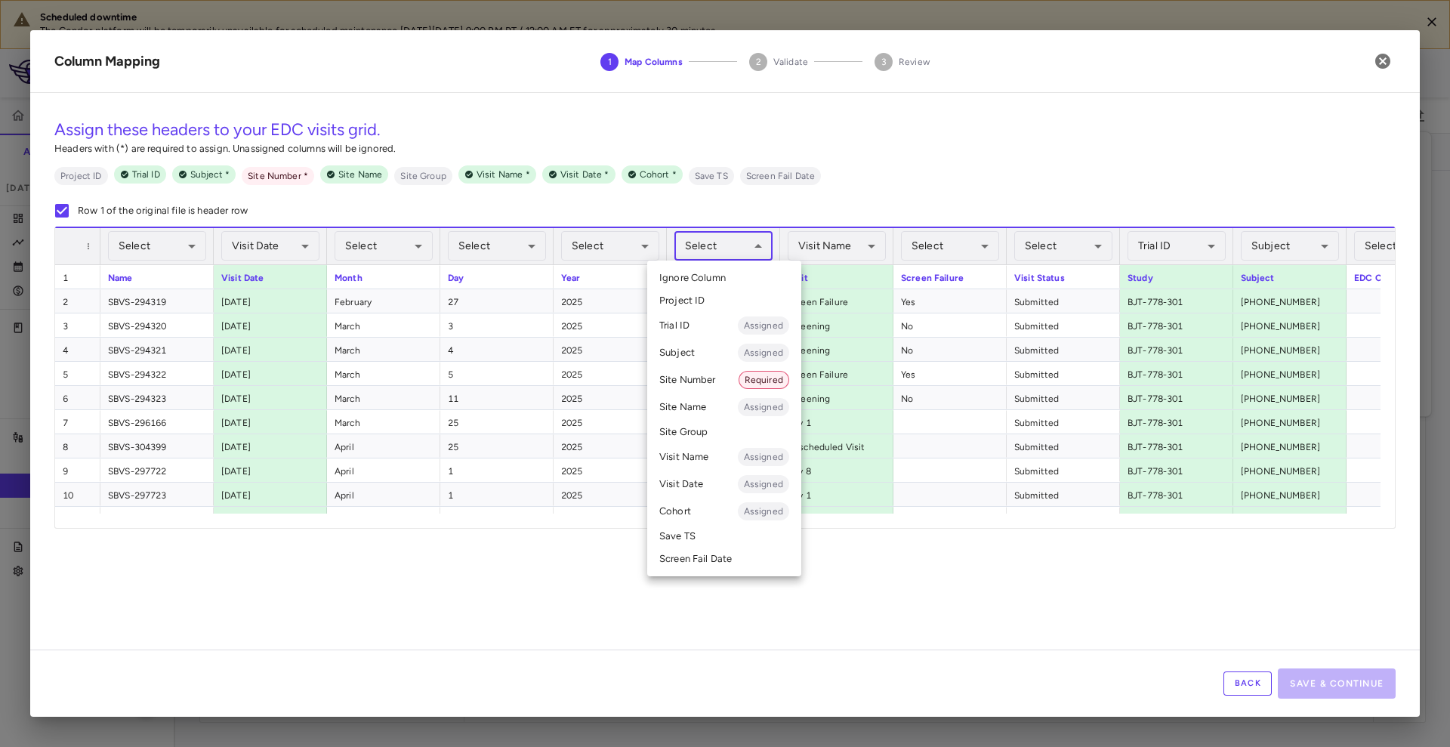
click at [735, 251] on body "Scheduled downtime The Condor platform will be temporarily unavailable for sche…" at bounding box center [725, 373] width 1450 height 747
click at [711, 474] on li "Visit Date Assigned" at bounding box center [724, 483] width 154 height 27
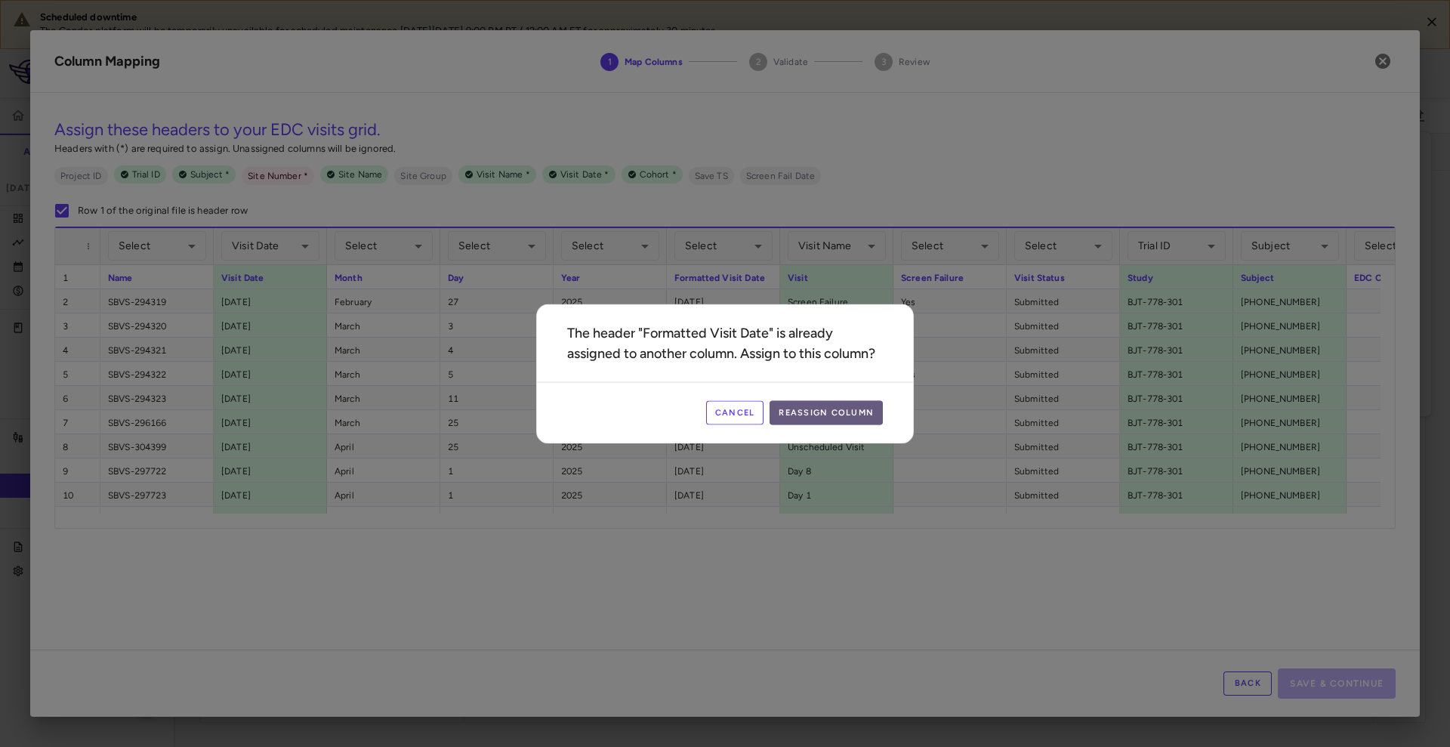
click at [807, 402] on button "Reassign Column" at bounding box center [826, 412] width 113 height 24
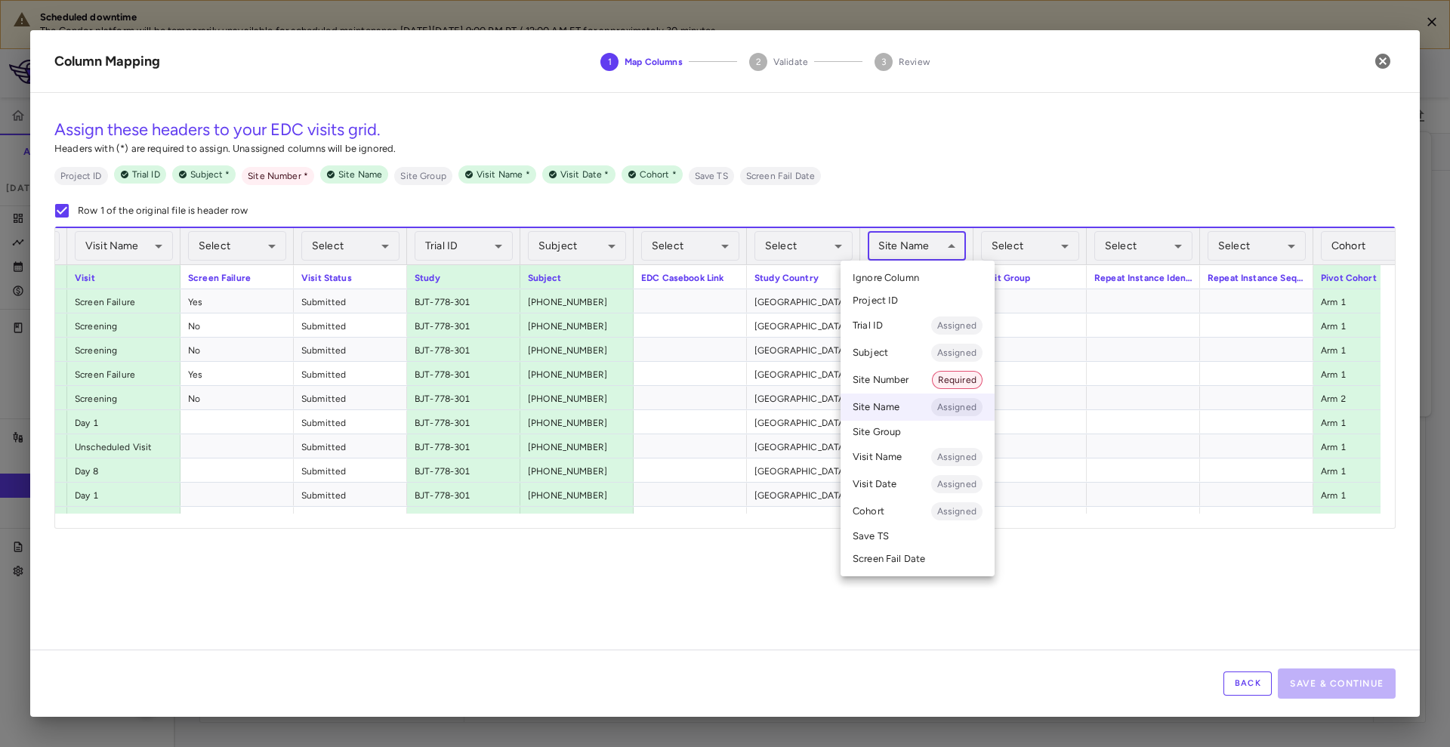
click at [955, 234] on body "Scheduled downtime The Condor platform will be temporarily unavailable for sche…" at bounding box center [725, 373] width 1450 height 747
click at [926, 375] on li "Site Number Required" at bounding box center [918, 379] width 154 height 27
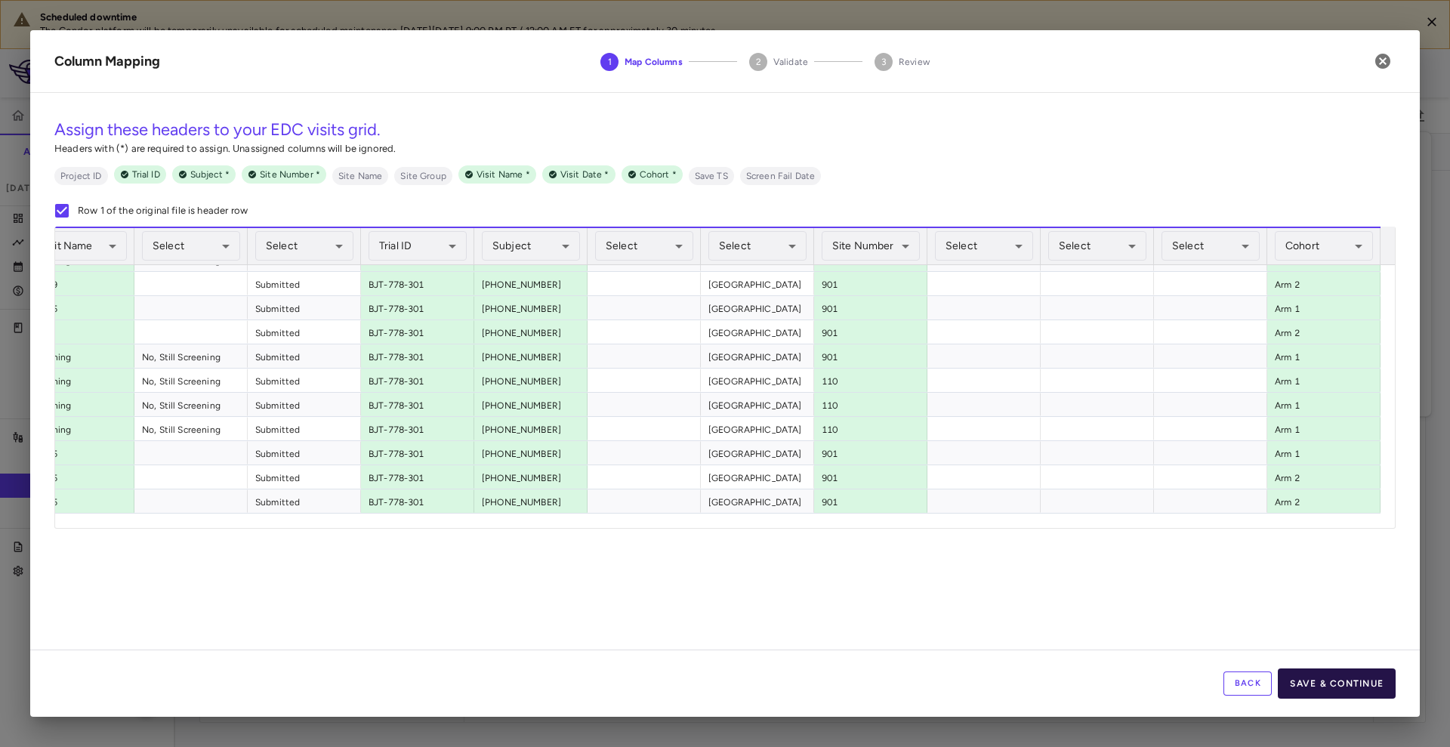
click at [1322, 683] on button "Save & Continue" at bounding box center [1337, 683] width 118 height 30
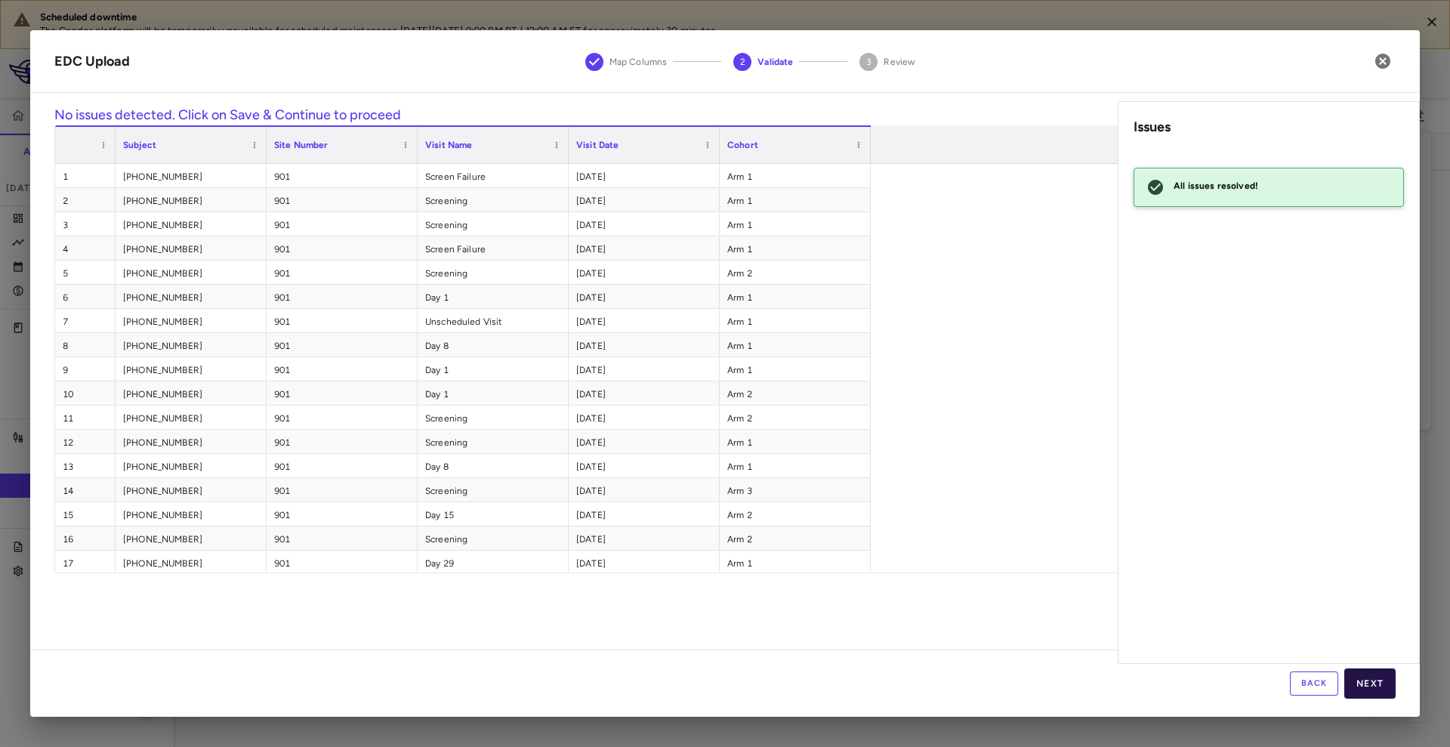
click at [1371, 683] on button "Next" at bounding box center [1369, 683] width 51 height 30
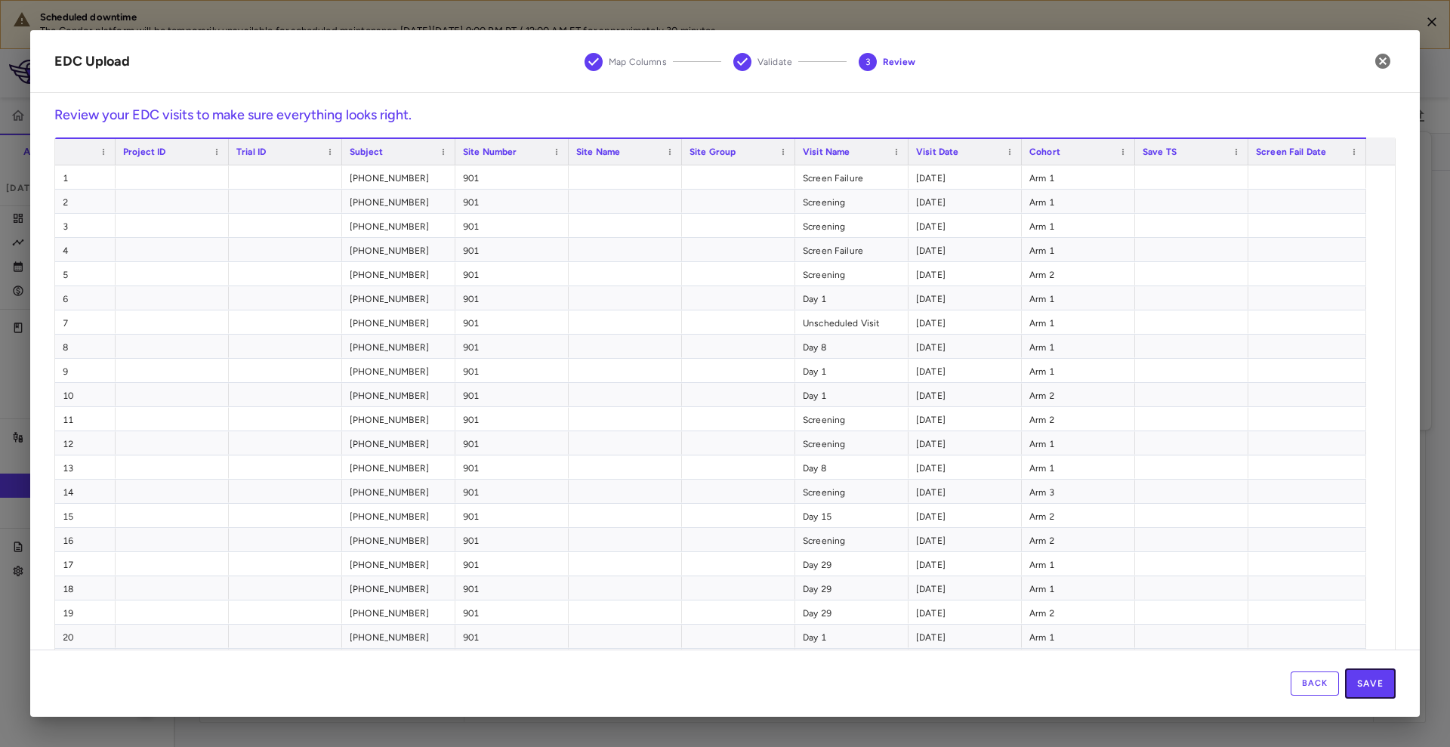
click at [1371, 683] on button "Save" at bounding box center [1370, 683] width 51 height 30
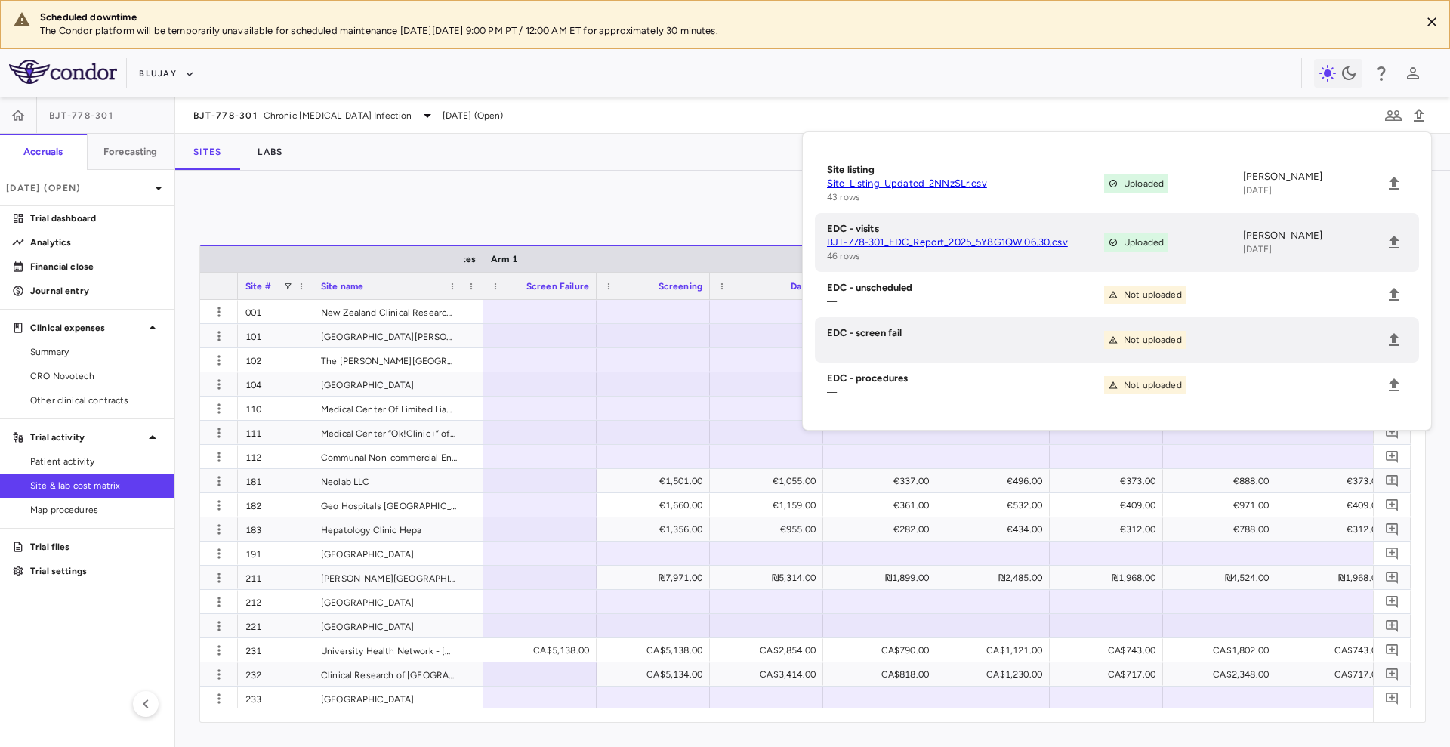
click at [671, 188] on div "Manage Visits and Procedures Add Site 0 Drag here to set row groups Drag here t…" at bounding box center [812, 459] width 1275 height 576
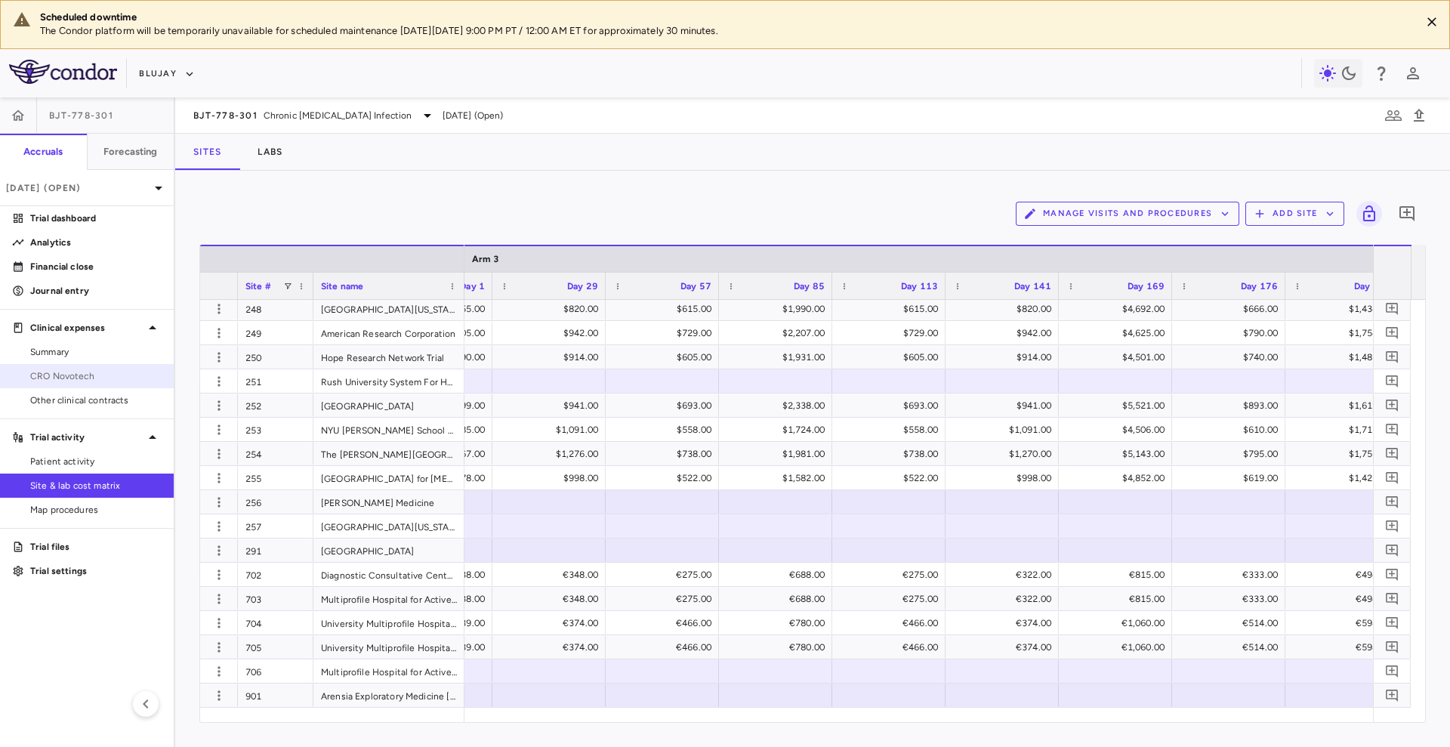
click at [101, 371] on span "CRO Novotech" at bounding box center [95, 376] width 131 height 14
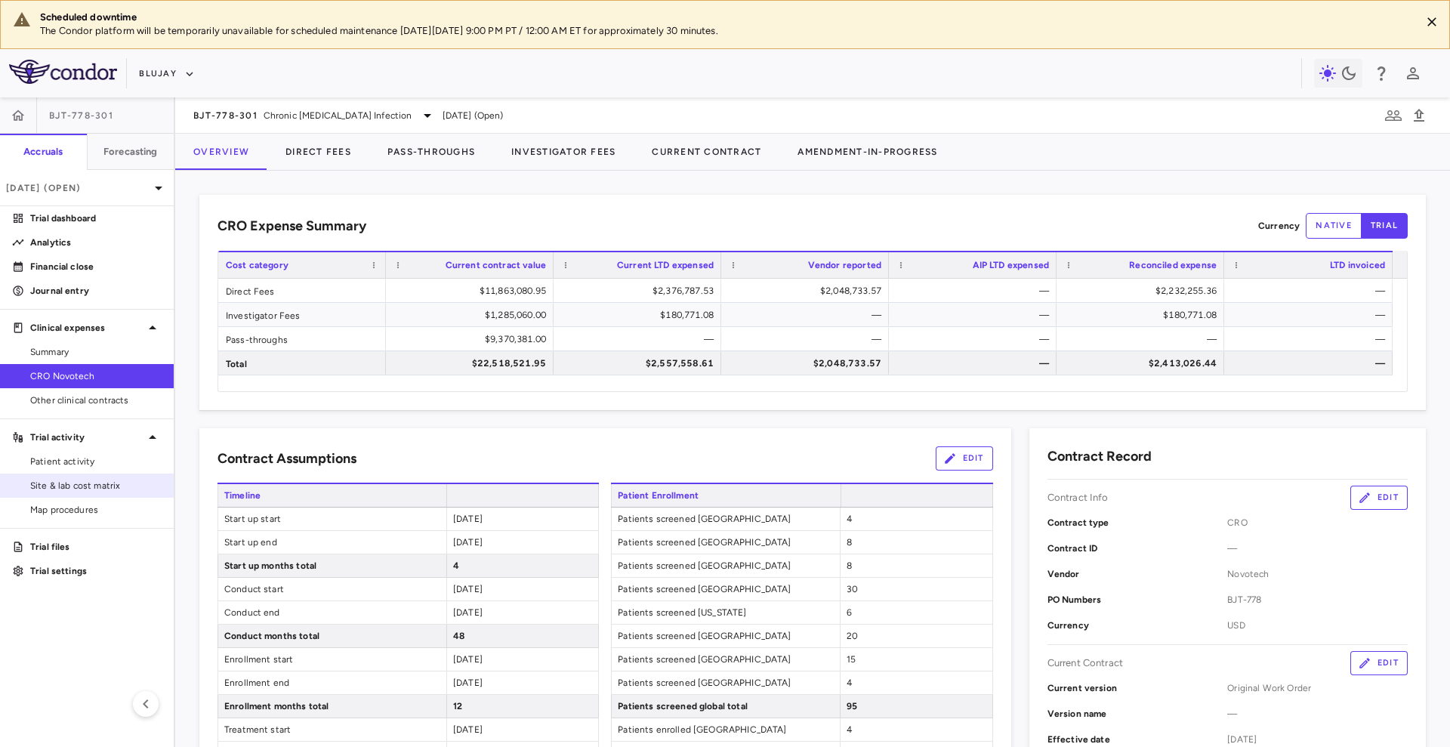
click at [55, 484] on span "Site & lab cost matrix" at bounding box center [95, 486] width 131 height 14
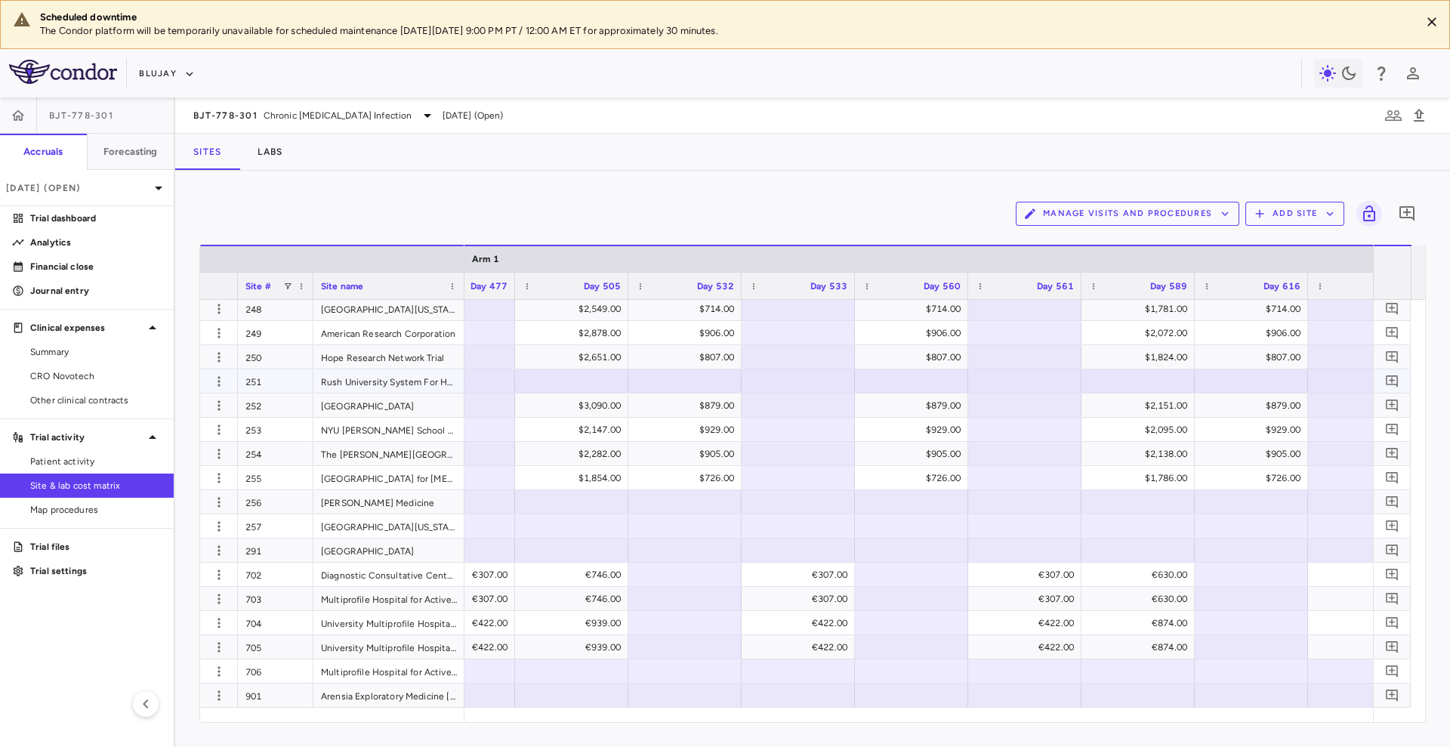
scroll to position [0, 4385]
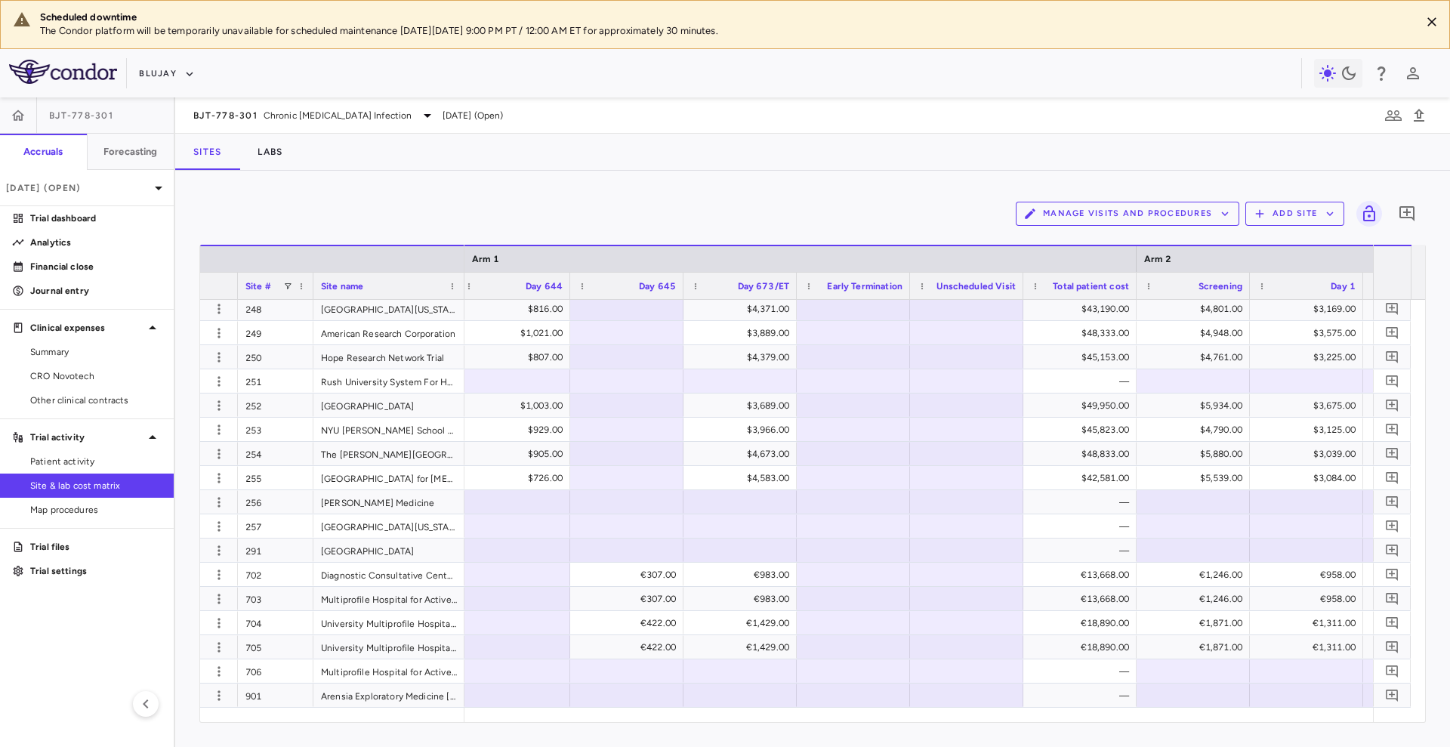
click at [832, 199] on div "Manage Visits and Procedures Add Site 0" at bounding box center [812, 214] width 1226 height 38
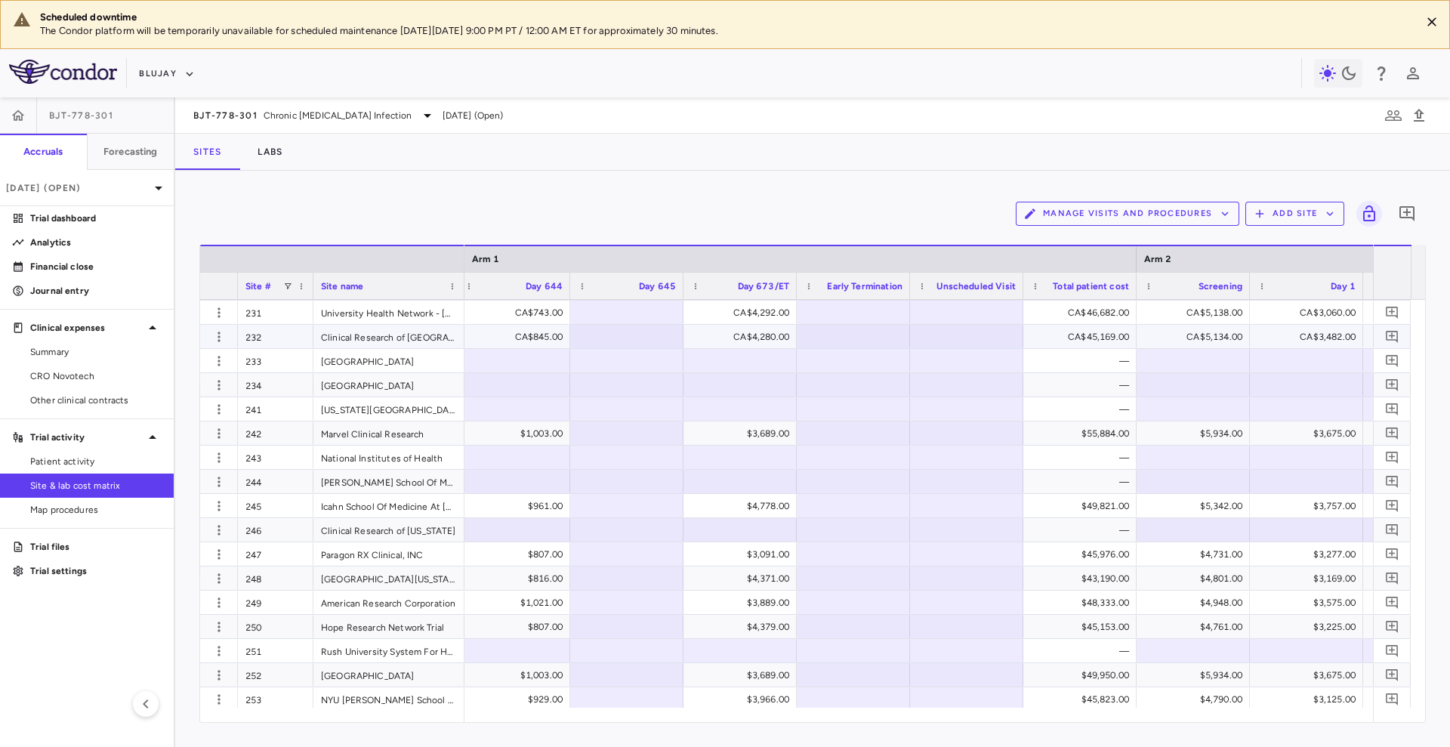
scroll to position [237, 0]
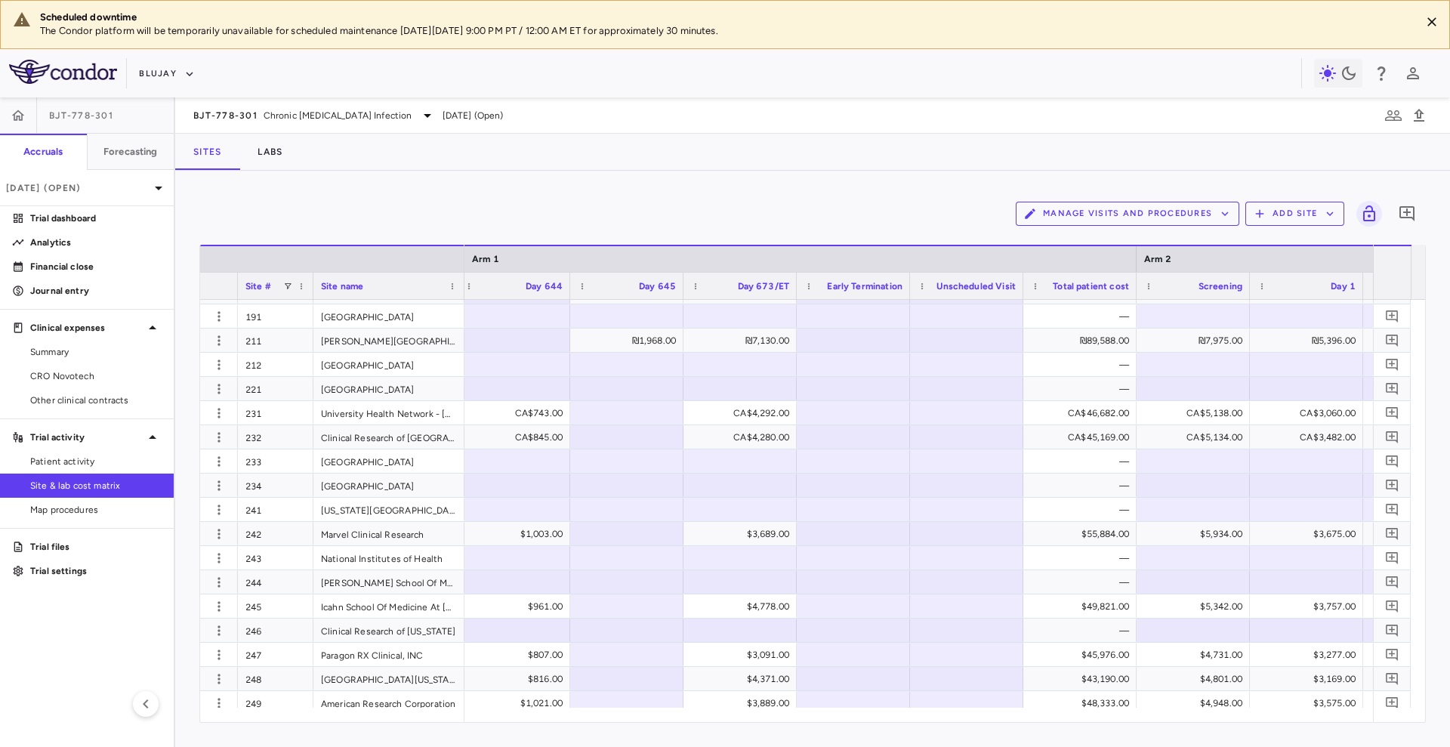
click at [946, 190] on div "Manage Visits and Procedures Add Site 0 Drag here to set row groups Drag here t…" at bounding box center [812, 459] width 1275 height 576
